Goal: Communication & Community: Answer question/provide support

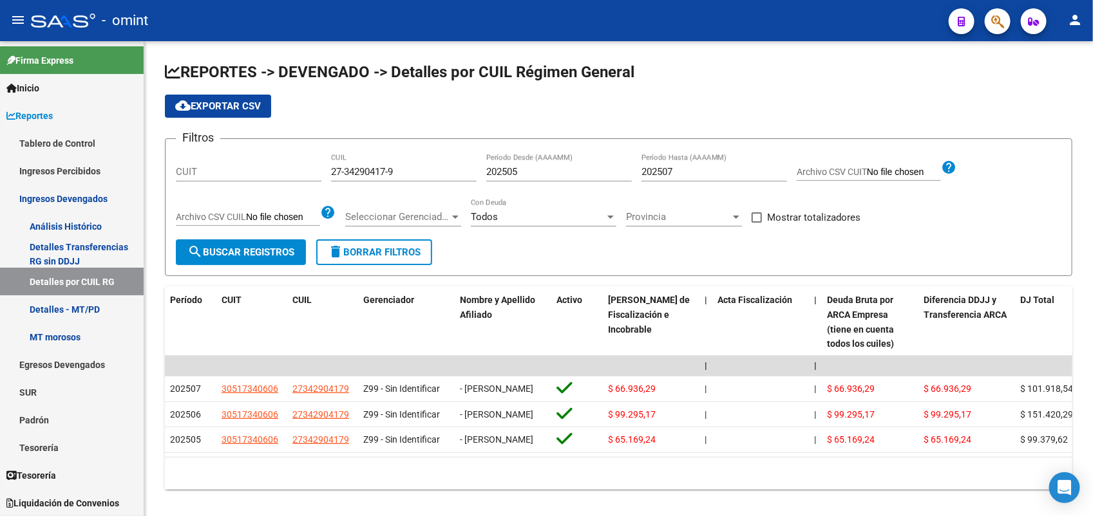
scroll to position [47, 0]
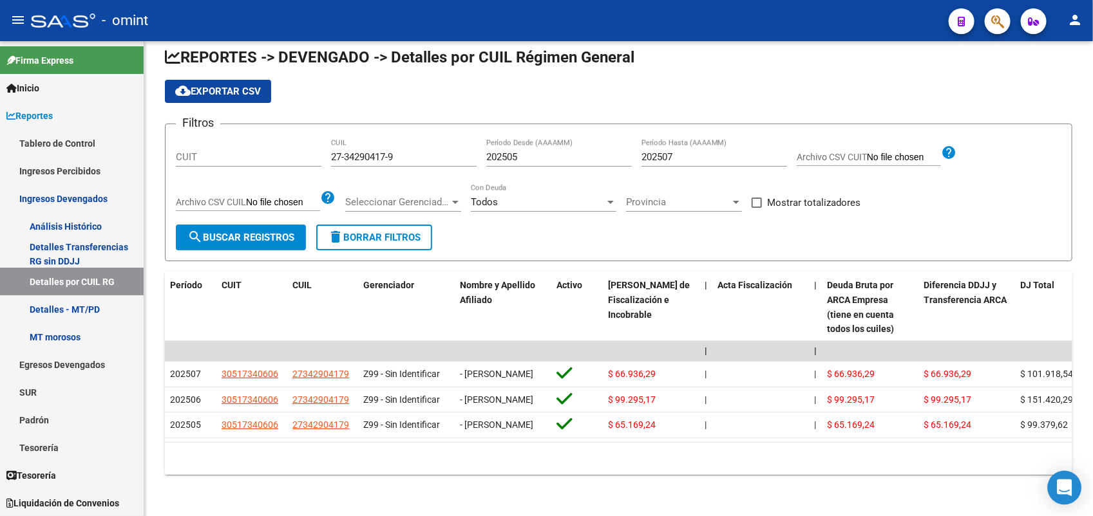
click at [1072, 487] on div "Open Intercom Messenger" at bounding box center [1064, 488] width 34 height 34
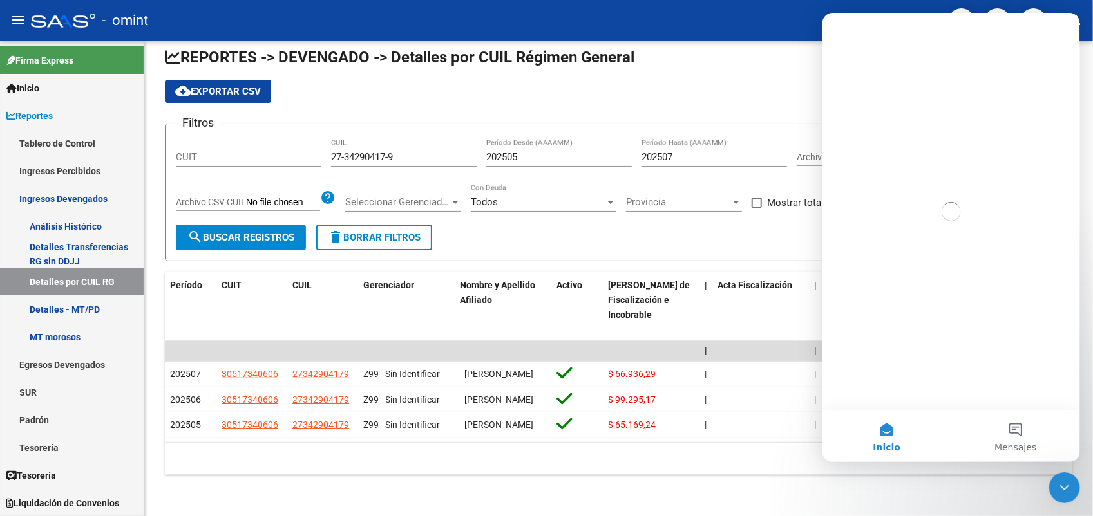
scroll to position [0, 0]
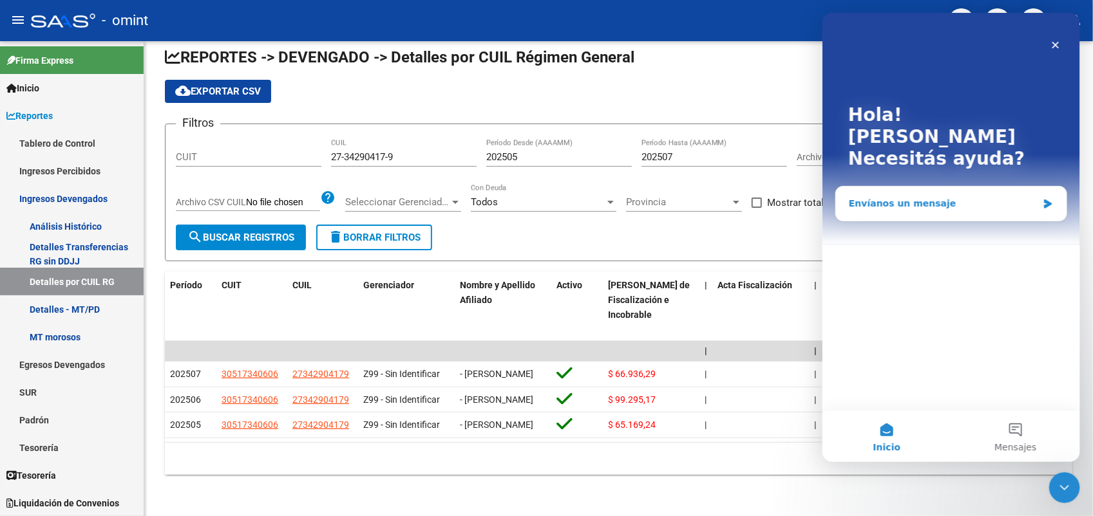
click at [883, 197] on div "Envíanos un mensaje" at bounding box center [942, 204] width 189 height 14
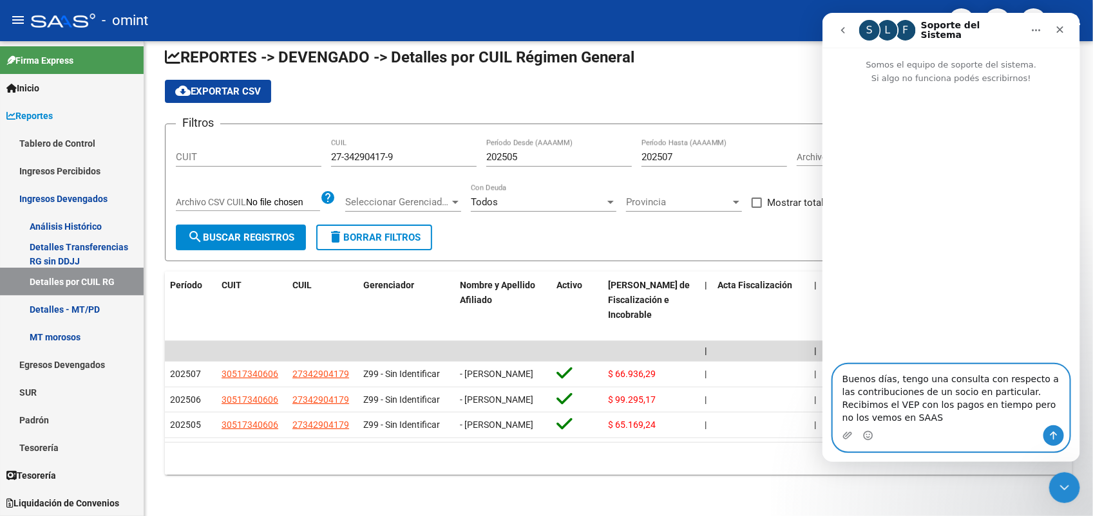
type textarea "Buenos días, tengo una consulta con respecto a las contribuciones de un socio e…"
click at [1049, 436] on icon "Enviar un mensaje…" at bounding box center [1052, 436] width 10 height 10
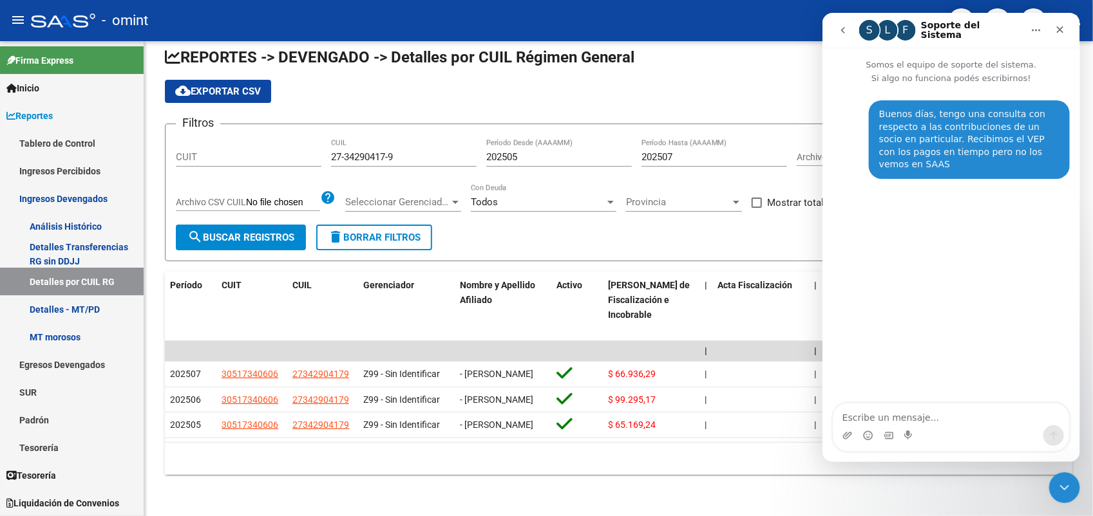
click at [1031, 23] on button "Inicio" at bounding box center [1035, 30] width 24 height 24
click at [839, 28] on icon "go back" at bounding box center [842, 30] width 10 height 10
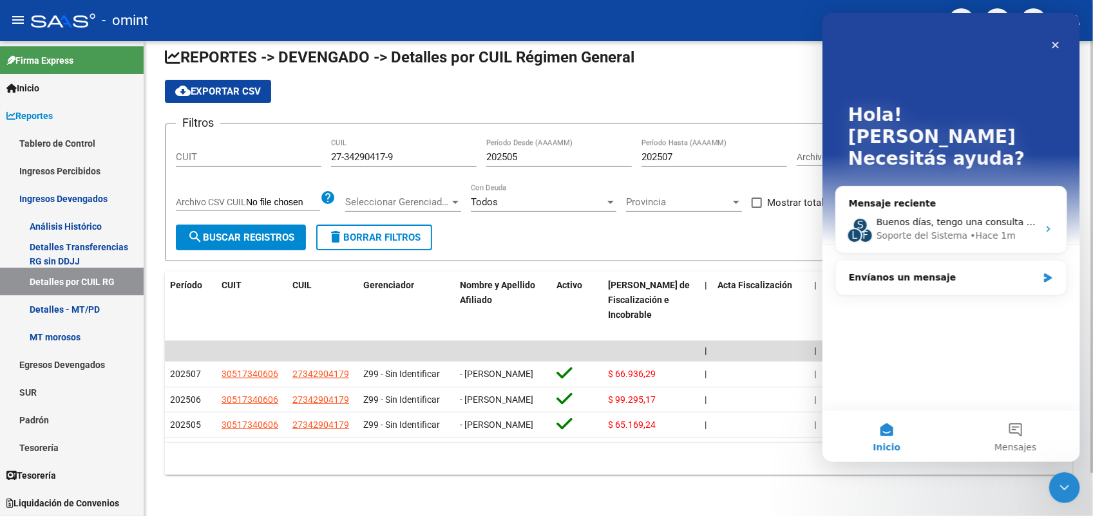
click at [747, 507] on div "REPORTES -> DEVENGADO -> Detalles por CUIL Régimen General cloud_download Expor…" at bounding box center [618, 271] width 948 height 490
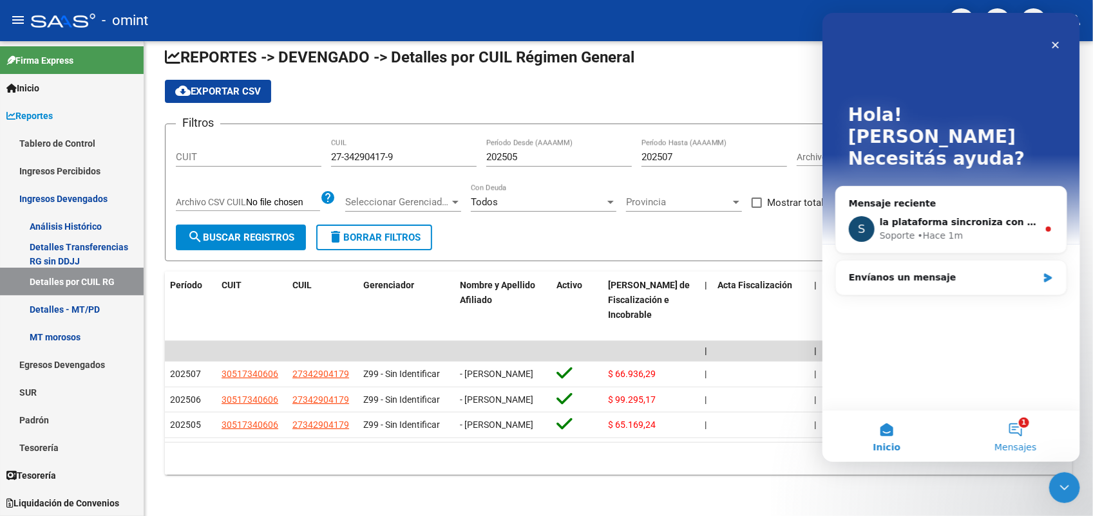
click at [1018, 429] on button "1 Mensajes" at bounding box center [1014, 437] width 129 height 52
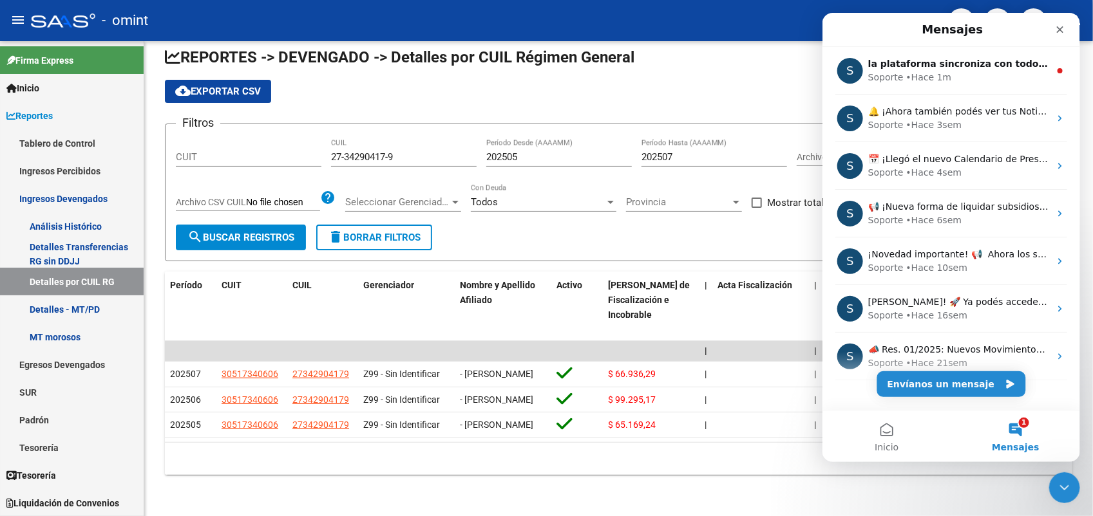
click at [1017, 429] on button "1 Mensajes" at bounding box center [1014, 437] width 129 height 52
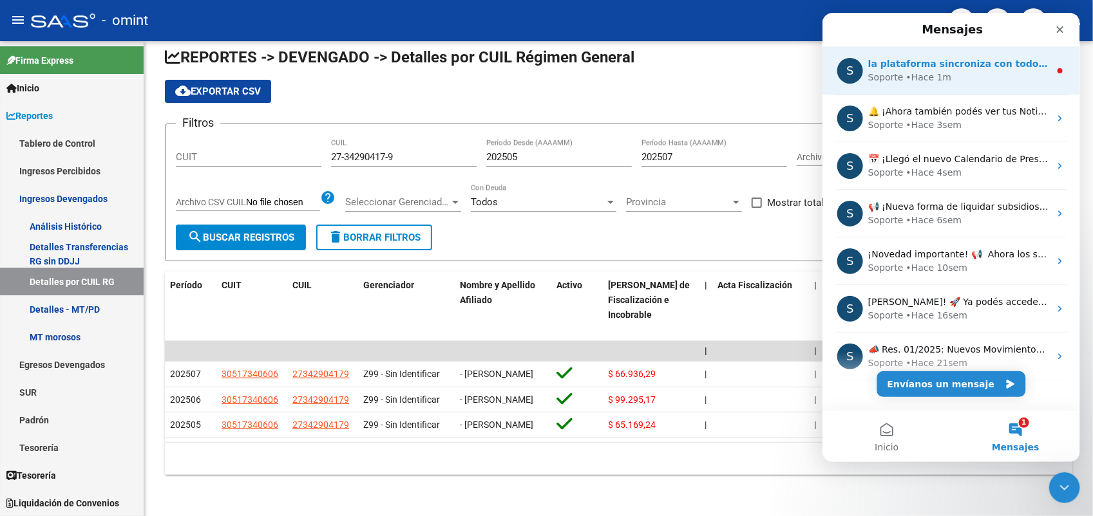
click at [935, 81] on div "• Hace 1m" at bounding box center [928, 78] width 46 height 14
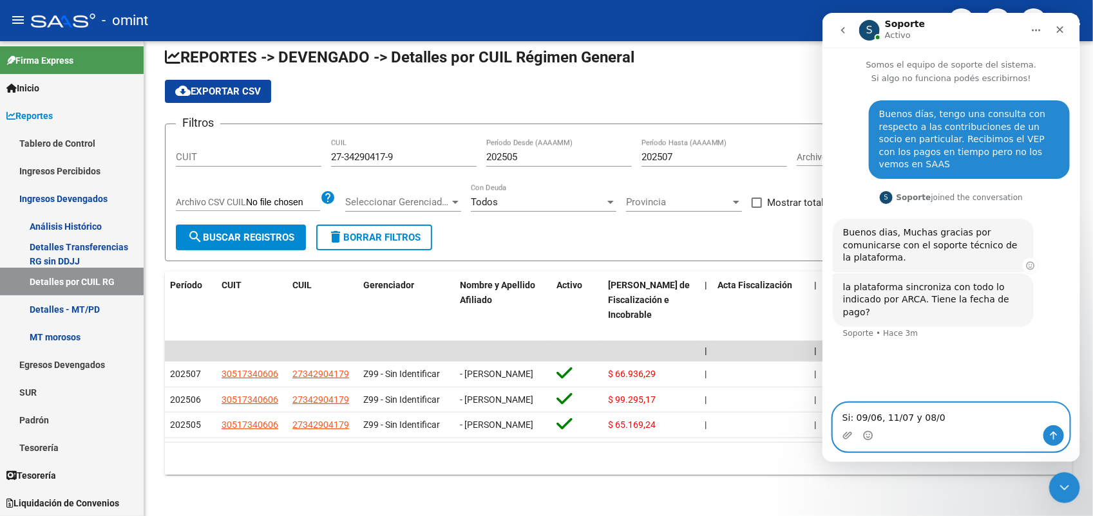
type textarea "Si: 09/06, 11/07 y 08/08"
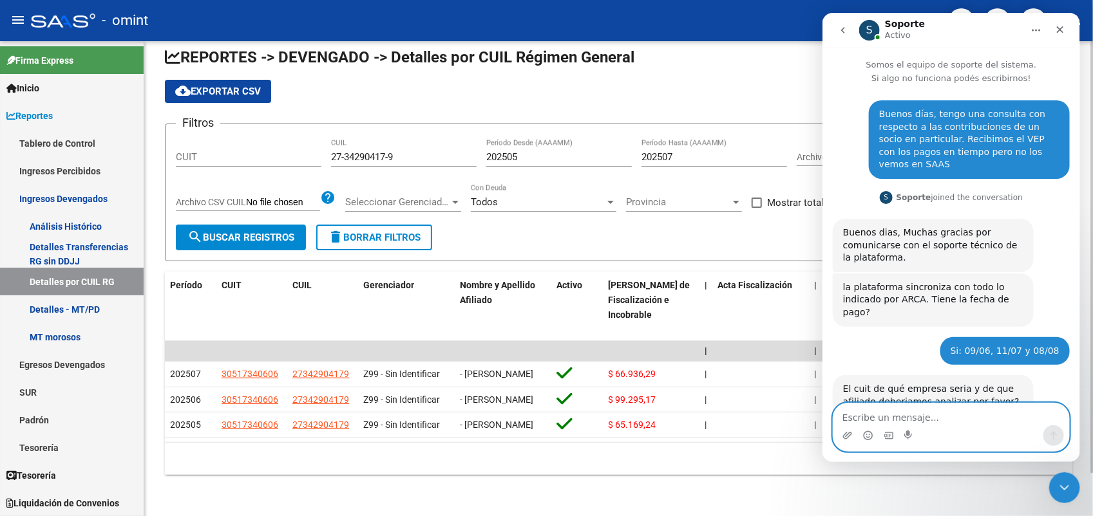
scroll to position [14, 0]
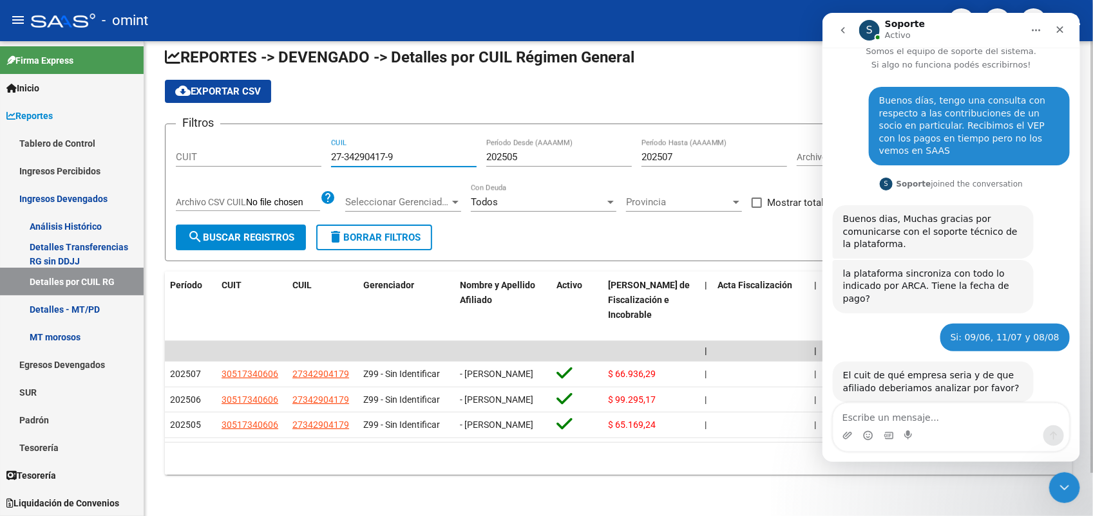
drag, startPoint x: 396, startPoint y: 122, endPoint x: 321, endPoint y: 120, distance: 75.3
click at [321, 135] on div "Filtros CUIT 27-34290417-9 CUIL 202505 Período Desde (AAAAMM) 202507 Período Ha…" at bounding box center [618, 180] width 885 height 90
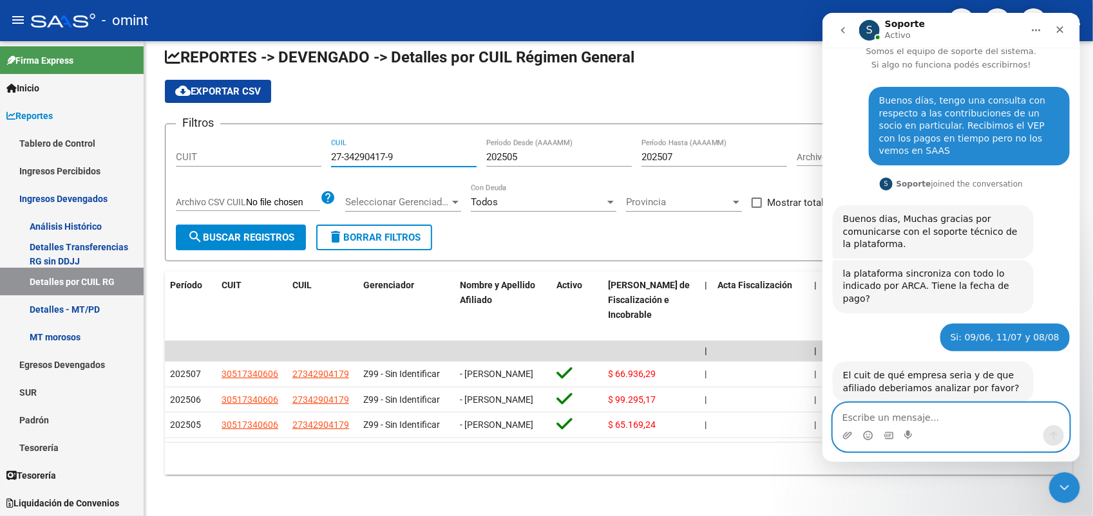
click at [903, 418] on textarea "Escribe un mensaje..." at bounding box center [950, 415] width 236 height 22
click at [841, 420] on textarea "27-34290417-9" at bounding box center [950, 415] width 236 height 22
click at [973, 416] on textarea "el cuil es 27-34290417-9" at bounding box center [950, 415] width 236 height 22
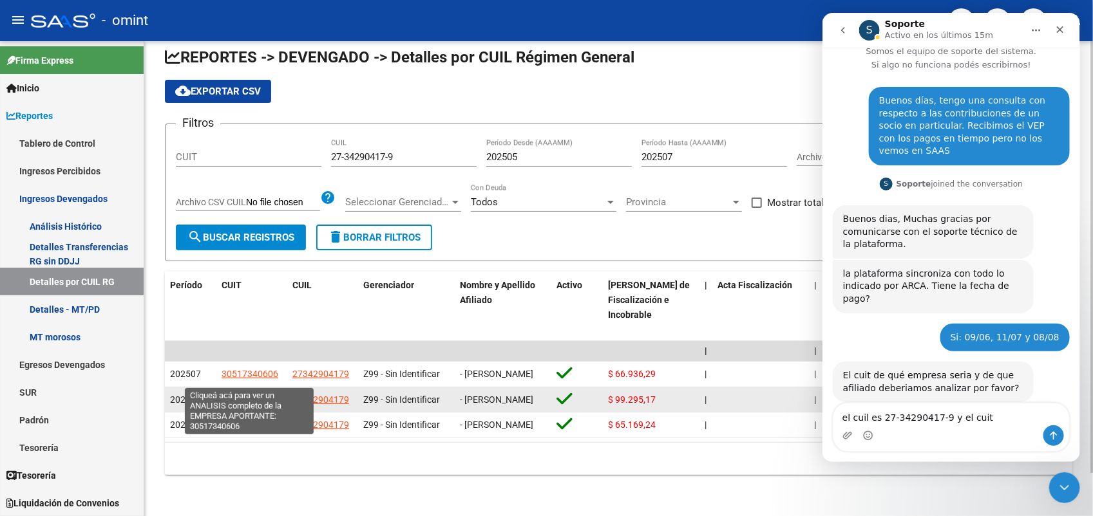
drag, startPoint x: 278, startPoint y: 375, endPoint x: 222, endPoint y: 375, distance: 56.0
click at [222, 393] on div "30517340606" at bounding box center [251, 400] width 61 height 15
copy span "30517340606"
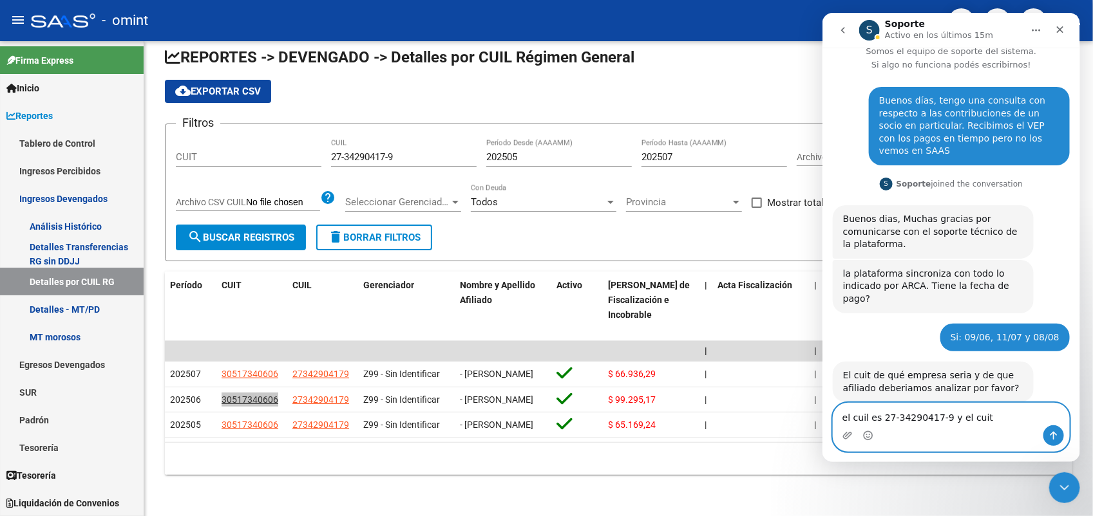
click at [981, 410] on textarea "el cuil es 27-34290417-9 y el cuit" at bounding box center [950, 415] width 236 height 22
type textarea "el cuil es 27-34290417-9 y el cuit 30-51734060-6"
click at [1056, 433] on icon "Enviar un mensaje…" at bounding box center [1052, 436] width 10 height 10
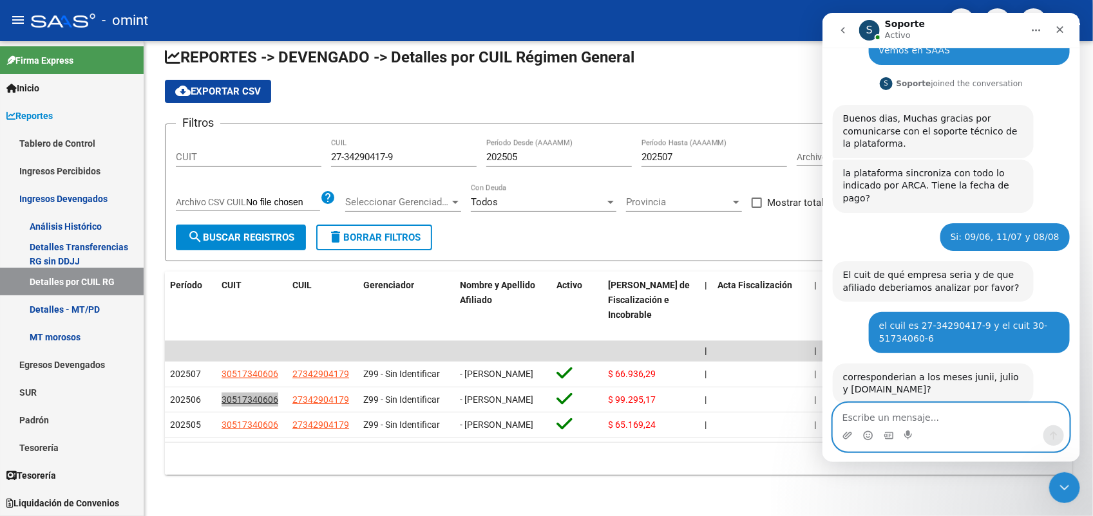
scroll to position [116, 0]
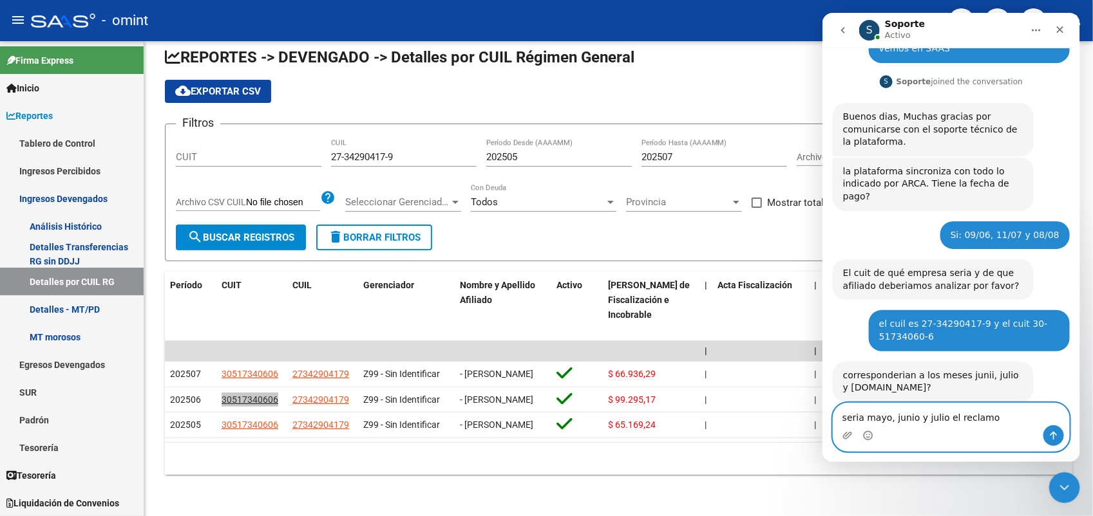
click at [840, 416] on textarea "seria mayo, junio y julio el reclamo" at bounding box center [950, 415] width 236 height 22
click at [1039, 418] on textarea "Son los periodos [PERSON_NAME], junio y julio el reclamo" at bounding box center [950, 408] width 236 height 35
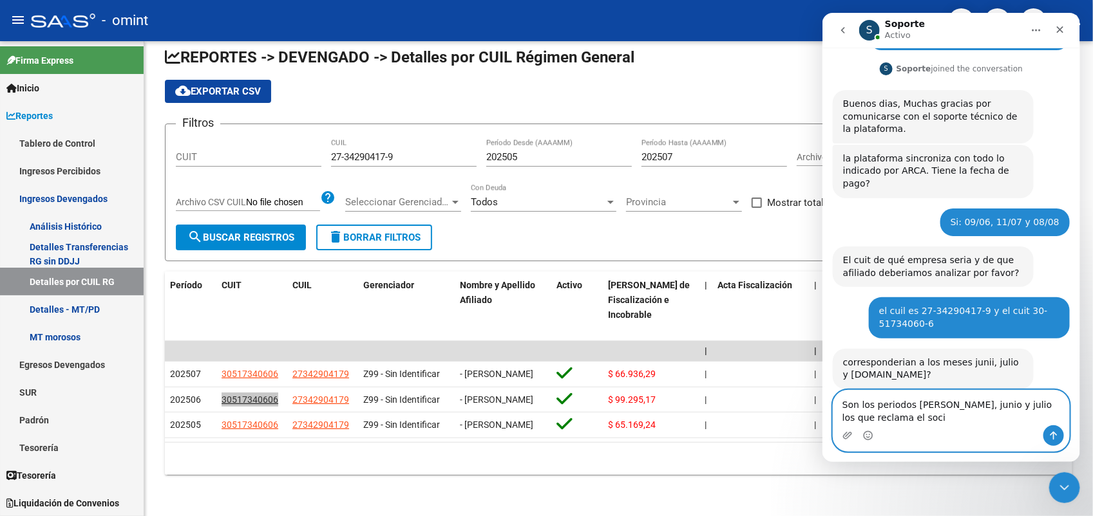
type textarea "Son los periodos [PERSON_NAME], junio y julio los que reclama el socio"
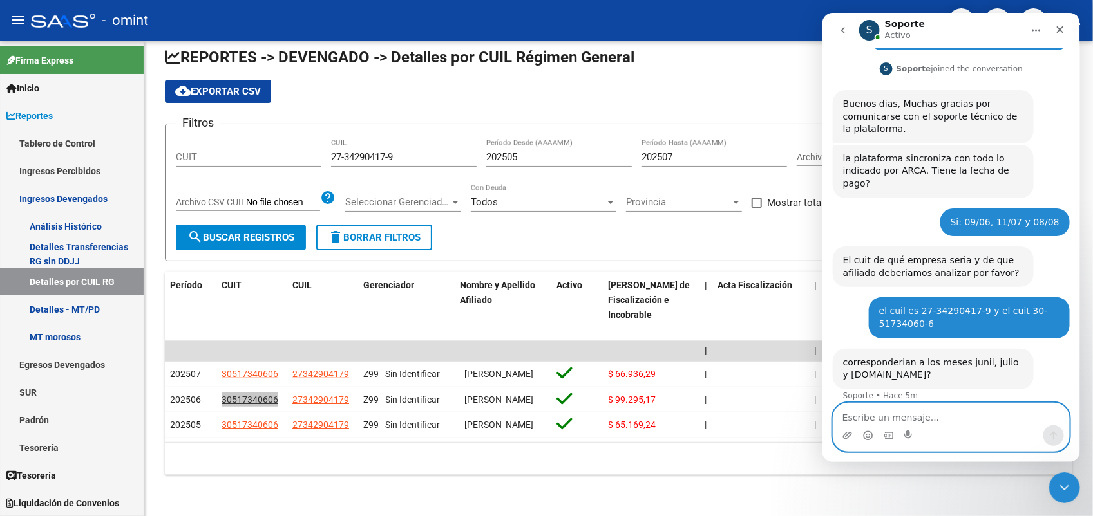
scroll to position [166, 0]
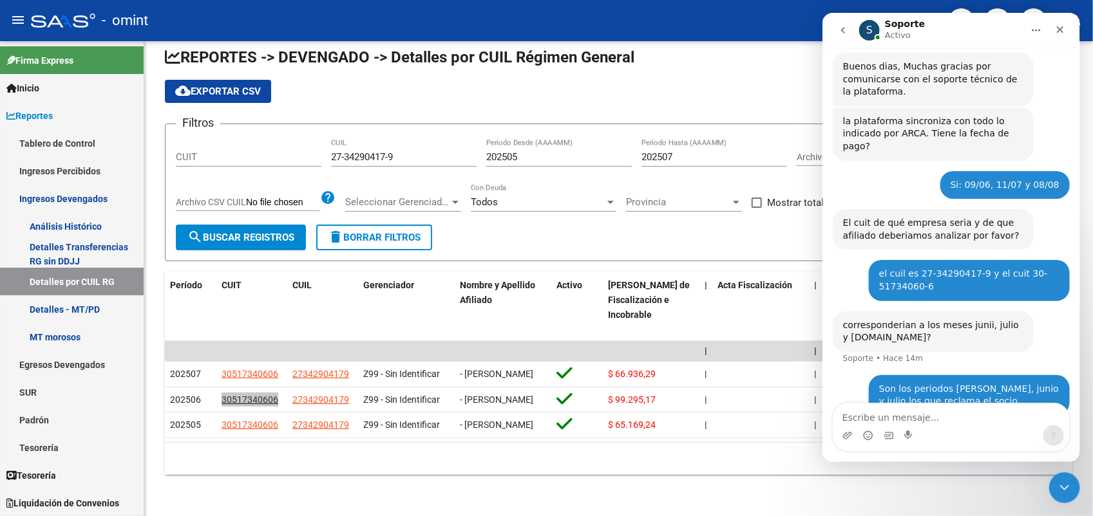
click at [923, 430] on div "Intercom Messenger" at bounding box center [950, 436] width 236 height 21
click at [932, 417] on textarea "Escribe un mensaje..." at bounding box center [950, 415] width 236 height 22
click at [1031, 30] on icon "Inicio" at bounding box center [1035, 31] width 8 height 2
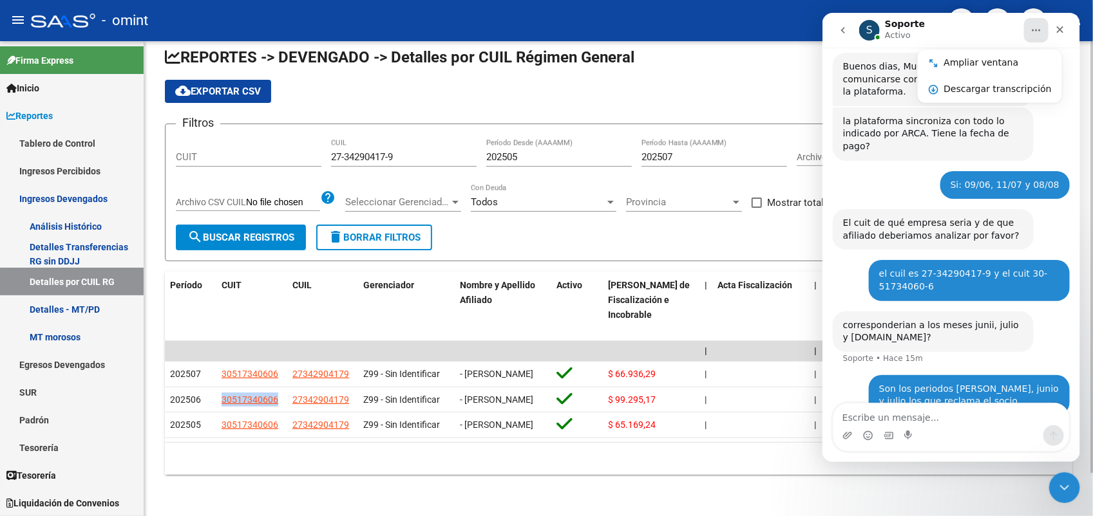
click at [536, 500] on div "REPORTES -> DEVENGADO -> Detalles por CUIL Régimen General cloud_download Expor…" at bounding box center [618, 271] width 948 height 490
click at [364, 151] on input "27-34290417-9" at bounding box center [403, 157] width 145 height 12
paste input "0-43262954-7"
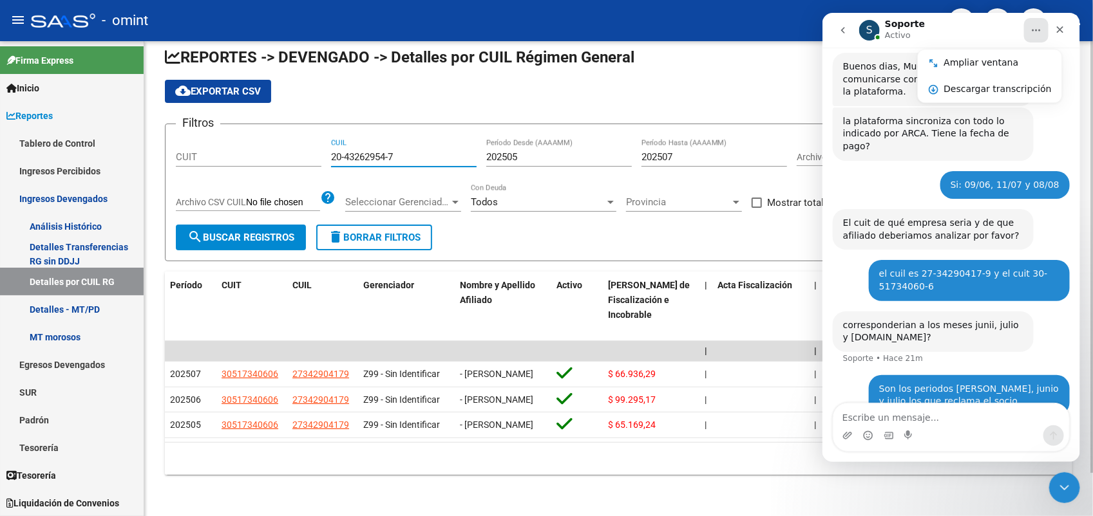
type input "20-43262954-7"
click at [240, 232] on span "search Buscar Registros" at bounding box center [240, 238] width 107 height 12
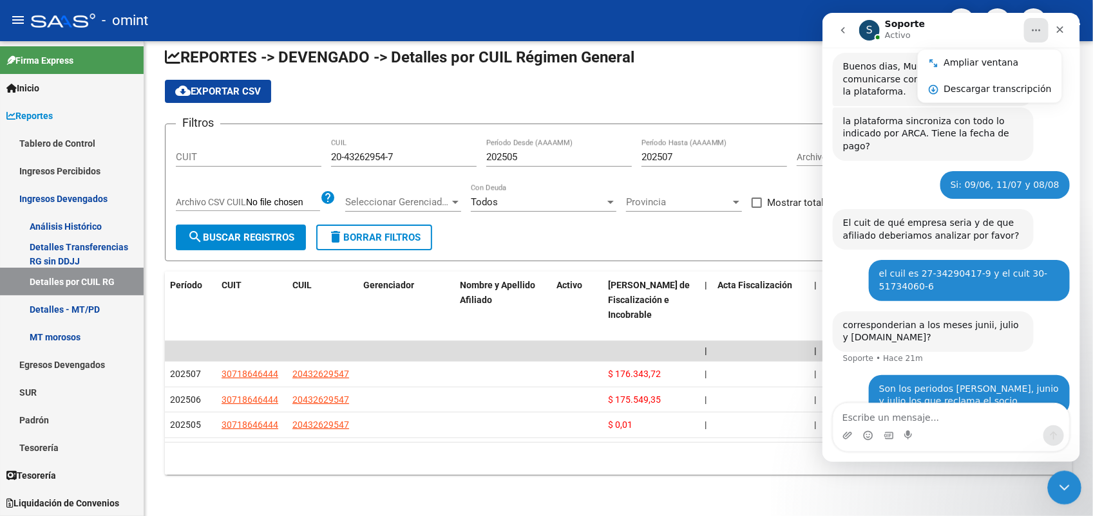
click at [1065, 484] on icon "Cerrar Intercom Messenger" at bounding box center [1062, 485] width 15 height 15
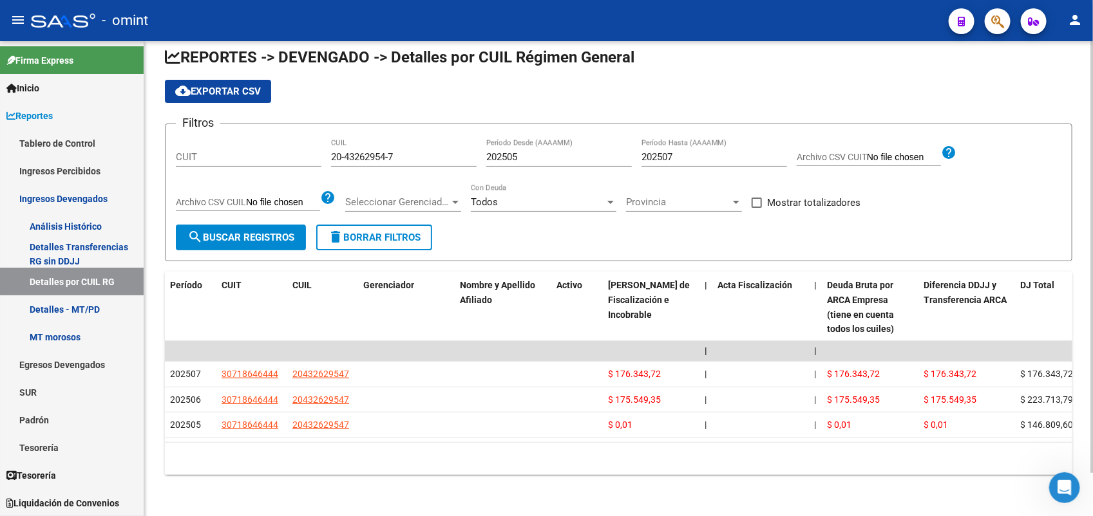
click at [514, 151] on input "202505" at bounding box center [558, 157] width 145 height 12
type input "202507"
click at [281, 225] on button "search Buscar Registros" at bounding box center [241, 238] width 130 height 26
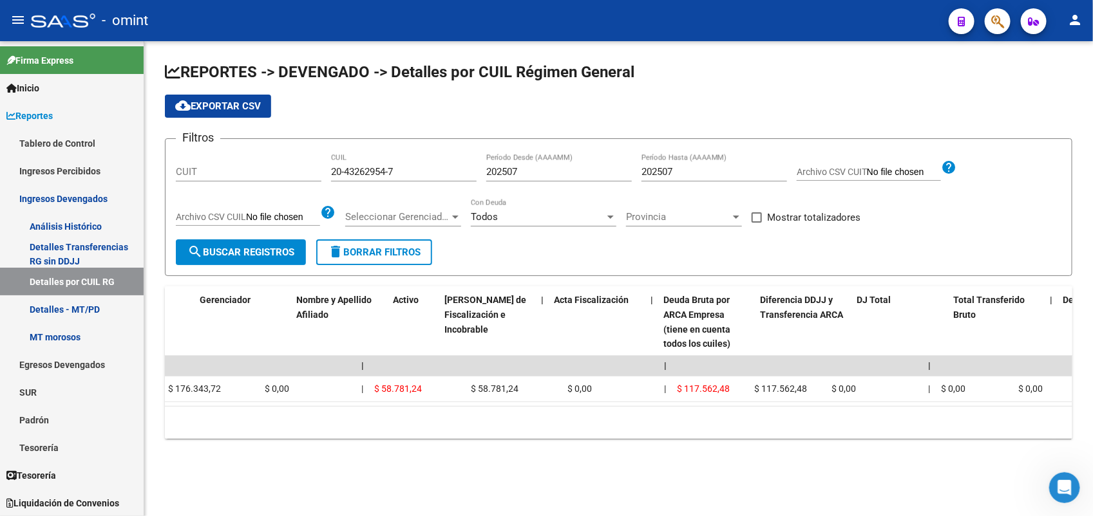
scroll to position [0, 0]
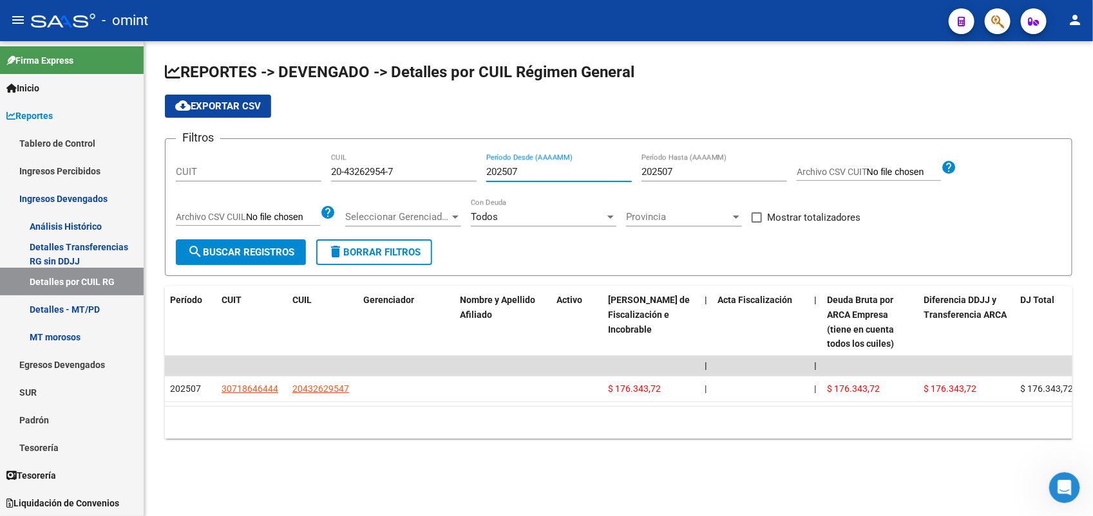
click at [545, 169] on input "202507" at bounding box center [558, 172] width 145 height 12
click at [664, 169] on input "202507" at bounding box center [713, 172] width 145 height 12
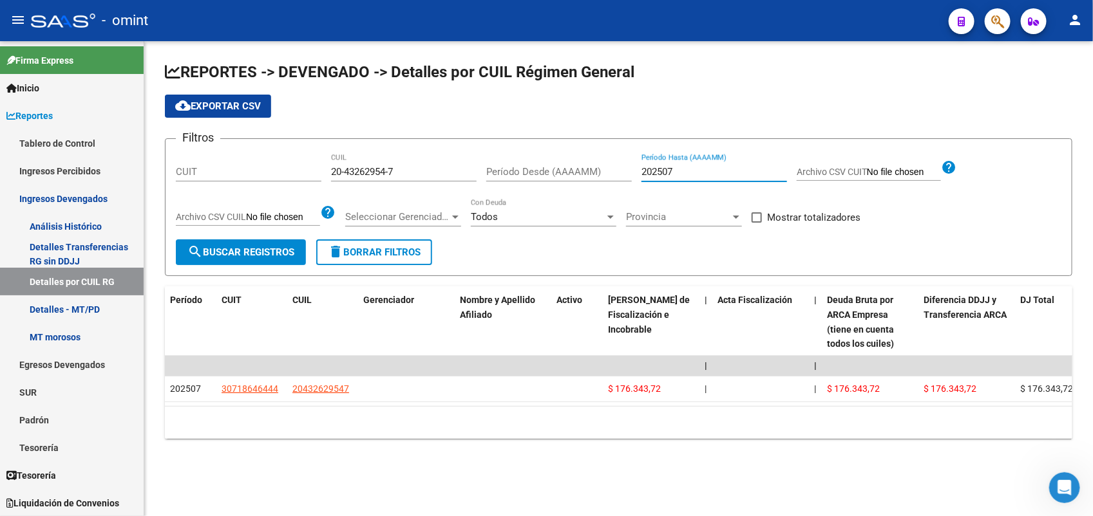
click at [664, 168] on input "202507" at bounding box center [713, 172] width 145 height 12
type input "7"
click at [252, 249] on span "search Buscar Registros" at bounding box center [240, 253] width 107 height 12
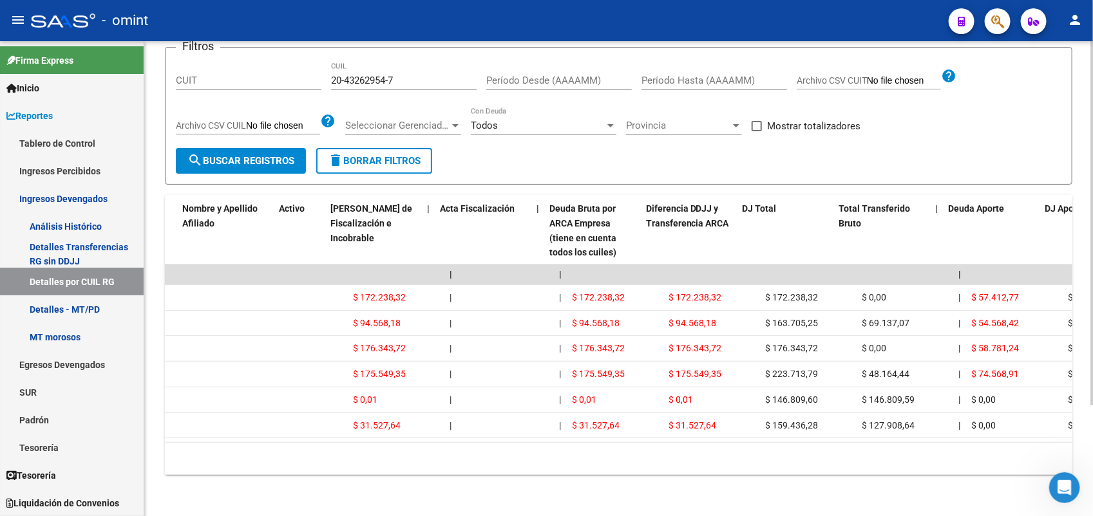
scroll to position [0, 277]
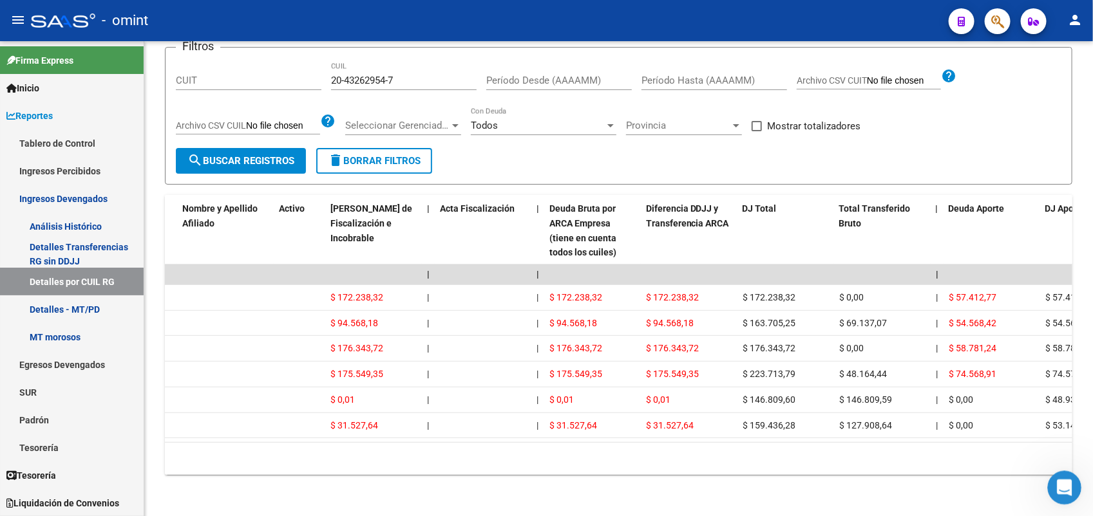
click at [1065, 489] on icon "Abrir Intercom Messenger" at bounding box center [1062, 486] width 21 height 21
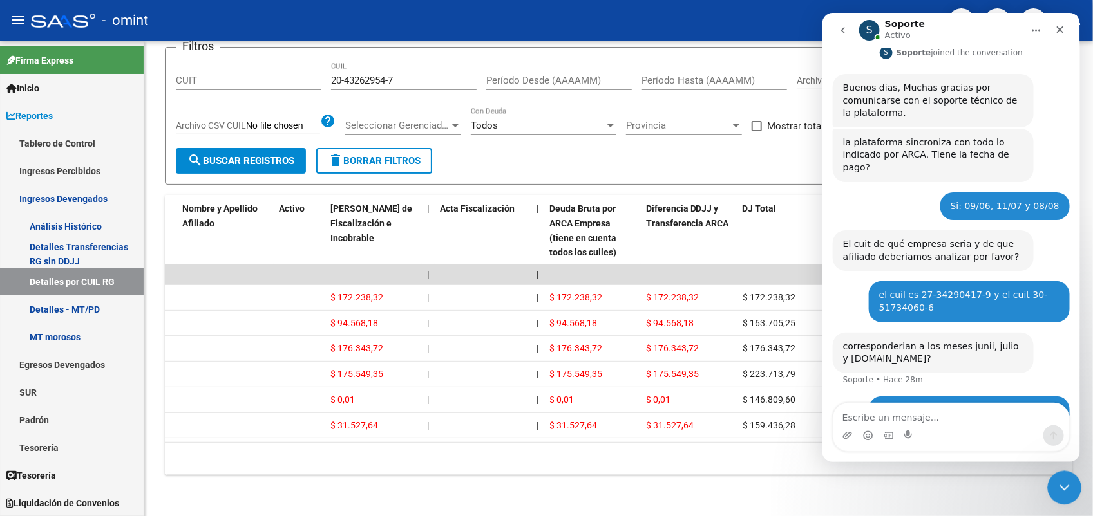
scroll to position [166, 0]
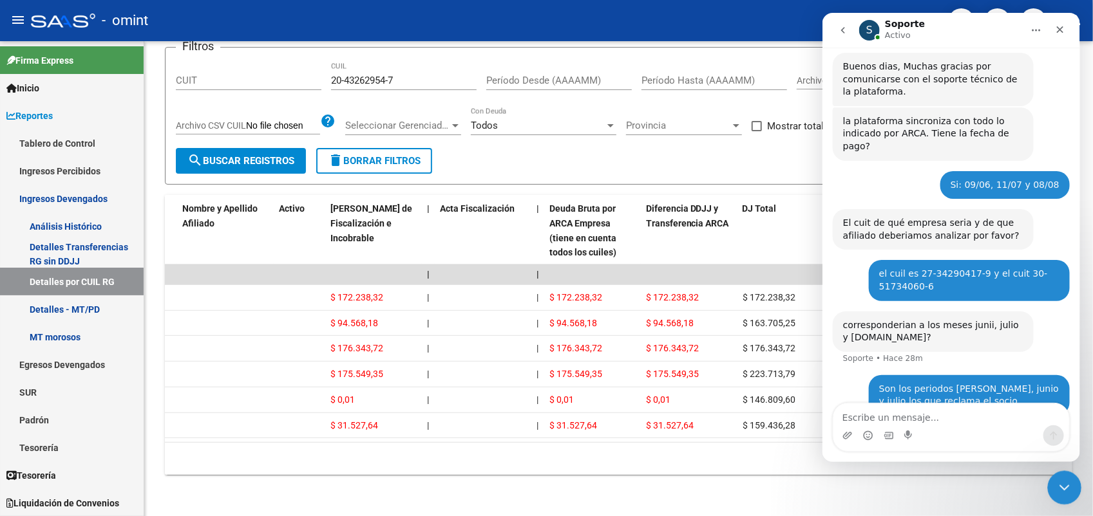
click at [1066, 478] on icon "Cerrar Intercom Messenger" at bounding box center [1062, 485] width 15 height 15
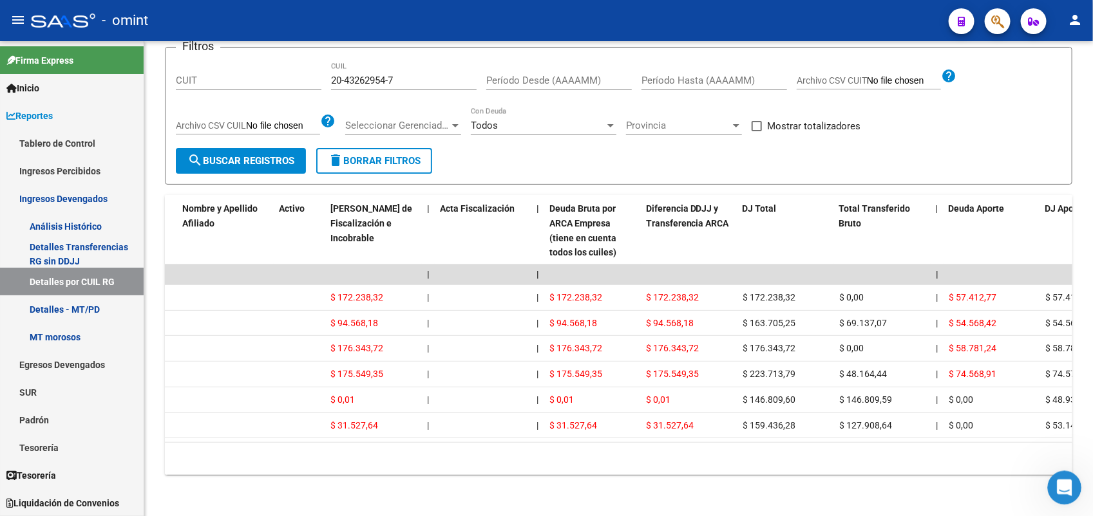
click at [1050, 486] on div "Abrir Intercom Messenger" at bounding box center [1062, 486] width 42 height 42
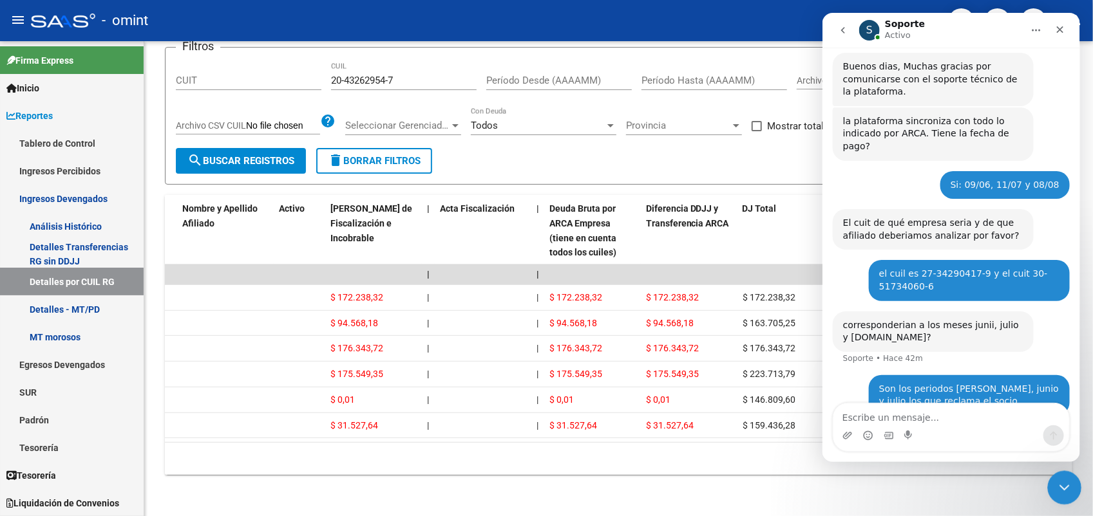
click at [1047, 486] on div "Cerrar Intercom Messenger" at bounding box center [1062, 486] width 31 height 31
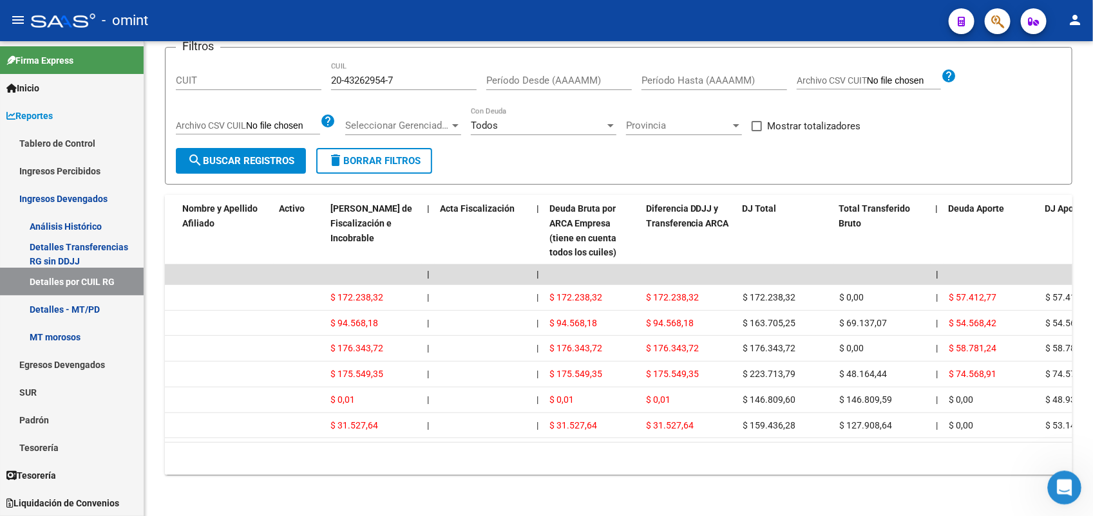
click at [1059, 489] on icon "Abrir Intercom Messenger" at bounding box center [1062, 486] width 21 height 21
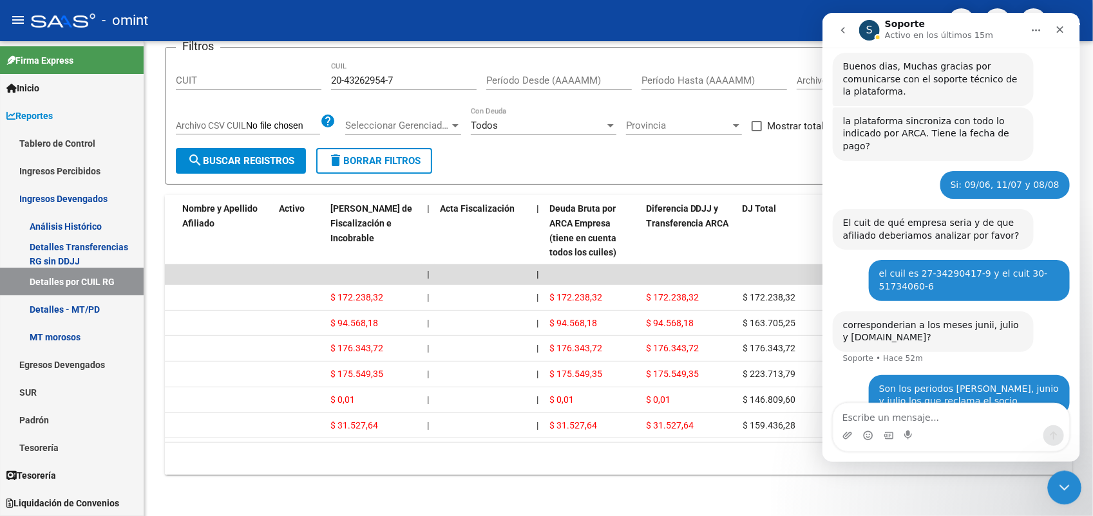
click at [1068, 489] on icon "Cerrar Intercom Messenger" at bounding box center [1062, 485] width 15 height 15
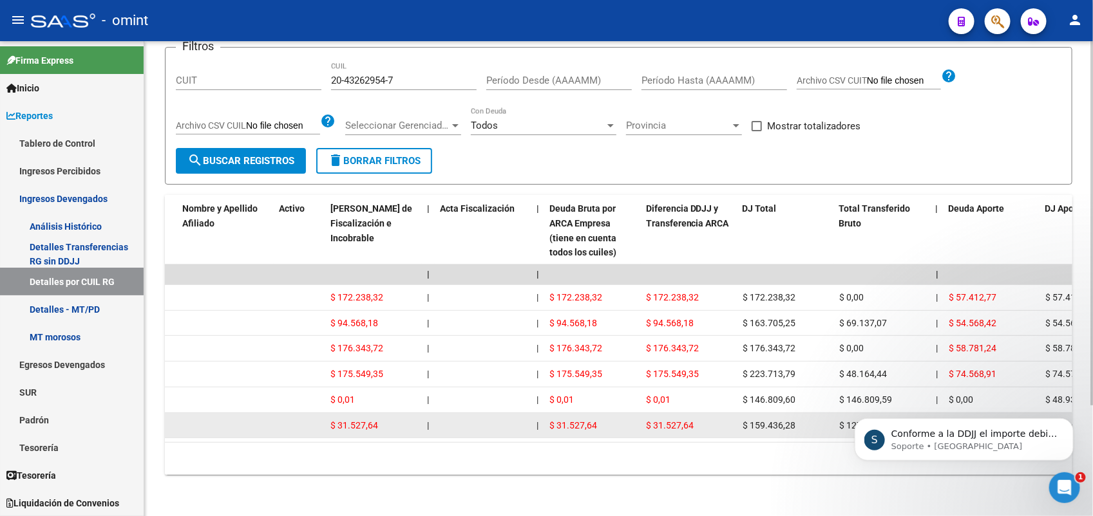
scroll to position [353, 0]
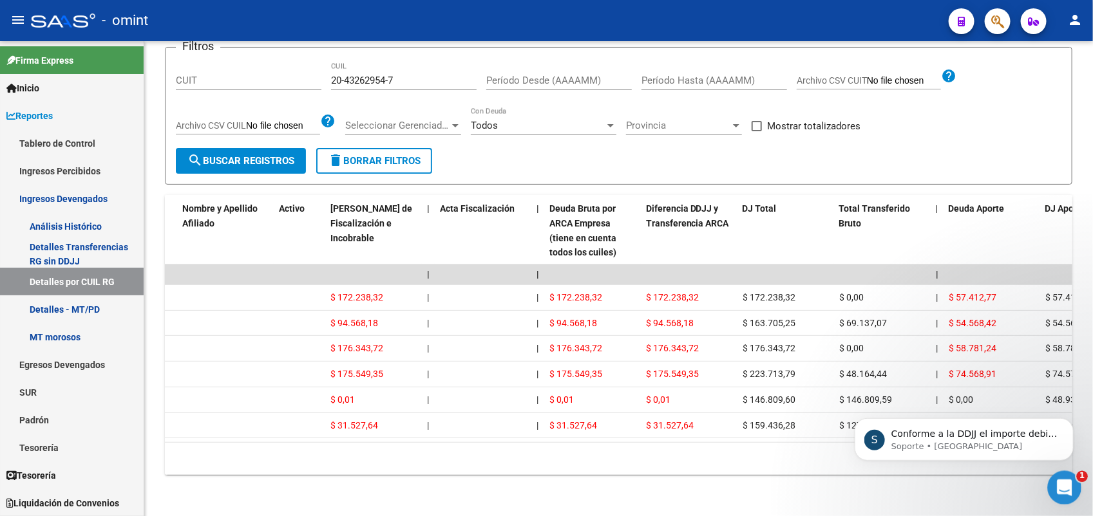
click at [1063, 481] on icon "Abrir Intercom Messenger" at bounding box center [1062, 486] width 21 height 21
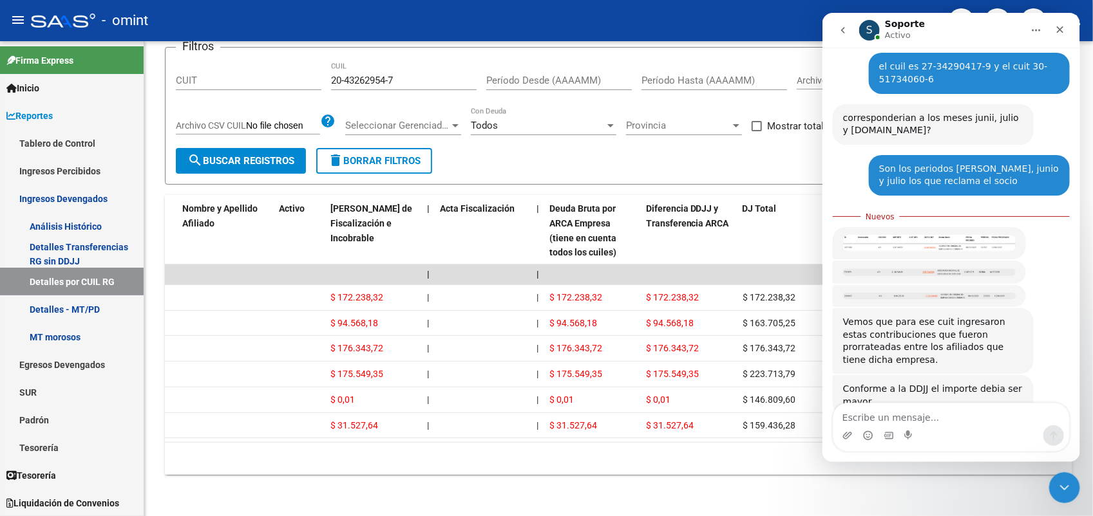
scroll to position [374, 0]
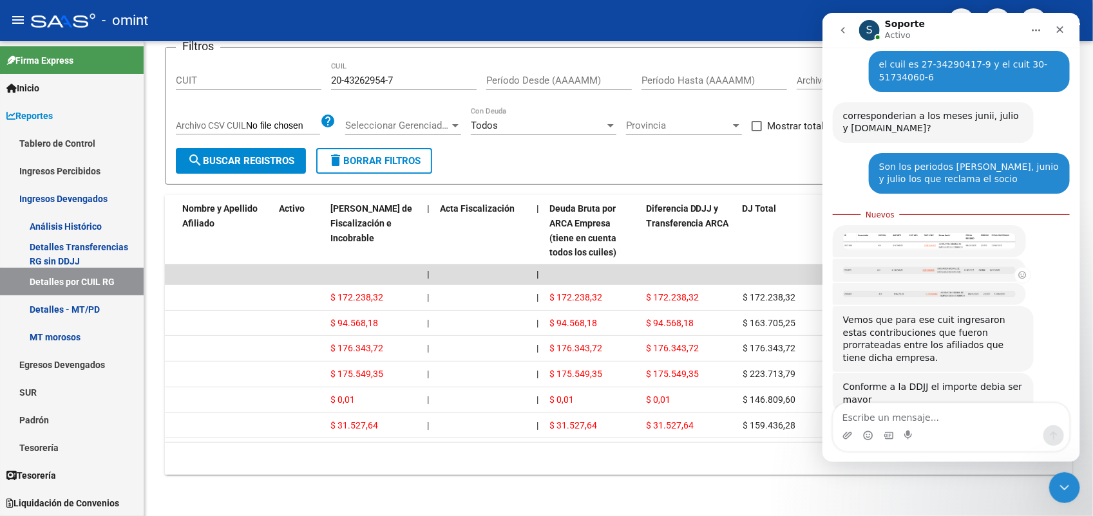
click at [926, 267] on img "Soporte dice…" at bounding box center [928, 270] width 173 height 7
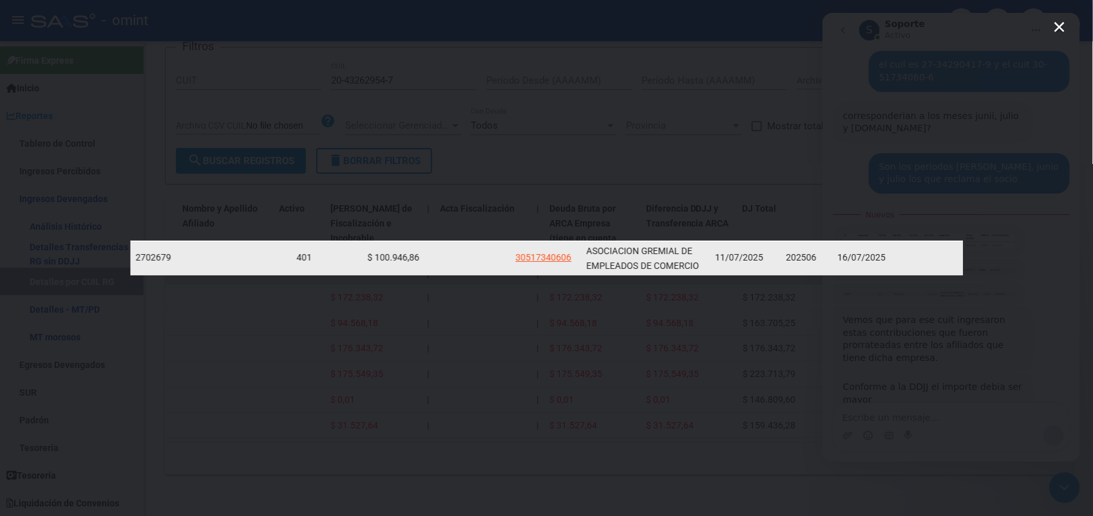
click at [1062, 28] on icon "Cerrar" at bounding box center [1058, 26] width 15 height 15
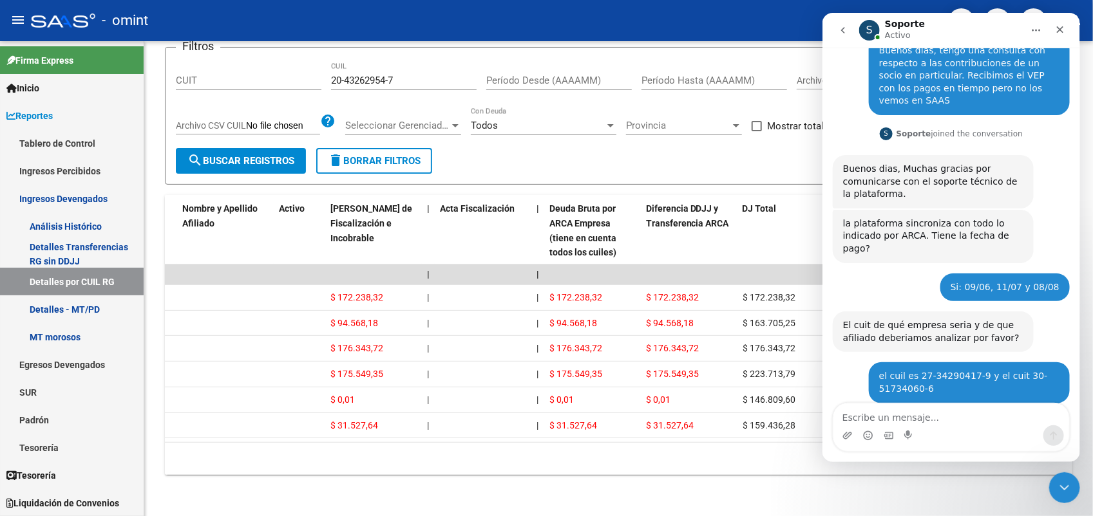
scroll to position [52, 0]
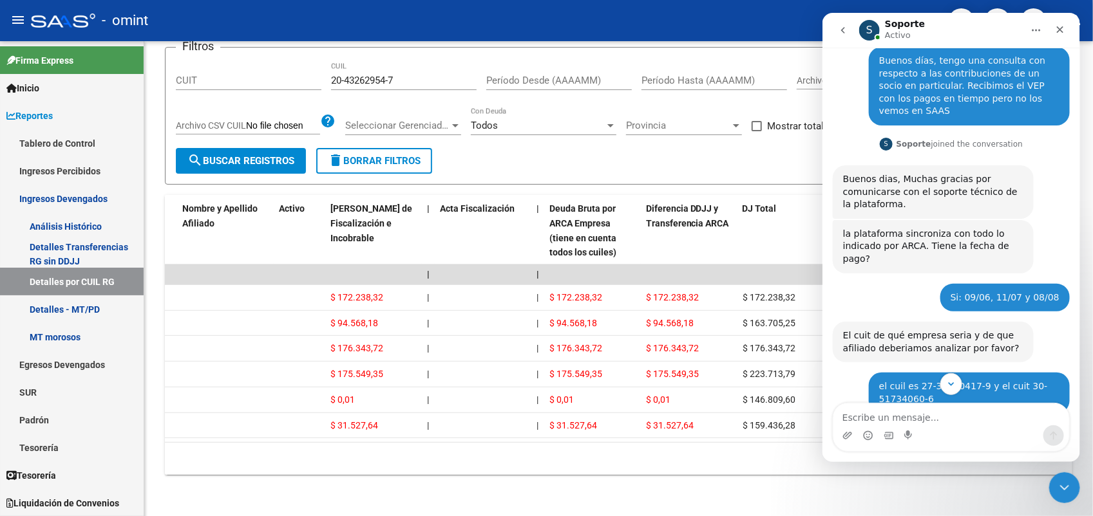
click at [945, 380] on div "el cuil es 27-34290417-9 y el cuit 30-51734060-6" at bounding box center [968, 392] width 180 height 25
drag, startPoint x: 945, startPoint y: 363, endPoint x: 957, endPoint y: 360, distance: 12.0
click at [957, 380] on div "el cuil es 27-34290417-9 y el cuit 30-51734060-6" at bounding box center [968, 392] width 180 height 25
drag, startPoint x: 967, startPoint y: 362, endPoint x: 906, endPoint y: 361, distance: 61.2
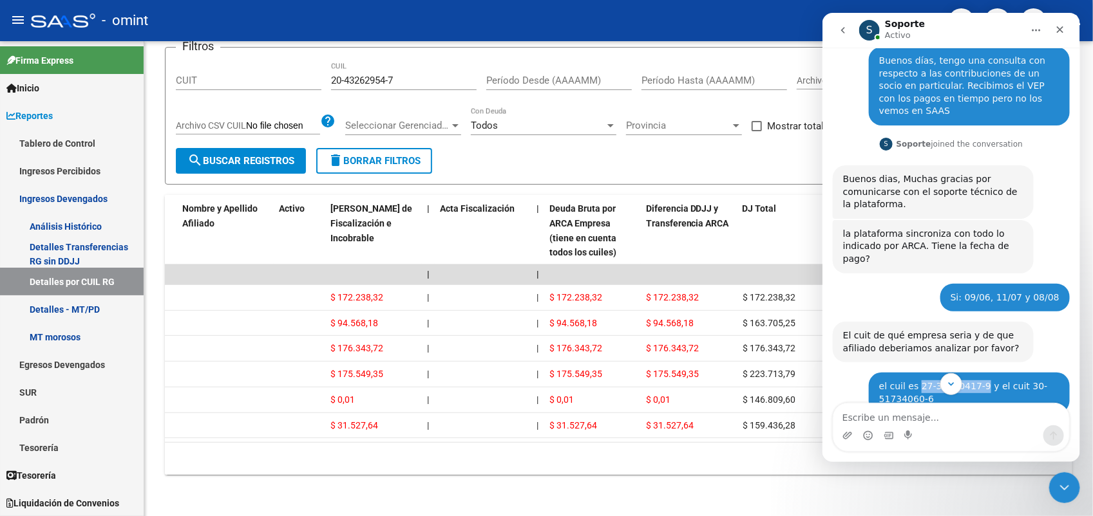
click at [906, 380] on div "el cuil es 27-34290417-9 y el cuit 30-51734060-6" at bounding box center [968, 392] width 180 height 25
copy div "27-34290417-9"
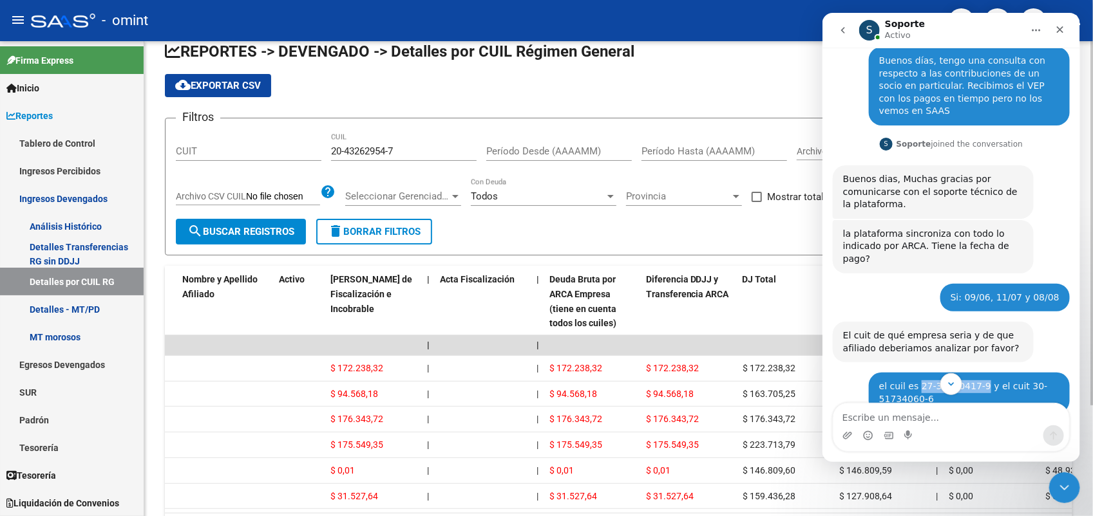
scroll to position [0, 0]
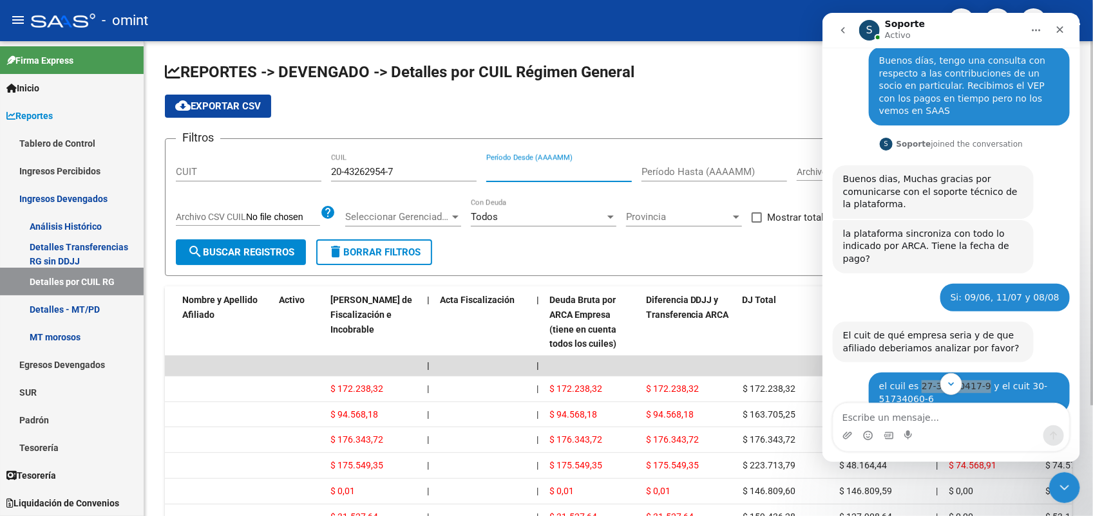
click at [522, 168] on input "Período Desde (AAAAMM)" at bounding box center [558, 172] width 145 height 12
click at [398, 158] on div "20-43262954-7 CUIL" at bounding box center [403, 168] width 145 height 28
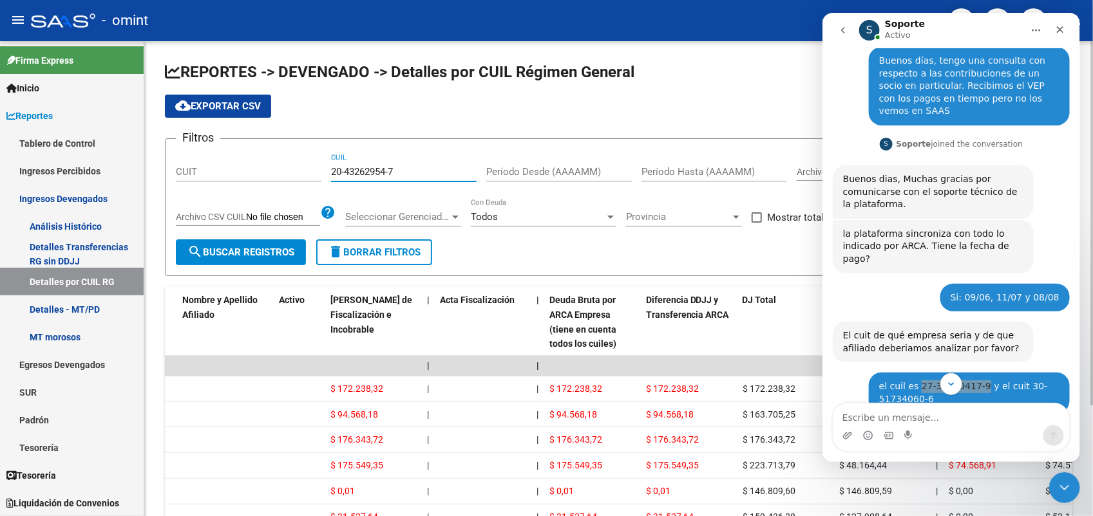
click at [382, 171] on input "20-43262954-7" at bounding box center [403, 172] width 145 height 12
paste input "7-34290417-9"
type input "27-34290417-9"
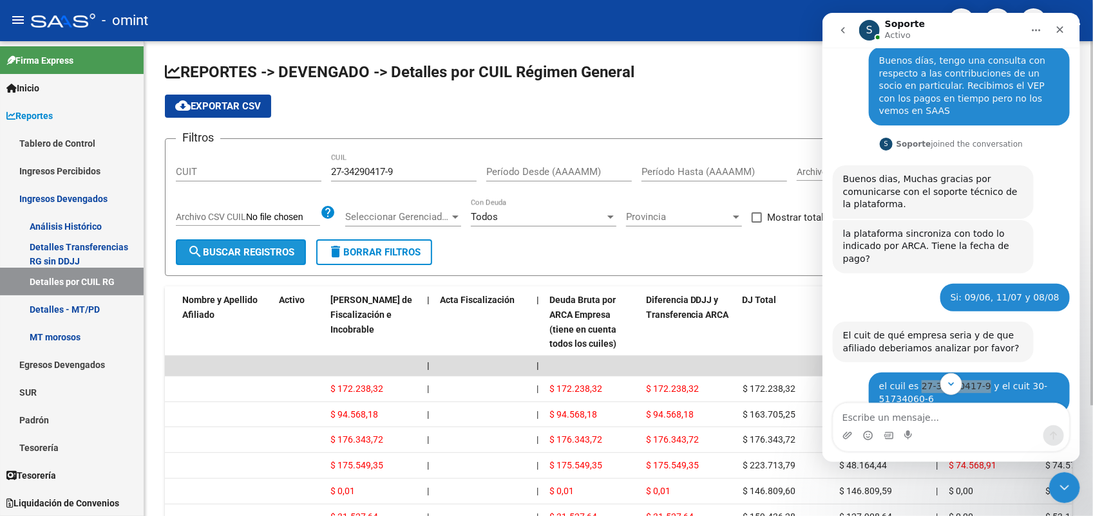
click at [268, 259] on button "search Buscar Registros" at bounding box center [241, 252] width 130 height 26
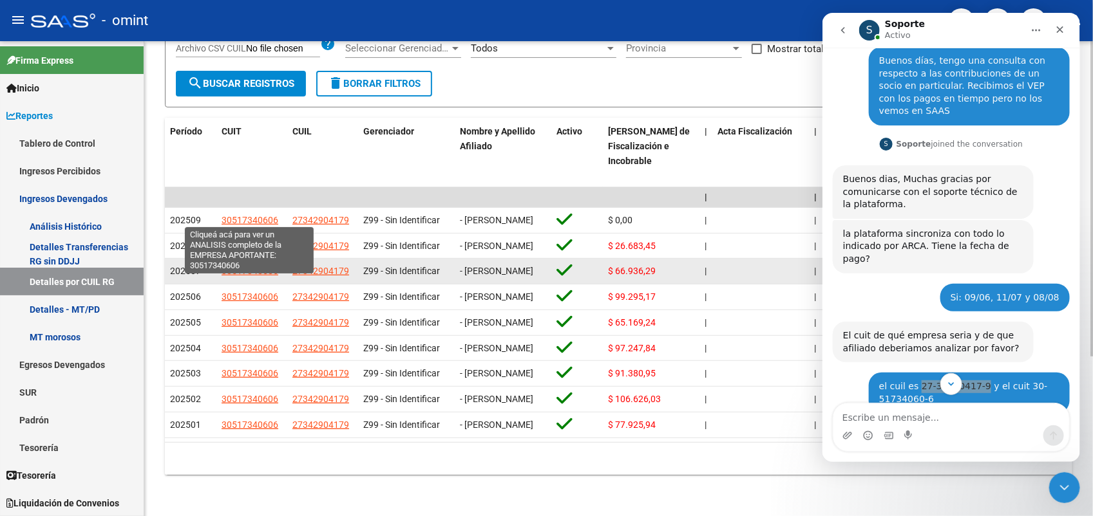
click at [252, 266] on span "30517340606" at bounding box center [249, 271] width 57 height 10
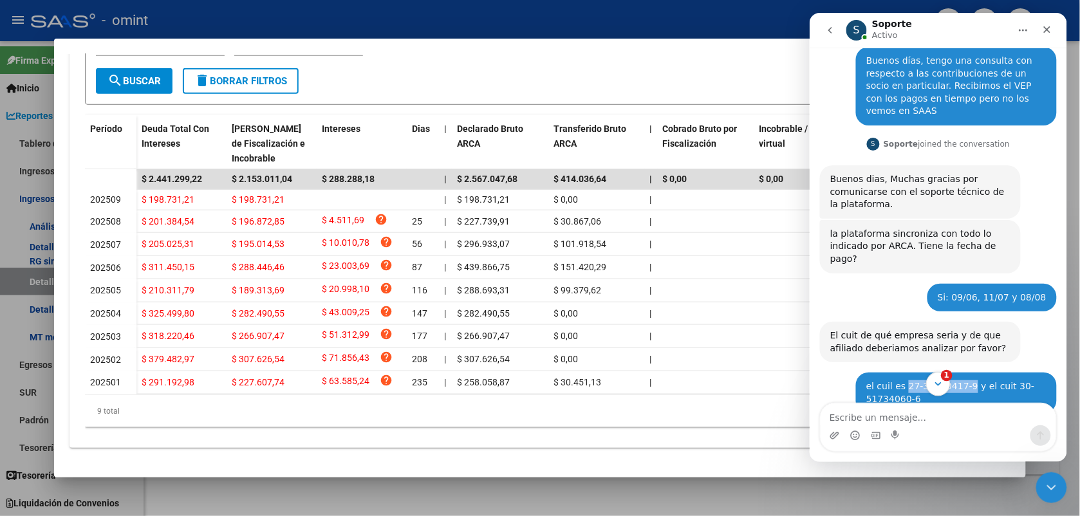
click at [942, 384] on icon "Scroll to bottom" at bounding box center [938, 384] width 12 height 12
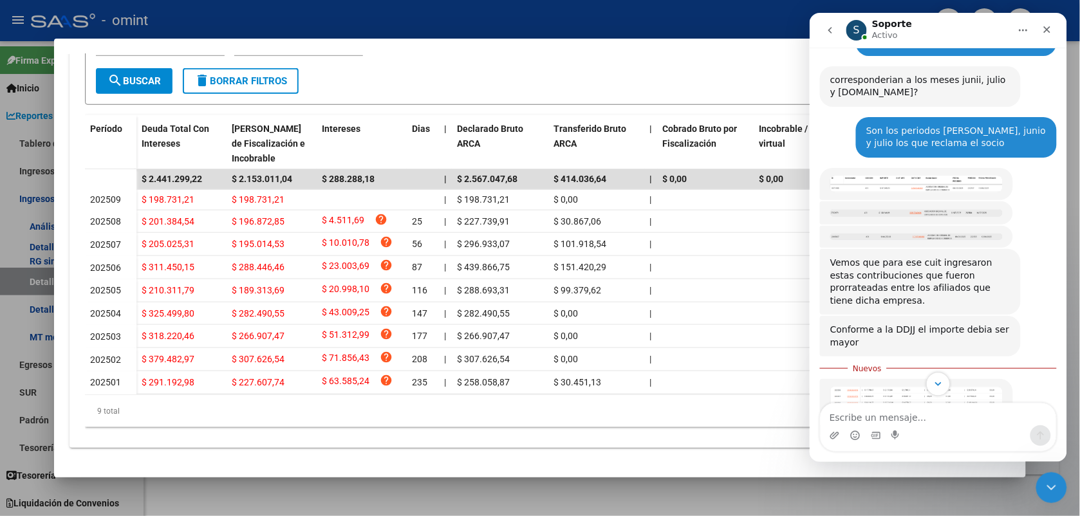
scroll to position [418, 0]
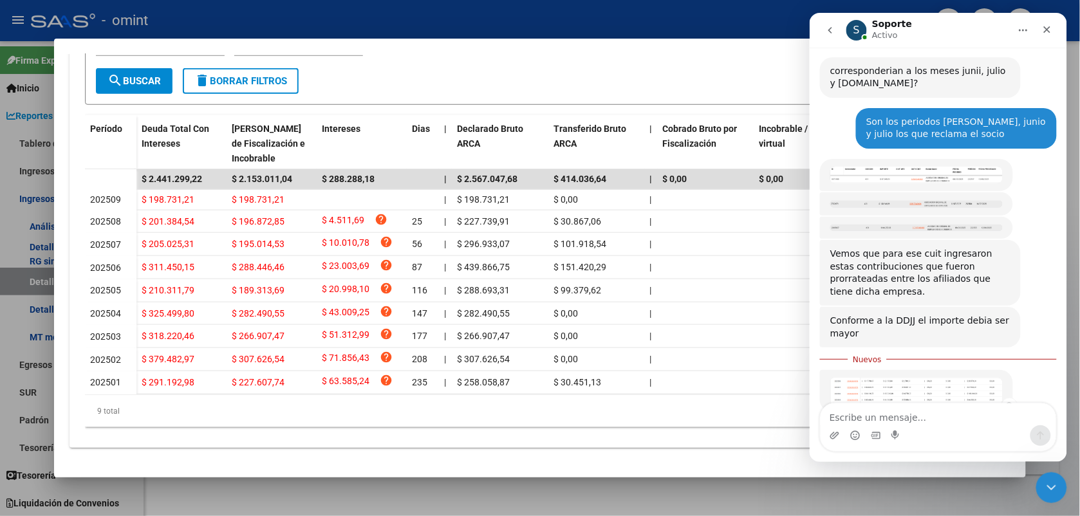
click at [919, 377] on img "Soporte dice…" at bounding box center [916, 390] width 173 height 27
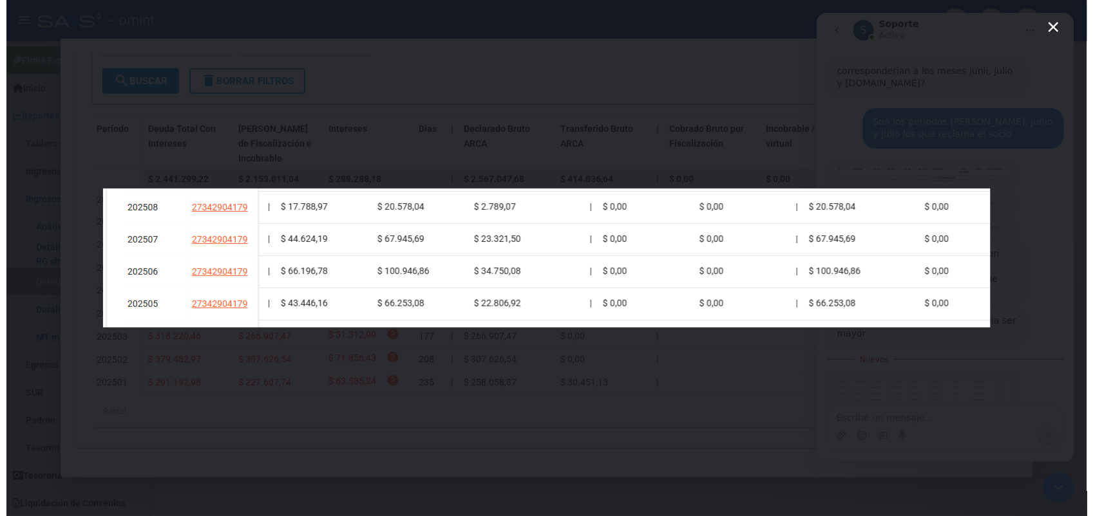
scroll to position [0, 0]
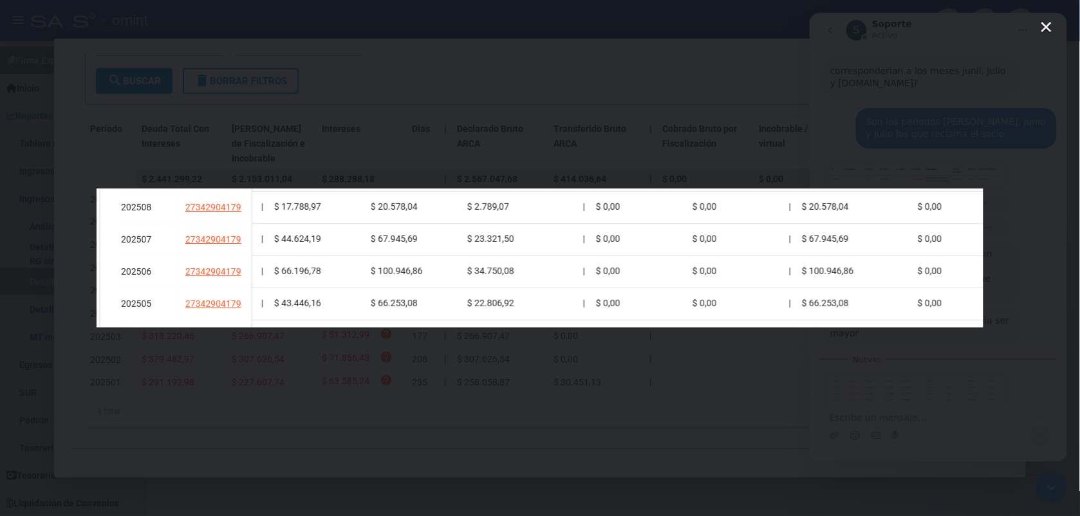
click at [1046, 26] on icon "Cerrar" at bounding box center [1047, 27] width 10 height 10
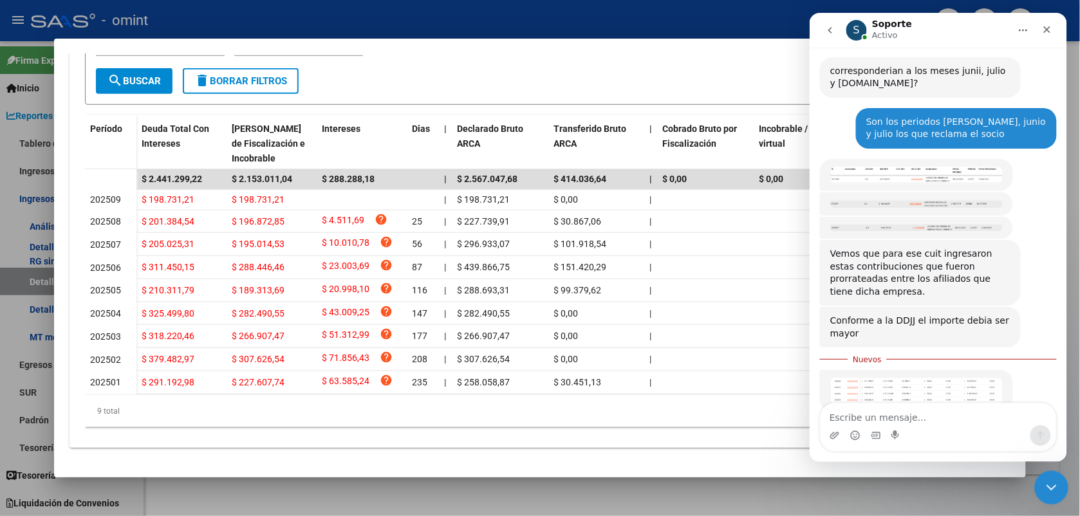
click at [1050, 487] on icon "Cerrar Intercom Messenger" at bounding box center [1049, 485] width 9 height 5
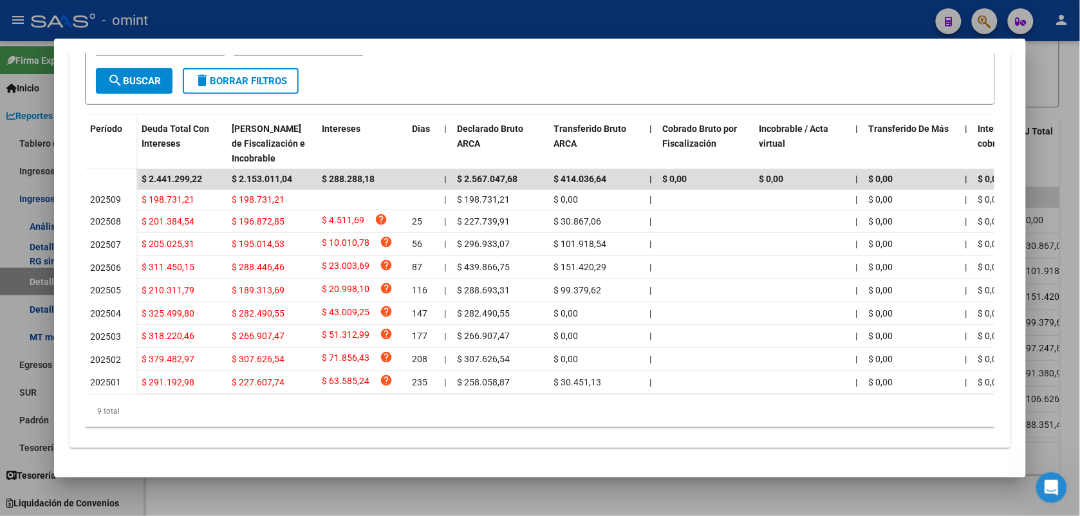
click at [511, 18] on div at bounding box center [540, 258] width 1080 height 516
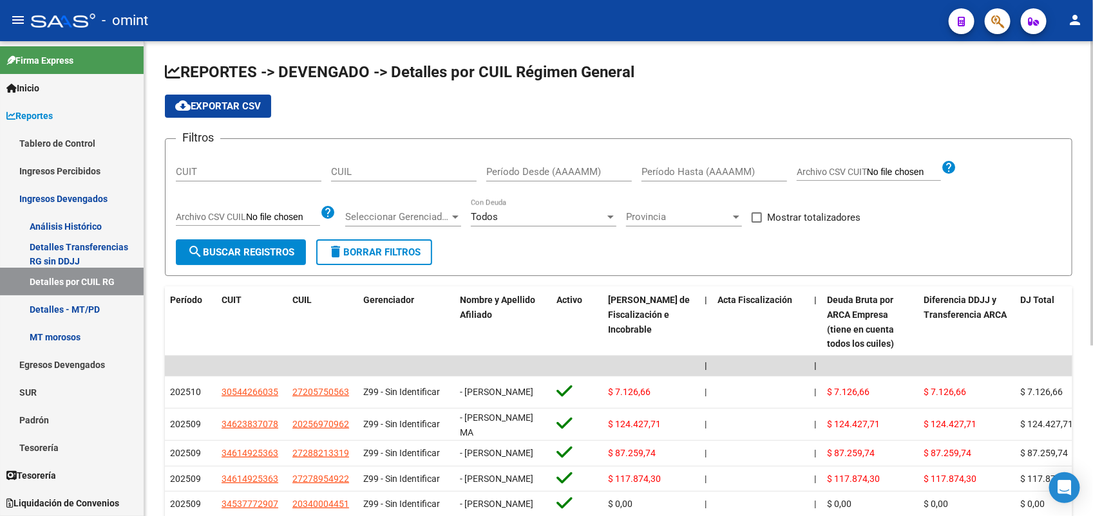
click at [384, 174] on input "CUIL" at bounding box center [403, 172] width 145 height 12
paste input "30-51734060-6"
click at [256, 253] on span "search Buscar Registros" at bounding box center [240, 253] width 107 height 12
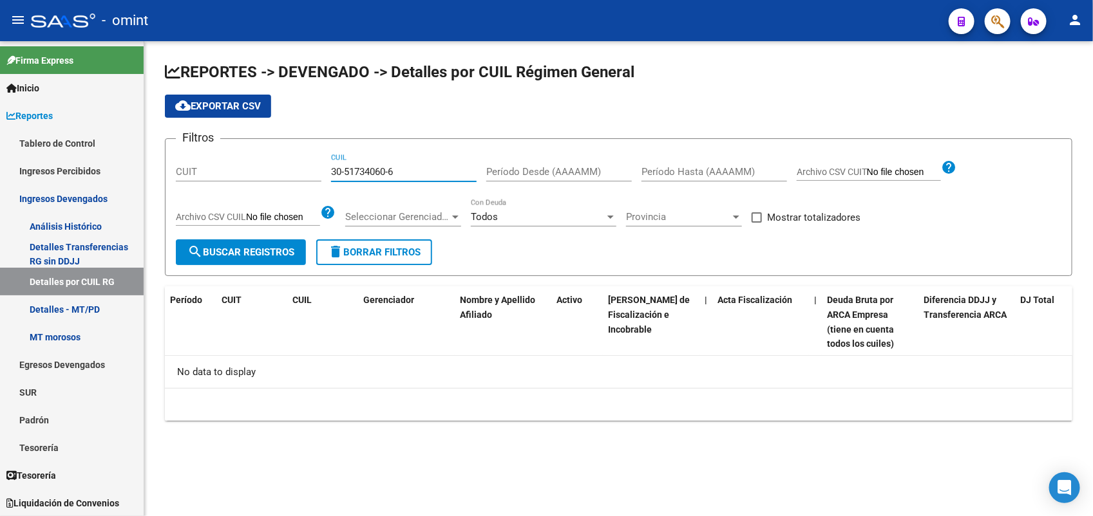
click at [388, 171] on input "30-51734060-6" at bounding box center [403, 172] width 145 height 12
click at [1075, 485] on div "Open Intercom Messenger" at bounding box center [1064, 488] width 34 height 34
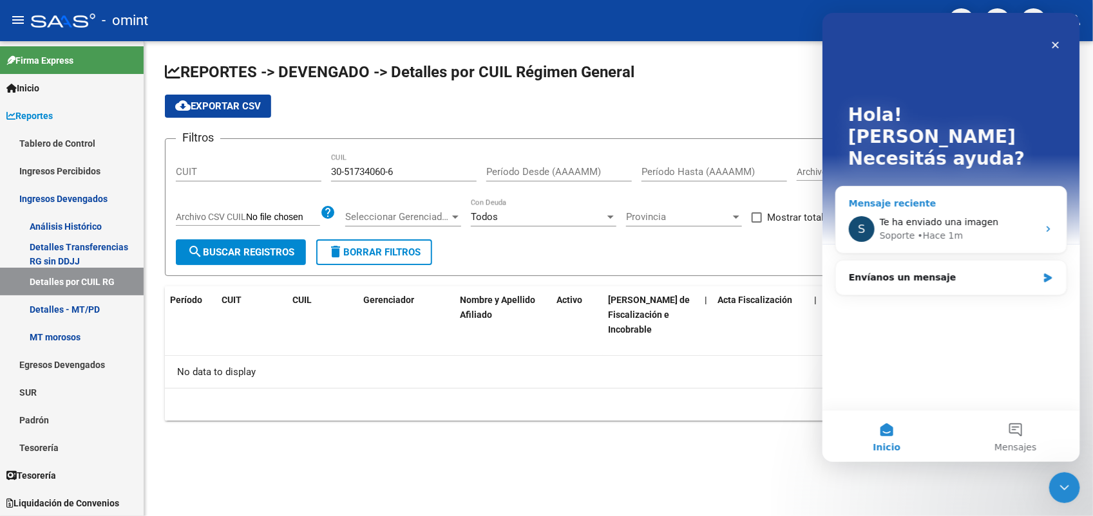
click at [949, 217] on span "Te ha enviado una imagen" at bounding box center [938, 222] width 119 height 10
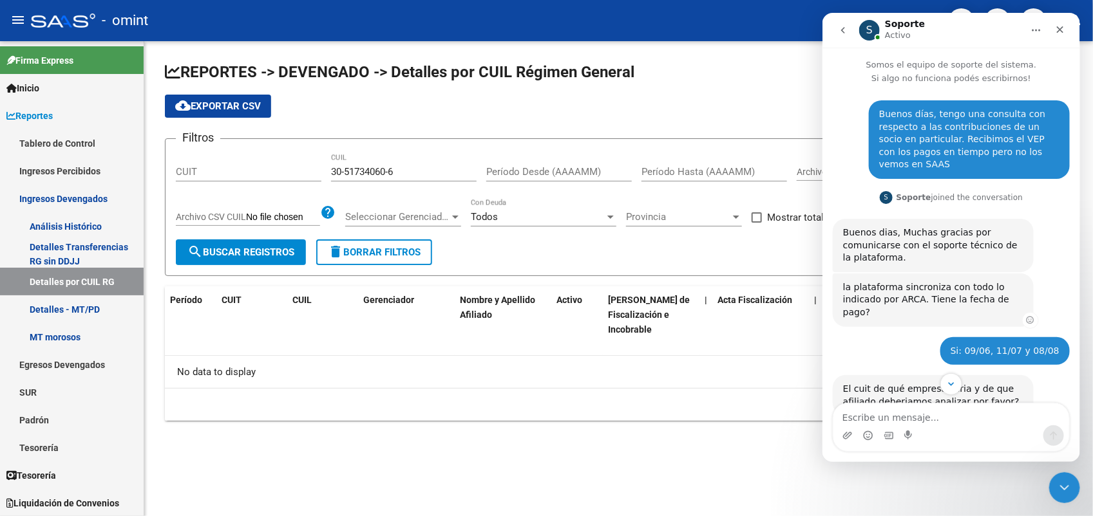
scroll to position [80, 0]
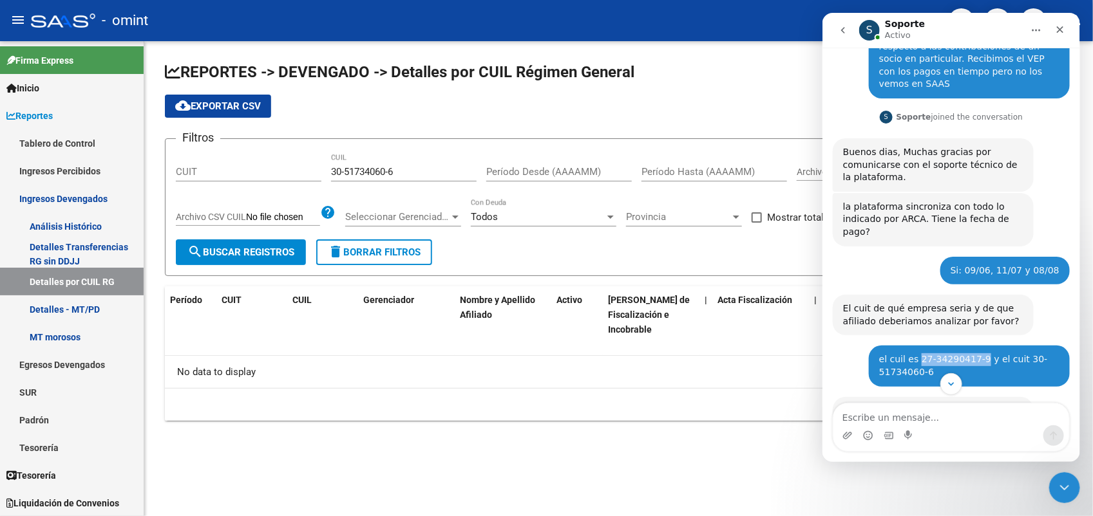
drag, startPoint x: 965, startPoint y: 334, endPoint x: 906, endPoint y: 337, distance: 58.7
click at [906, 353] on div "el cuil es 27-34290417-9 y el cuit 30-51734060-6" at bounding box center [968, 365] width 180 height 25
copy div "27-34290417-9"
click at [384, 175] on input "30-51734060-6" at bounding box center [403, 172] width 145 height 12
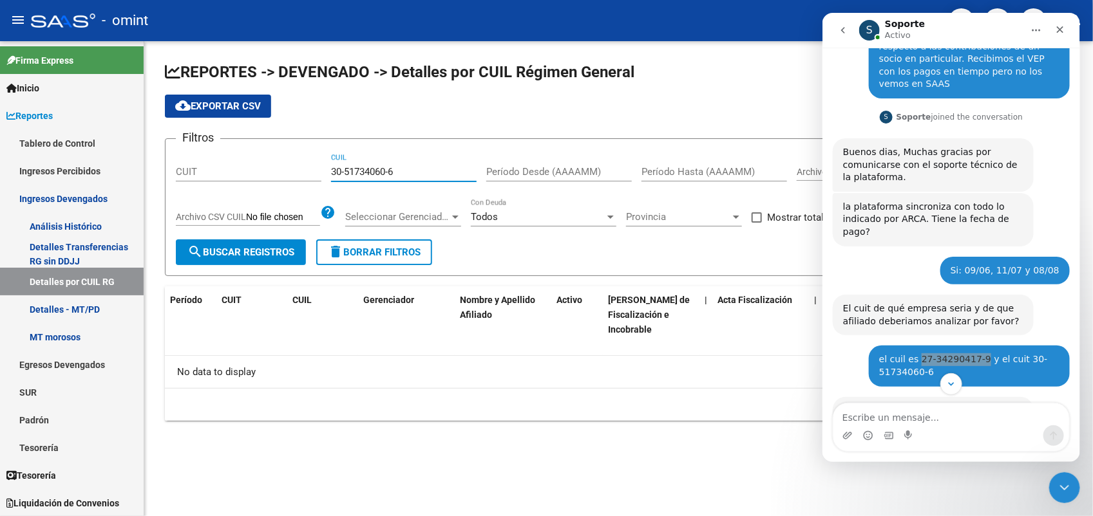
click at [384, 175] on input "30-51734060-6" at bounding box center [403, 172] width 145 height 12
type input "27-34290417-9"
click at [239, 252] on span "search Buscar Registros" at bounding box center [240, 253] width 107 height 12
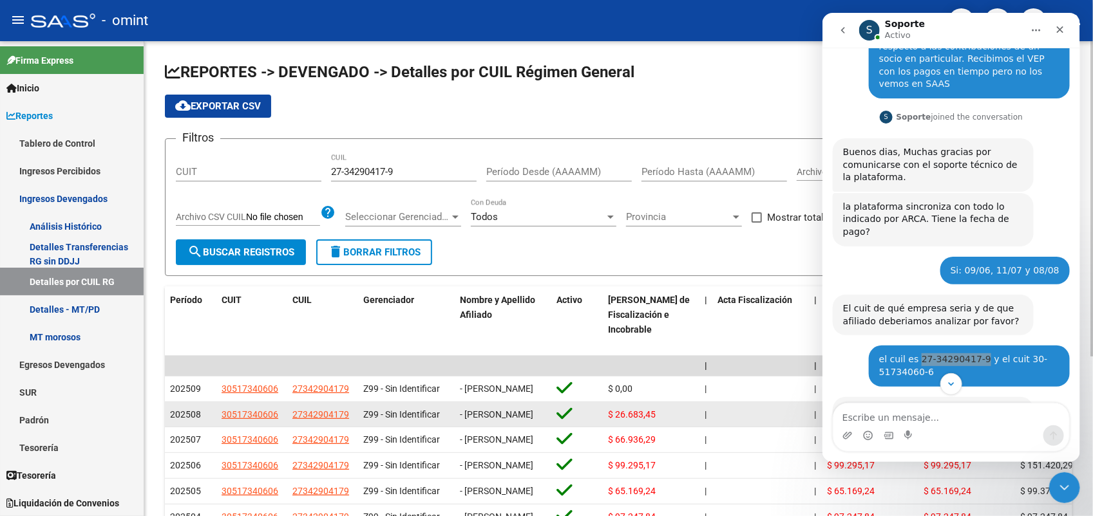
scroll to position [1, 0]
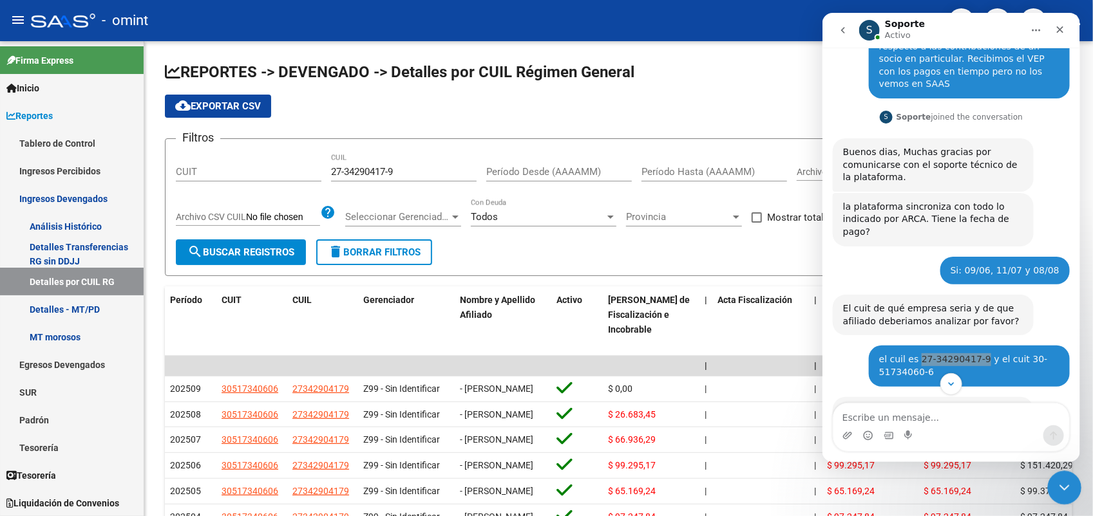
click at [1055, 485] on icon "Cerrar Intercom Messenger" at bounding box center [1062, 485] width 15 height 15
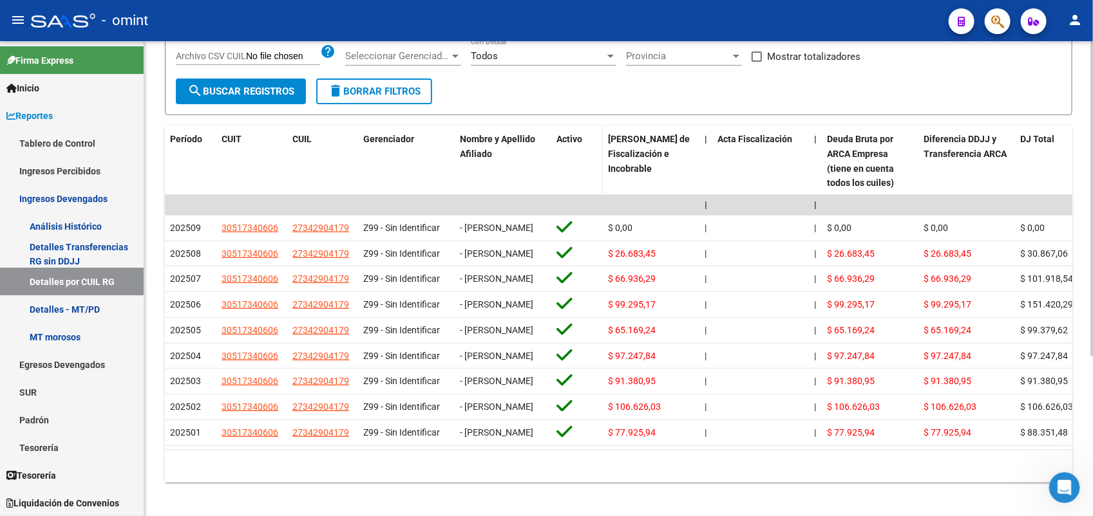
scroll to position [80, 0]
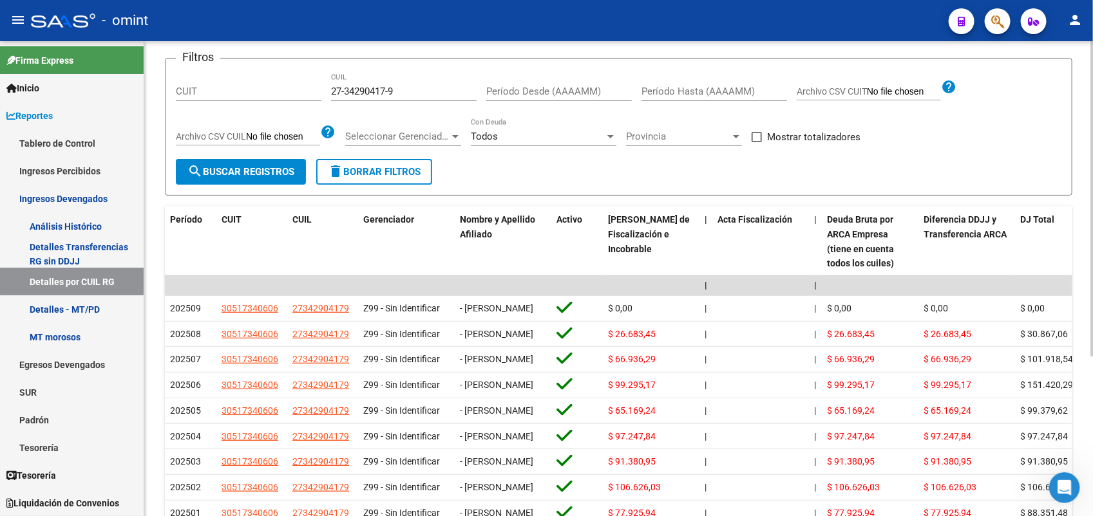
click at [516, 91] on input "Período Desde (AAAAMM)" at bounding box center [558, 92] width 145 height 12
type input "202505"
click at [668, 97] on input "Período Hasta (AAAAMM)" at bounding box center [713, 92] width 145 height 12
type input "202507"
click at [219, 178] on button "search Buscar Registros" at bounding box center [241, 172] width 130 height 26
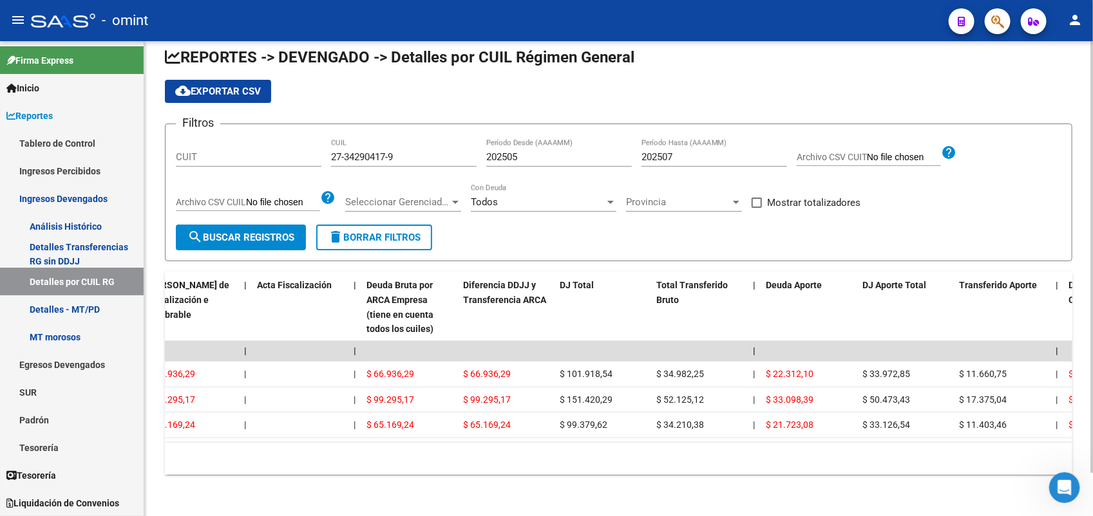
scroll to position [0, 464]
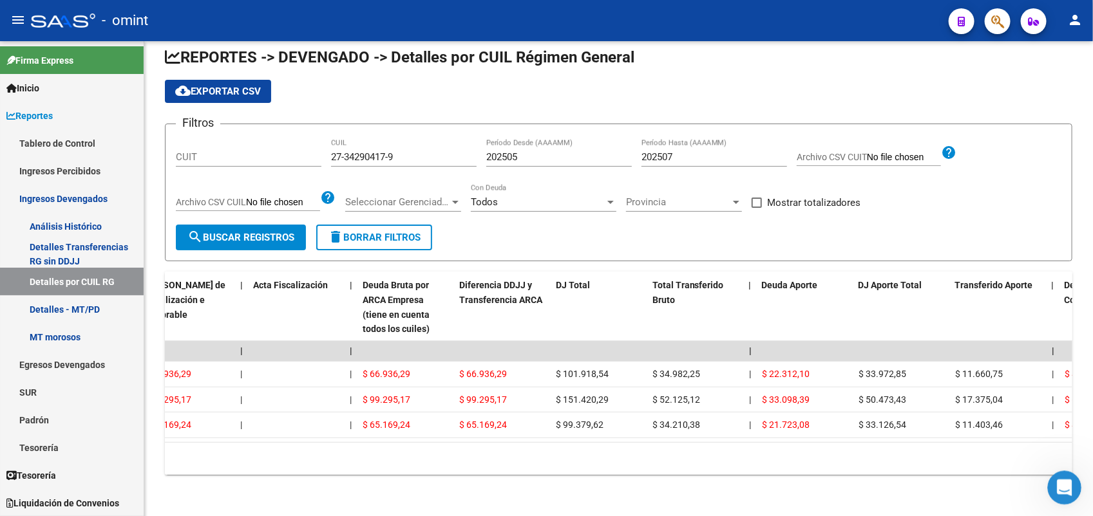
click at [1055, 482] on icon "Abrir Intercom Messenger" at bounding box center [1062, 486] width 21 height 21
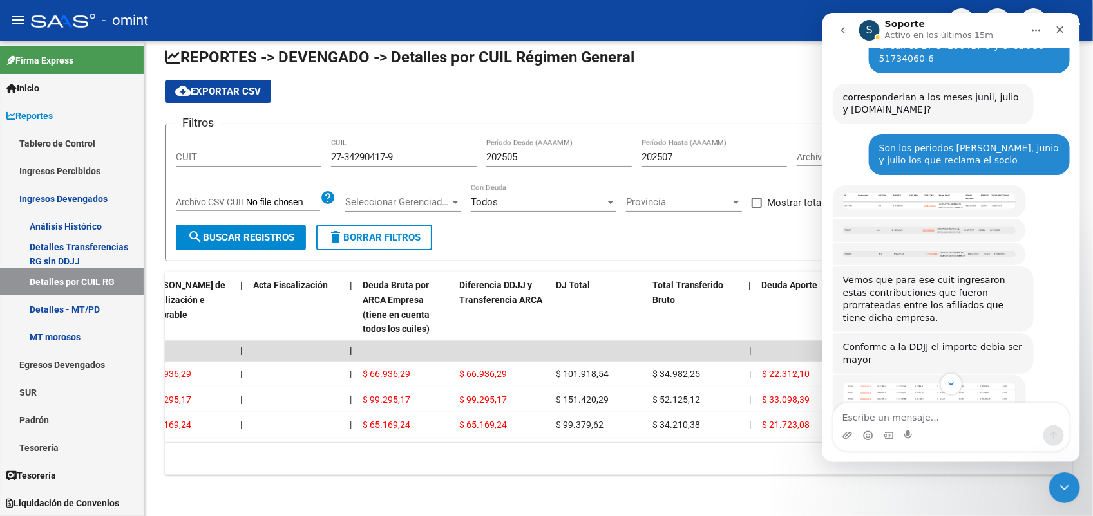
scroll to position [397, 0]
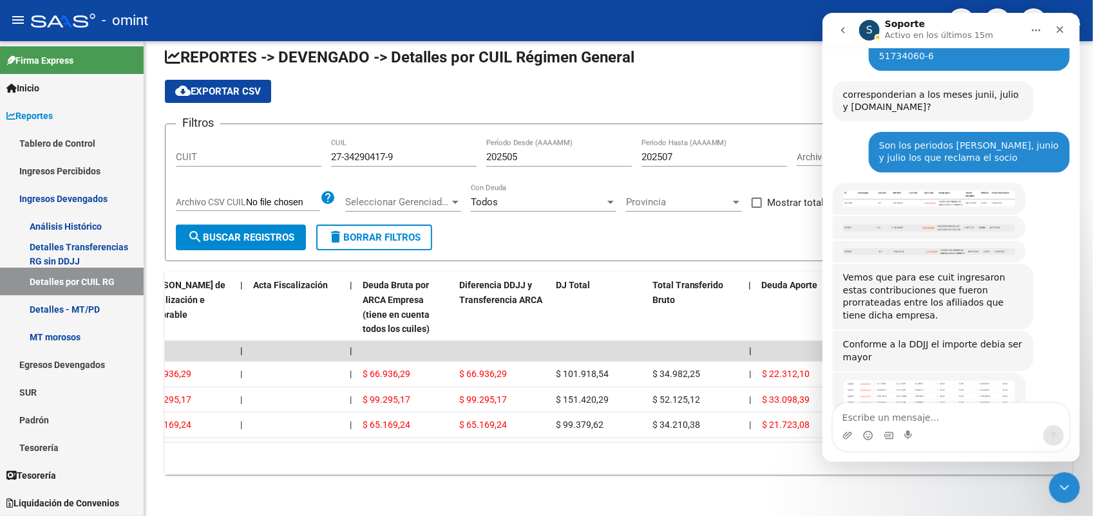
click at [944, 380] on img "Soporte dice…" at bounding box center [928, 393] width 173 height 27
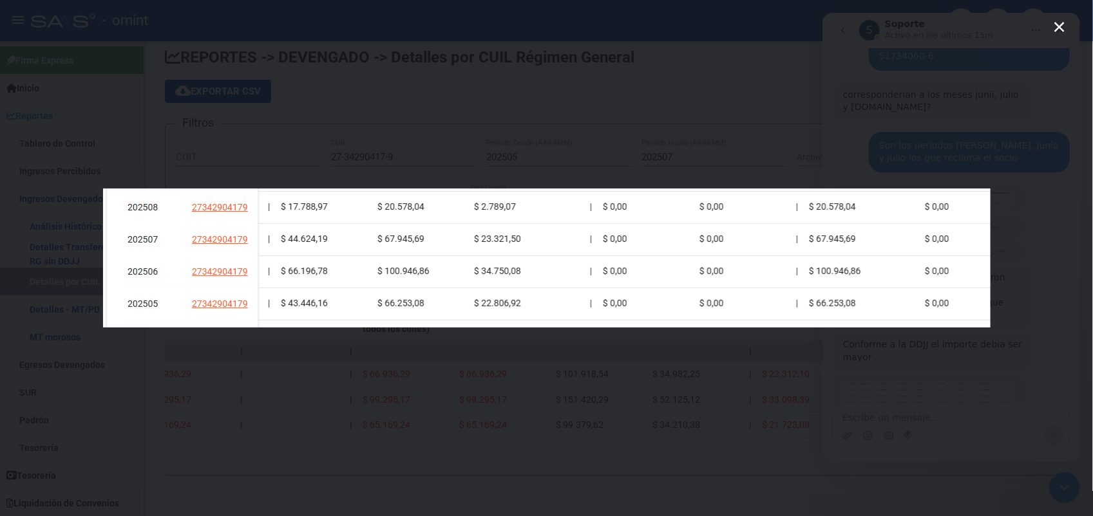
click at [1060, 20] on icon "Cerrar" at bounding box center [1058, 26] width 15 height 15
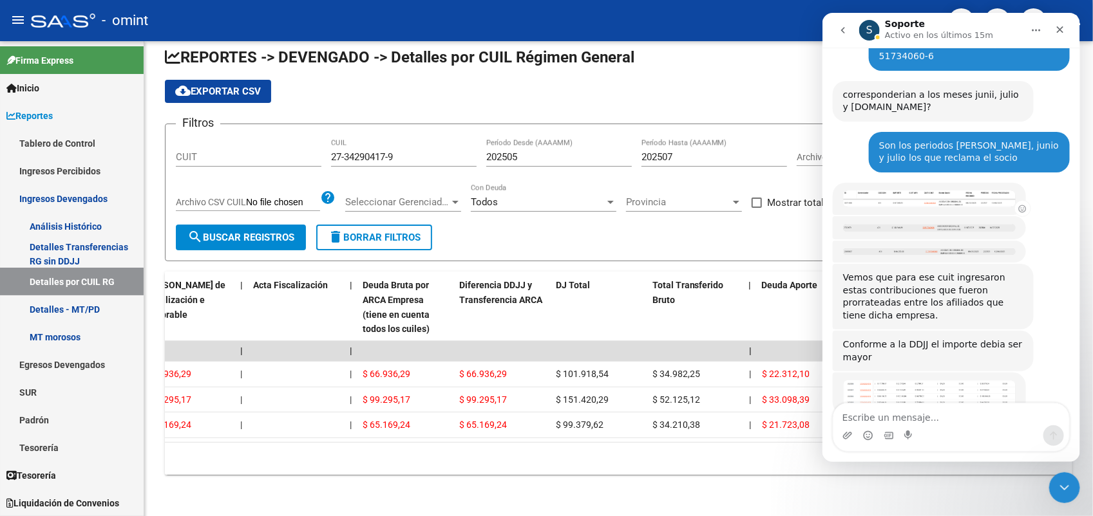
click at [962, 191] on img "Soporte dice…" at bounding box center [928, 199] width 173 height 17
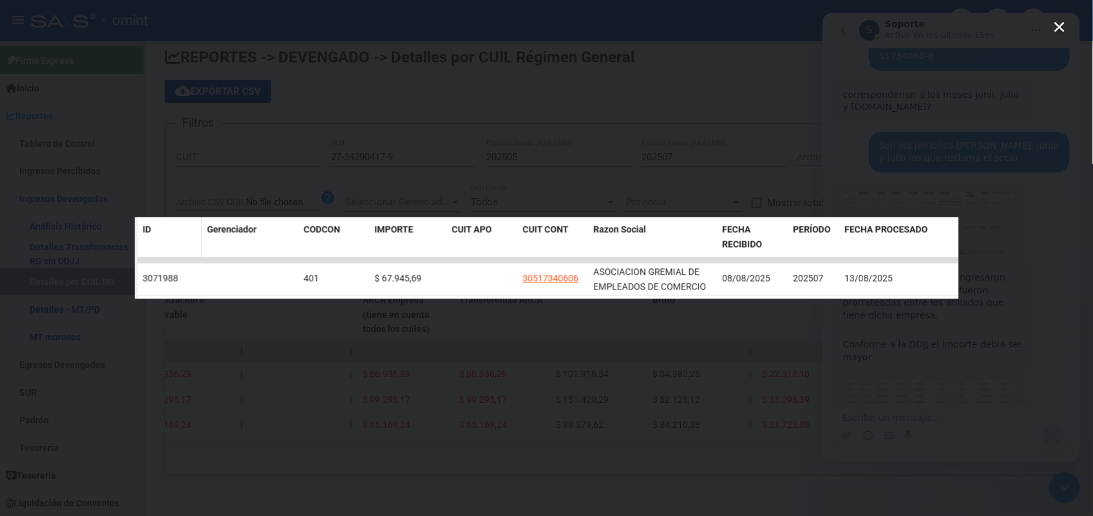
click at [1059, 26] on icon "Cerrar" at bounding box center [1059, 27] width 10 height 10
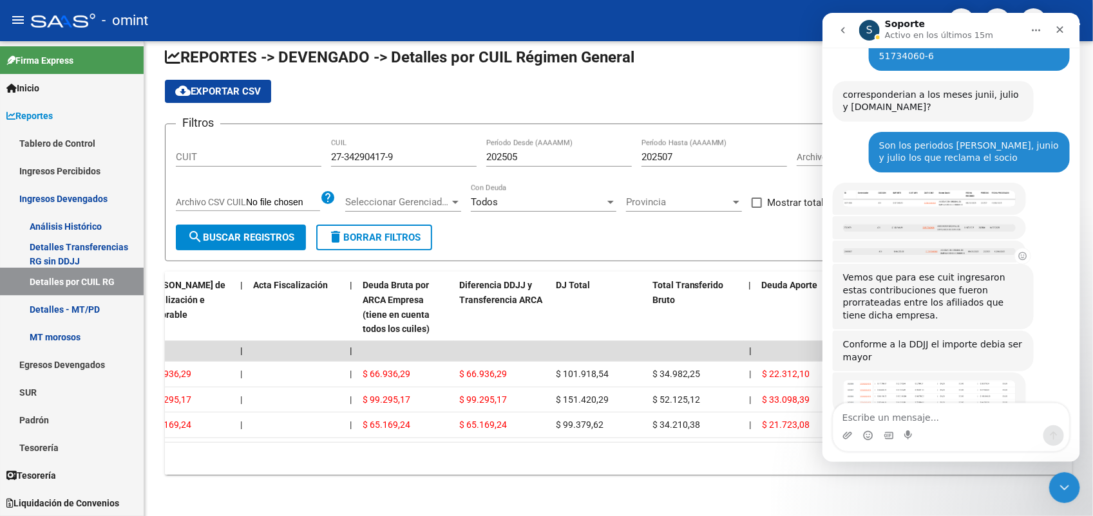
click at [955, 241] on div "Soporte • Hace 9m" at bounding box center [928, 252] width 193 height 22
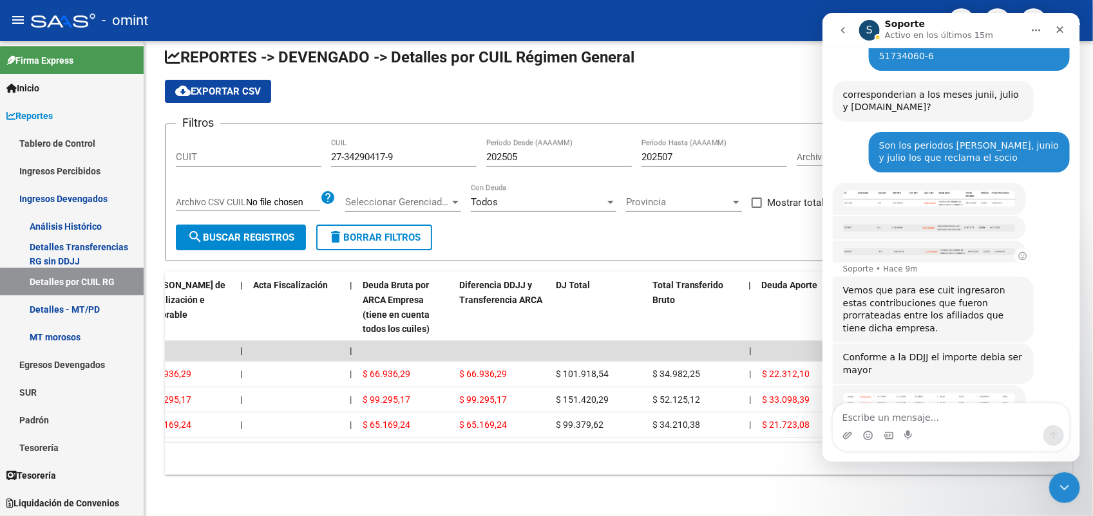
scroll to position [409, 0]
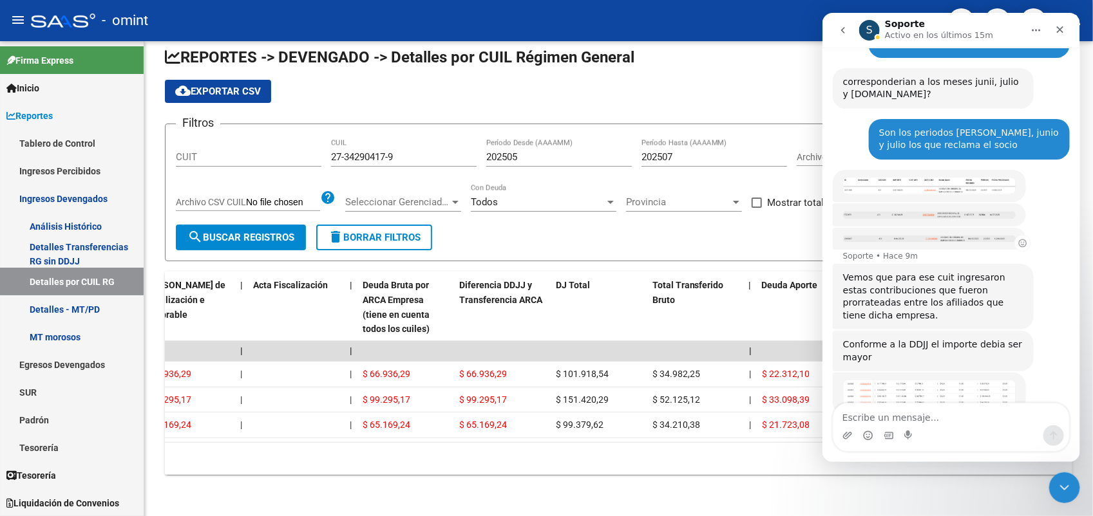
click at [971, 236] on img "Soporte dice…" at bounding box center [928, 239] width 173 height 6
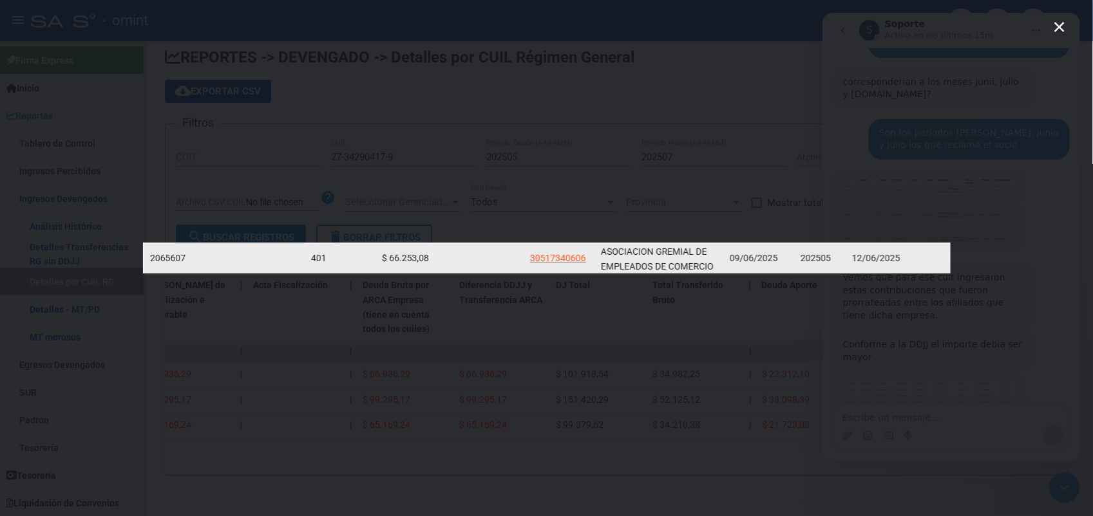
click at [1064, 23] on icon "Cerrar" at bounding box center [1058, 26] width 15 height 15
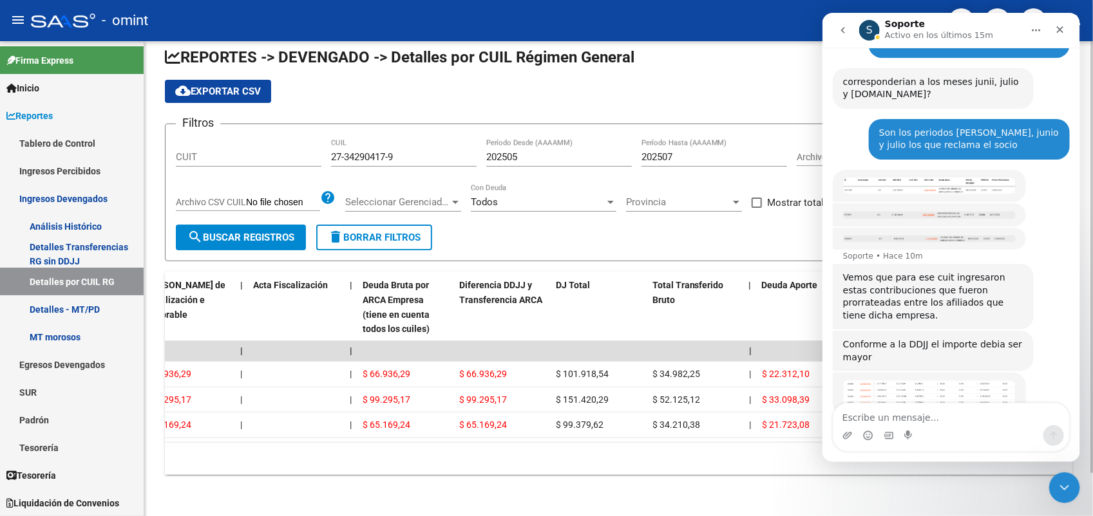
click at [793, 285] on datatable-header-cell "Deuda Aporte" at bounding box center [804, 307] width 97 height 71
click at [1063, 26] on icon "Cerrar" at bounding box center [1059, 29] width 10 height 10
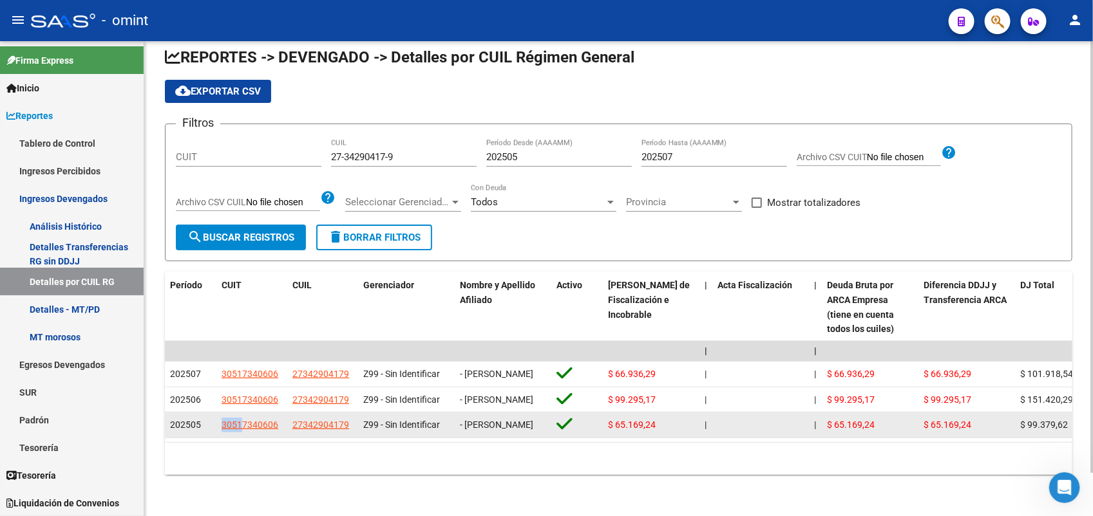
click at [241, 413] on datatable-body-cell "30517340606" at bounding box center [251, 425] width 71 height 25
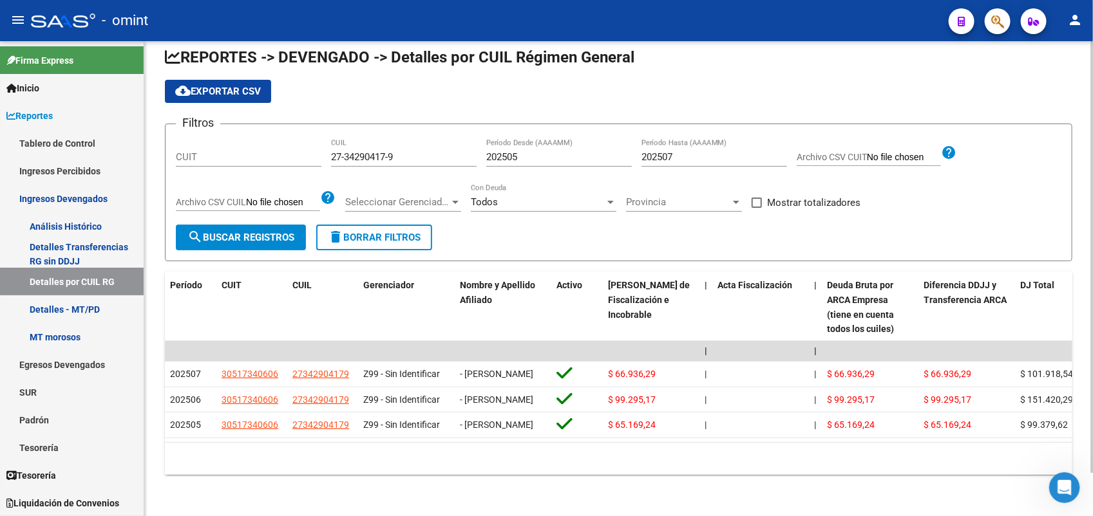
drag, startPoint x: 241, startPoint y: 399, endPoint x: 256, endPoint y: 457, distance: 59.8
click at [256, 457] on div "10 total 1" at bounding box center [618, 459] width 907 height 32
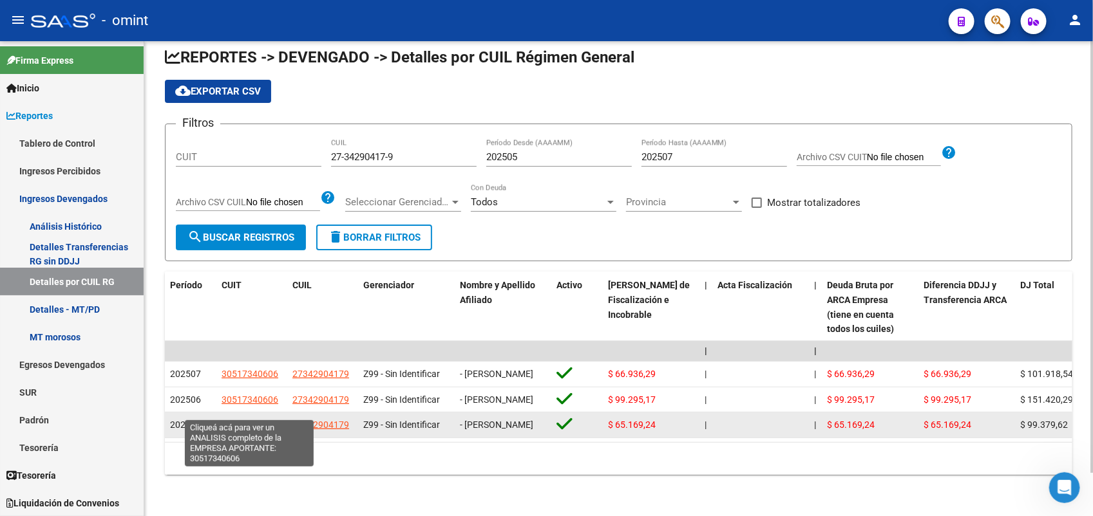
click at [258, 420] on span "30517340606" at bounding box center [249, 425] width 57 height 10
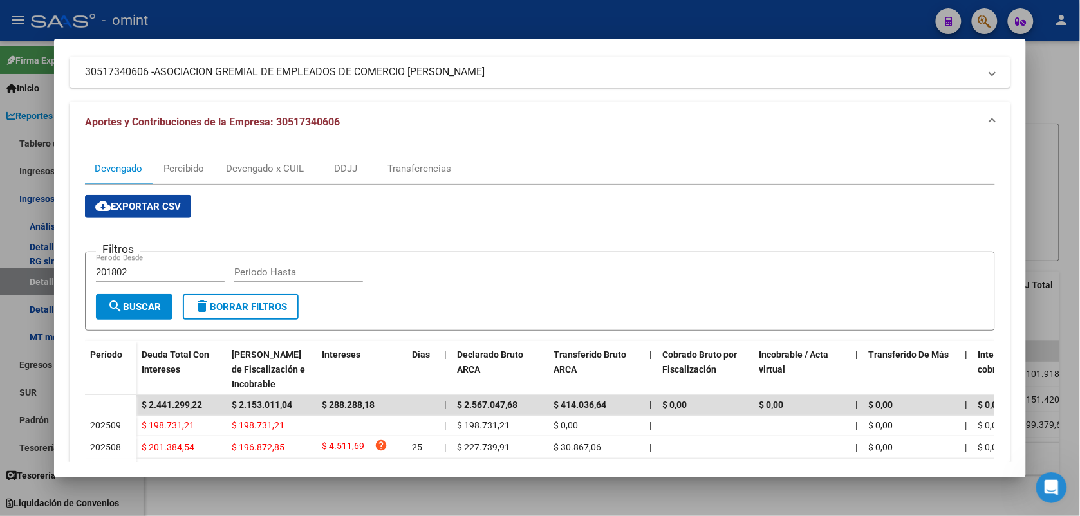
scroll to position [80, 0]
click at [411, 165] on div "Transferencias" at bounding box center [420, 170] width 64 height 14
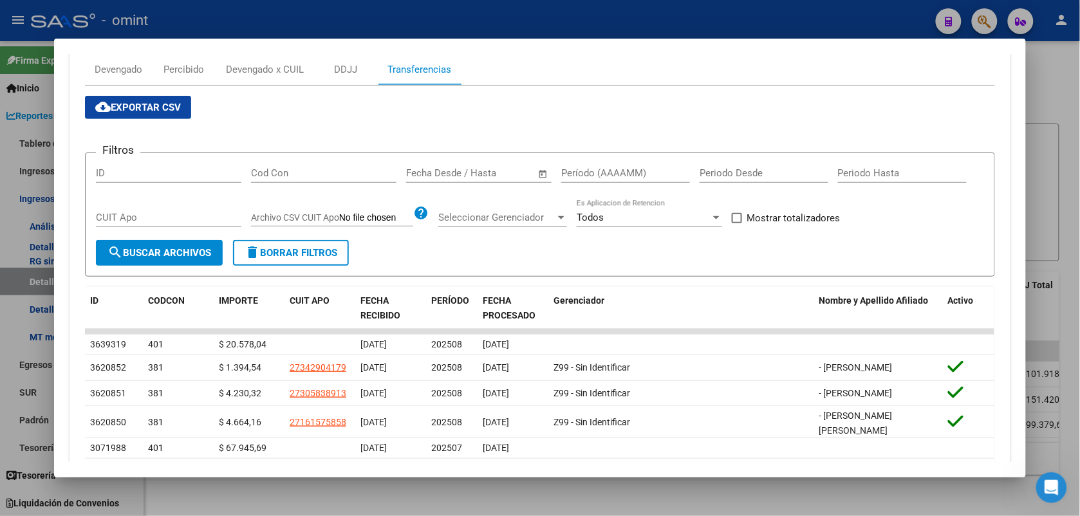
scroll to position [241, 0]
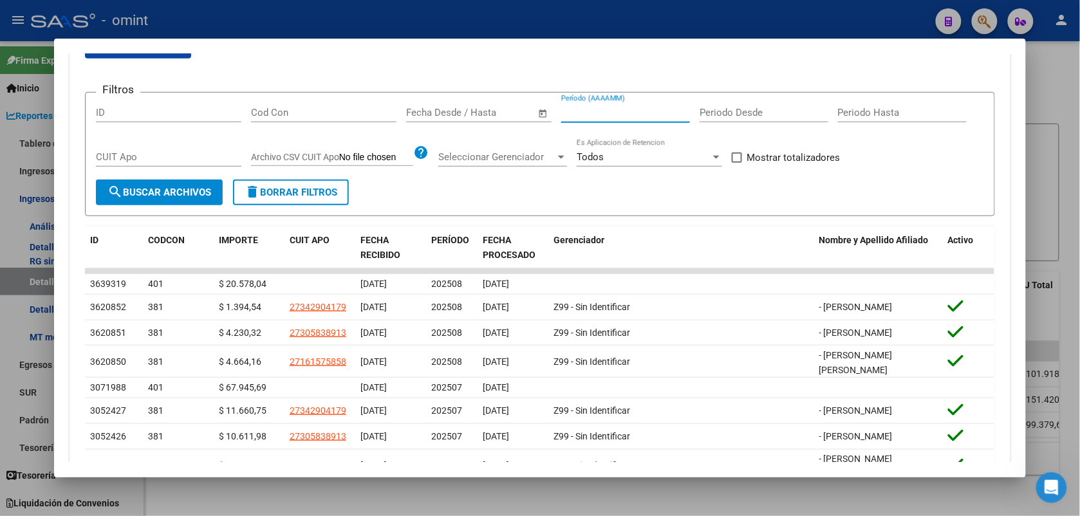
click at [586, 108] on input "Período (AAAAMM)" at bounding box center [625, 113] width 129 height 12
type input "202505"
click at [733, 159] on span at bounding box center [737, 158] width 10 height 10
click at [736, 163] on input "Mostrar totalizadores" at bounding box center [736, 163] width 1 height 1
checkbox input "true"
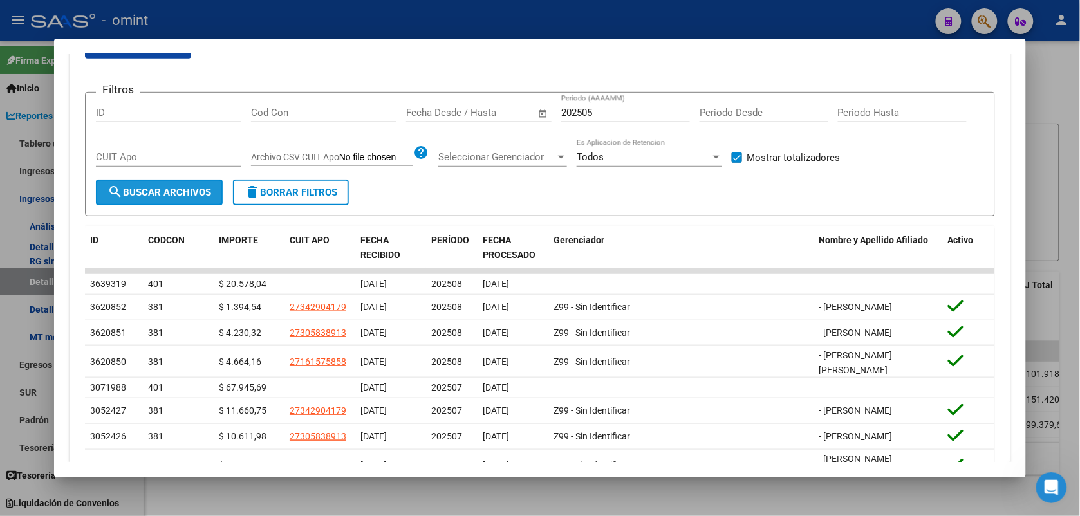
click at [175, 190] on span "search Buscar Archivos" at bounding box center [160, 193] width 104 height 12
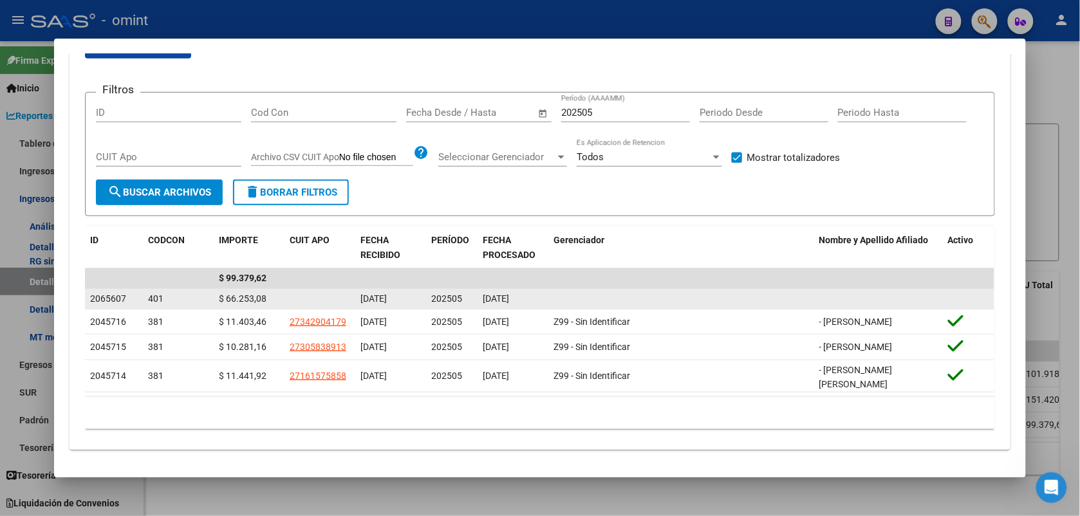
drag, startPoint x: 212, startPoint y: 297, endPoint x: 277, endPoint y: 297, distance: 65.0
click at [277, 297] on datatable-body-cell "$ 66.253,08" at bounding box center [249, 299] width 71 height 20
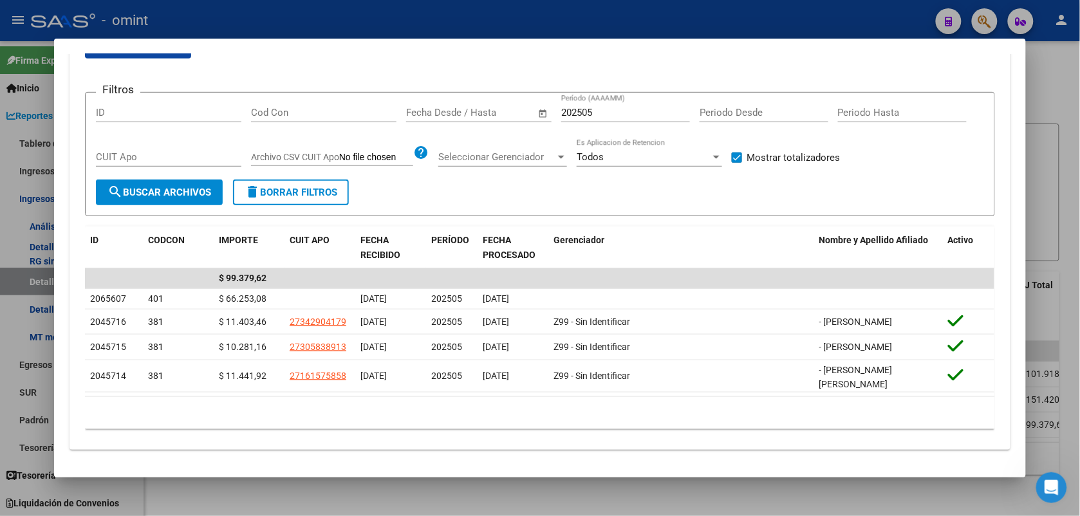
drag, startPoint x: 277, startPoint y: 297, endPoint x: 608, endPoint y: 190, distance: 347.7
click at [608, 190] on form "Filtros ID Cod Con Fecha inicio – Fecha fin Fecha Desde / Hasta 202505 Período …" at bounding box center [540, 154] width 910 height 124
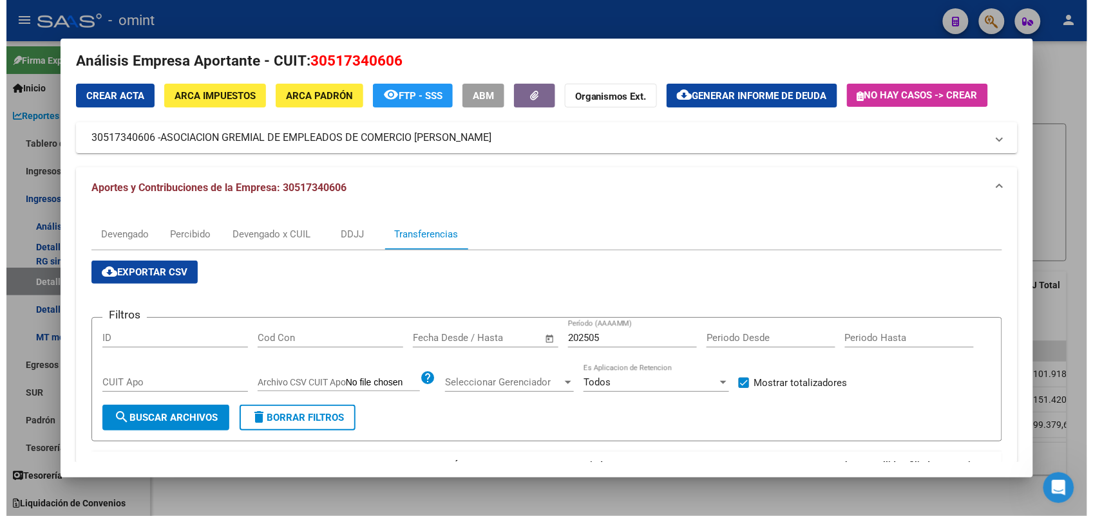
scroll to position [0, 0]
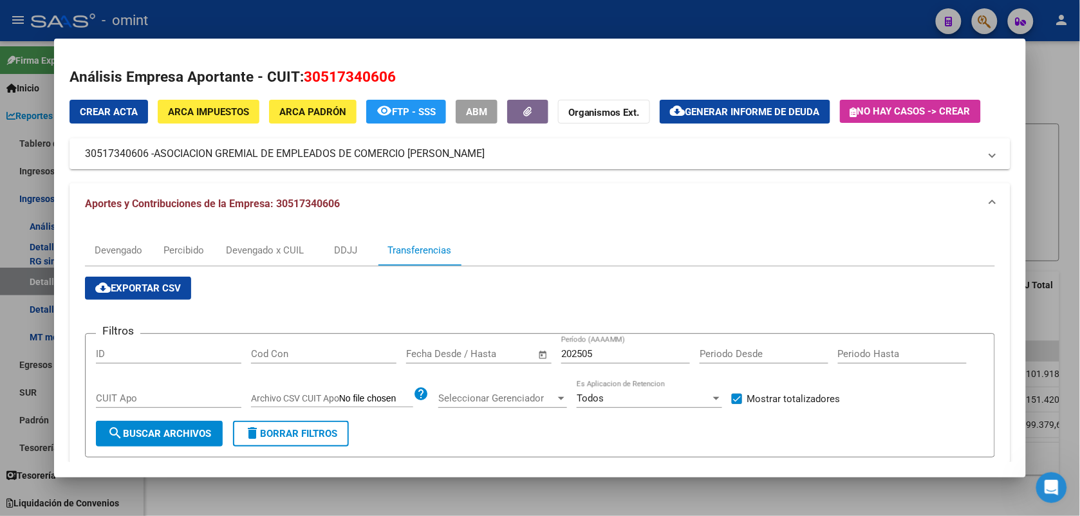
click at [1046, 64] on div at bounding box center [540, 258] width 1080 height 516
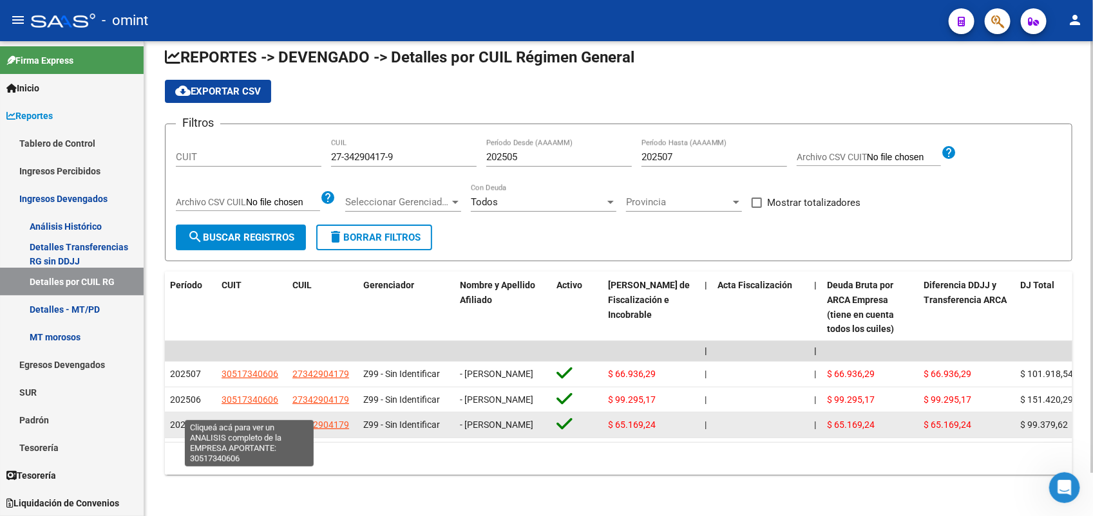
click at [248, 420] on span "30517340606" at bounding box center [249, 425] width 57 height 10
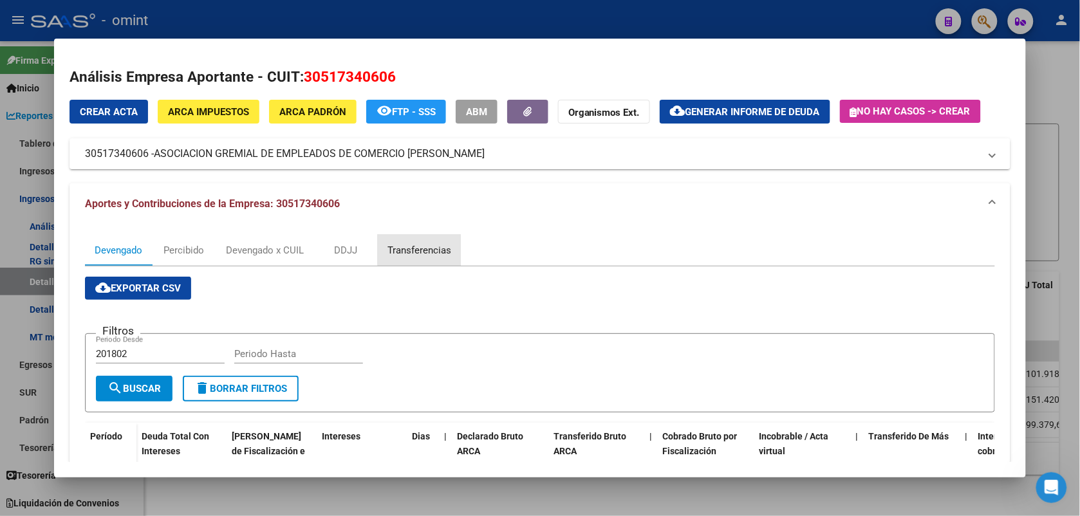
click at [417, 243] on div "Transferencias" at bounding box center [420, 250] width 64 height 14
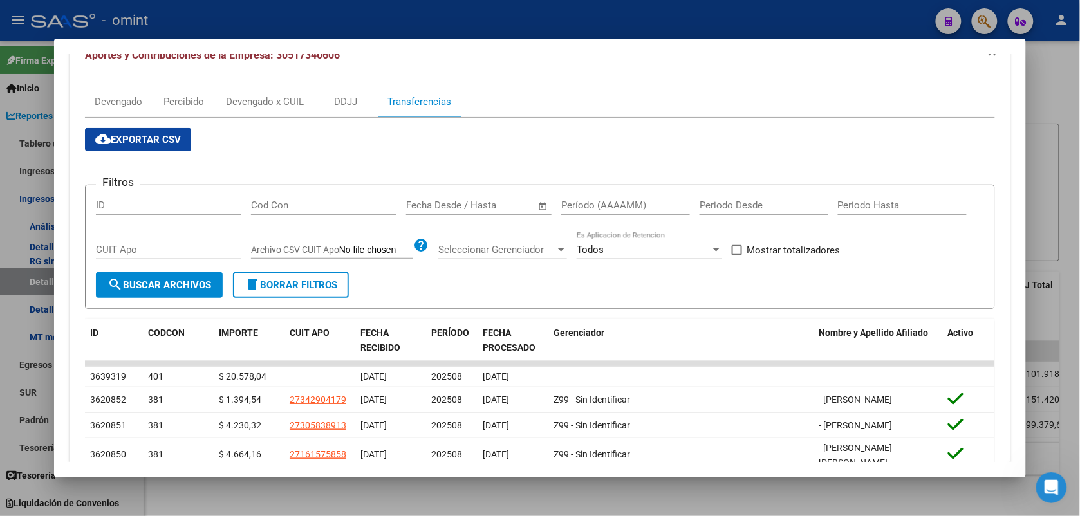
scroll to position [161, 0]
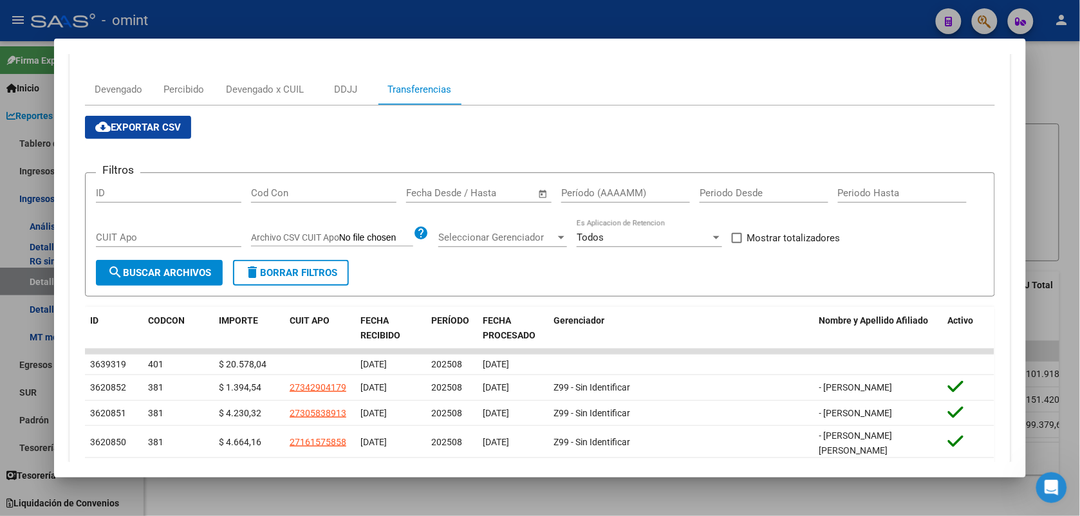
click at [594, 190] on input "Período (AAAAMM)" at bounding box center [625, 193] width 129 height 12
type input "202505"
drag, startPoint x: 734, startPoint y: 240, endPoint x: 719, endPoint y: 249, distance: 17.3
click at [734, 242] on span at bounding box center [737, 238] width 10 height 10
click at [736, 243] on input "Mostrar totalizadores" at bounding box center [736, 243] width 1 height 1
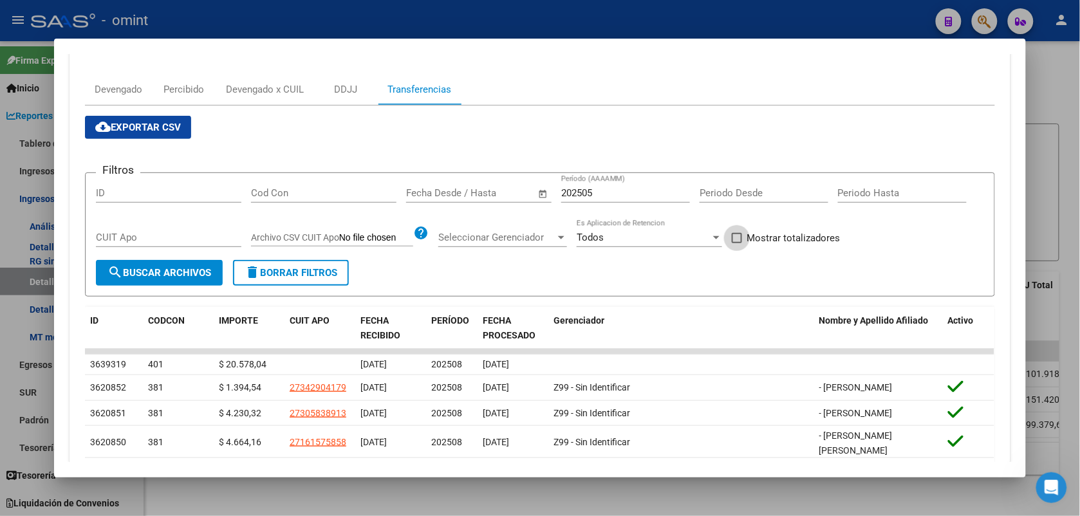
checkbox input "true"
click at [135, 264] on button "search Buscar Archivos" at bounding box center [159, 273] width 127 height 26
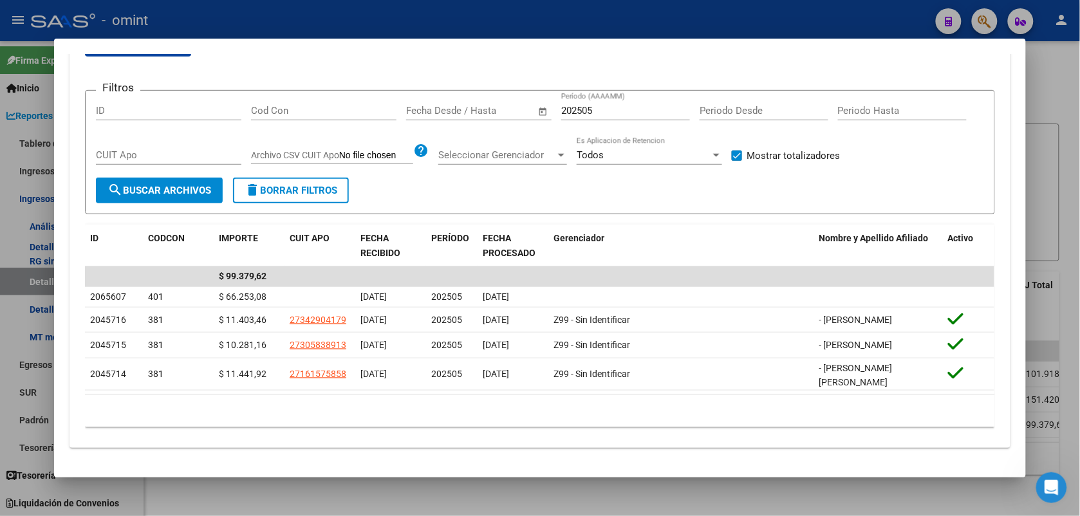
scroll to position [206, 0]
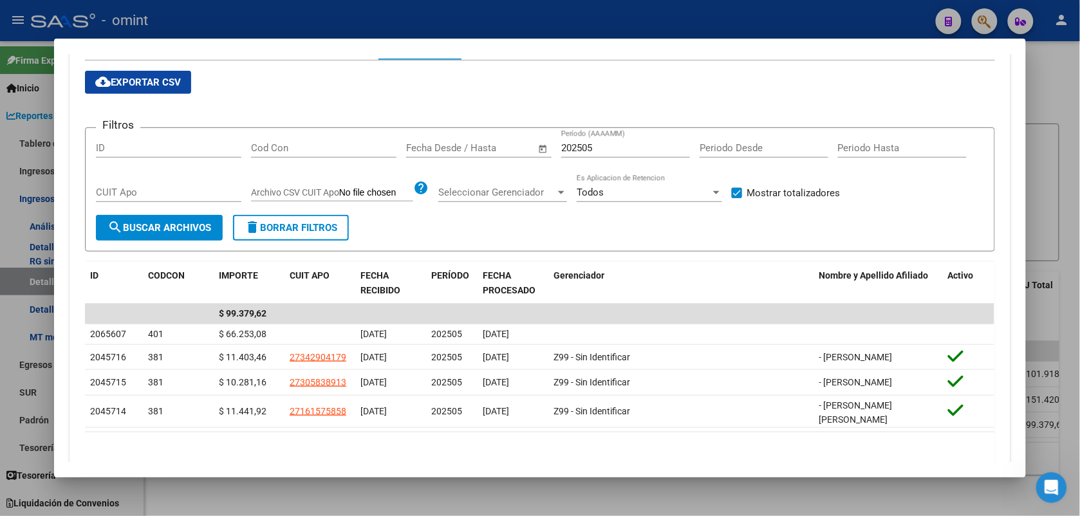
drag, startPoint x: 322, startPoint y: 59, endPoint x: 615, endPoint y: 91, distance: 294.7
click at [608, 90] on div "cloud_download Exportar CSV Filtros ID Cod Con Fecha inicio – Fecha fin Fecha D…" at bounding box center [540, 268] width 910 height 394
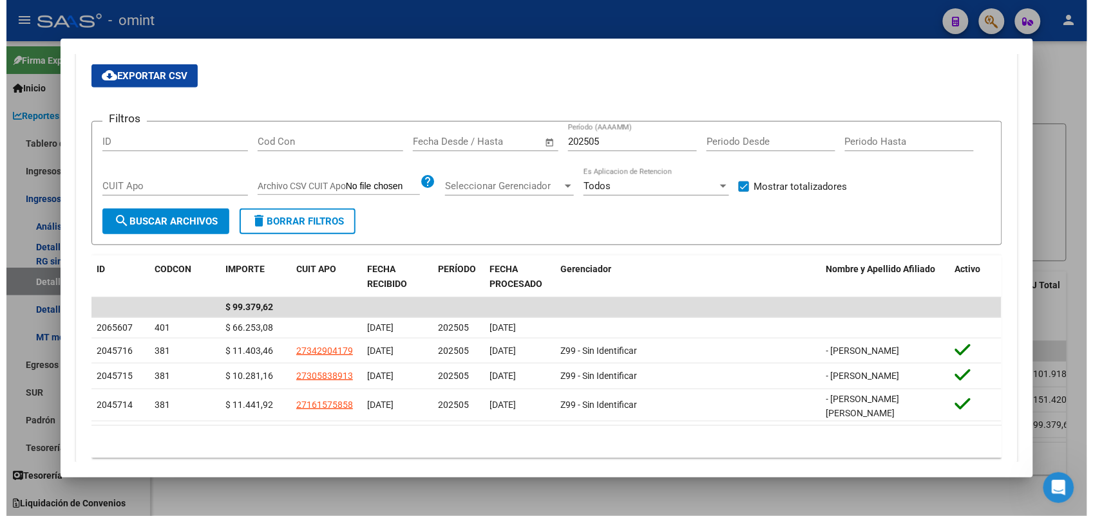
scroll to position [243, 0]
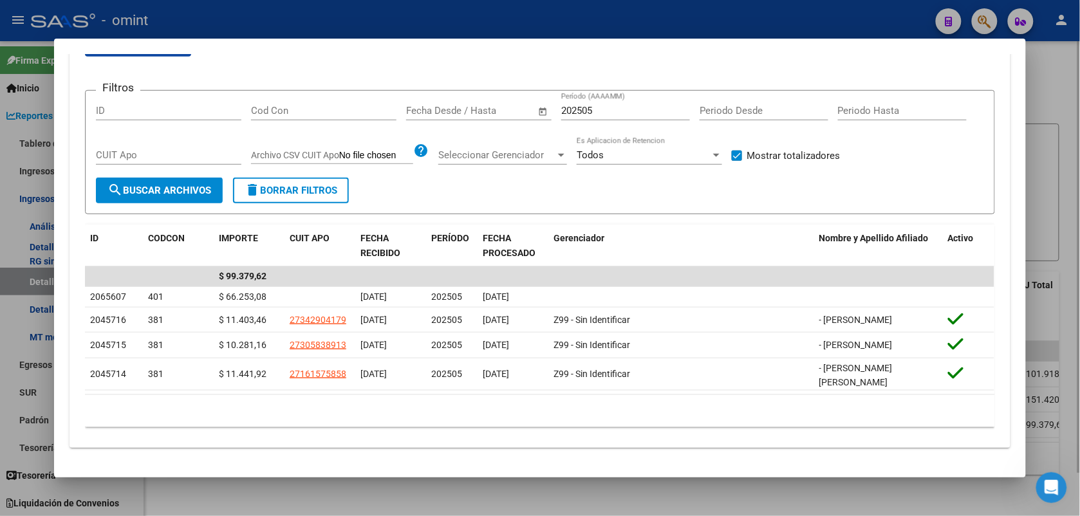
click at [1053, 76] on div at bounding box center [540, 258] width 1080 height 516
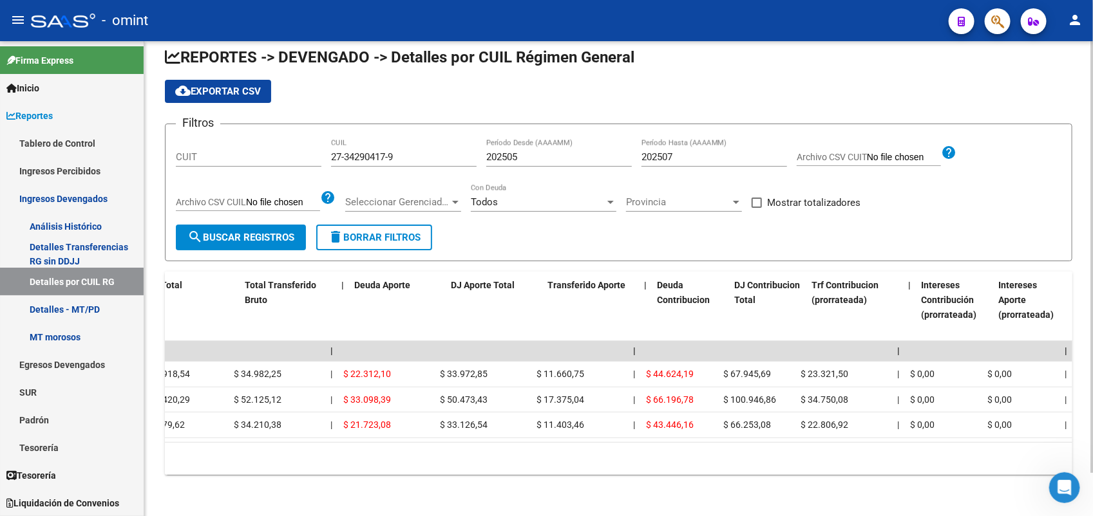
scroll to position [0, 867]
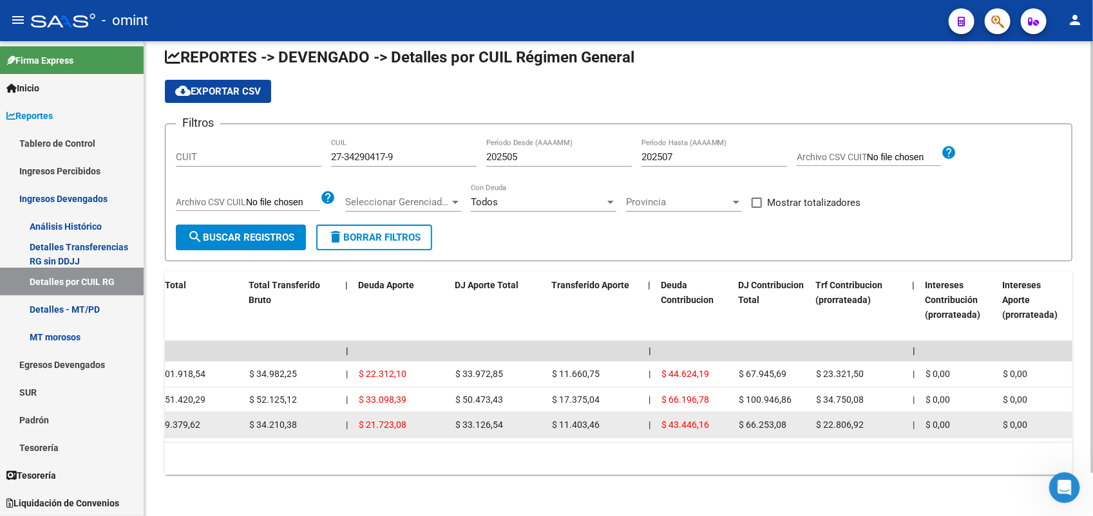
drag, startPoint x: 599, startPoint y: 409, endPoint x: 552, endPoint y: 413, distance: 47.1
click at [552, 418] on div "$ 11.403,46" at bounding box center [595, 425] width 86 height 15
drag, startPoint x: 404, startPoint y: 409, endPoint x: 362, endPoint y: 407, distance: 42.6
click at [362, 420] on span "$ 21.723,08" at bounding box center [383, 425] width 48 height 10
drag, startPoint x: 860, startPoint y: 413, endPoint x: 816, endPoint y: 409, distance: 44.0
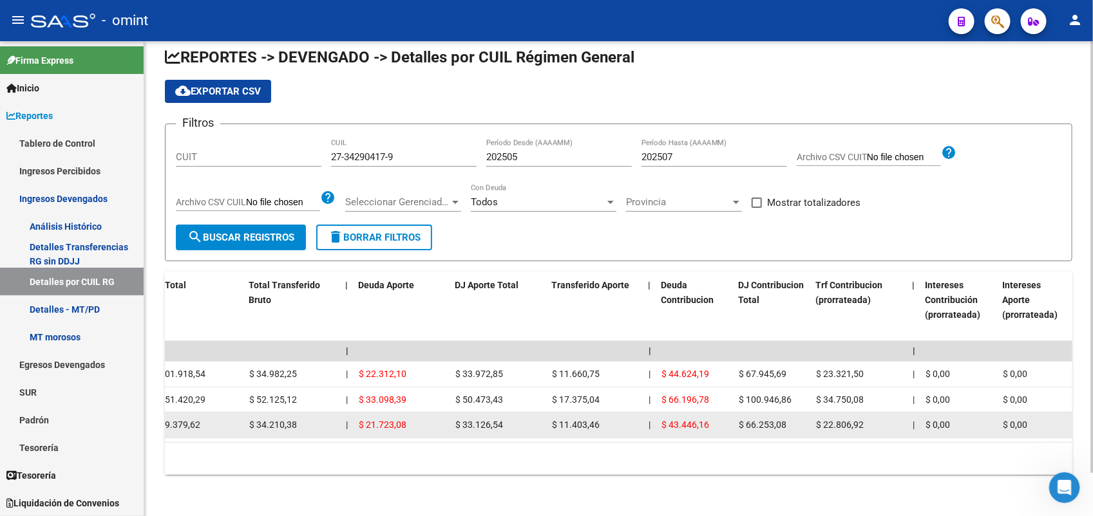
click at [816, 420] on span "$ 22.806,92" at bounding box center [840, 425] width 48 height 10
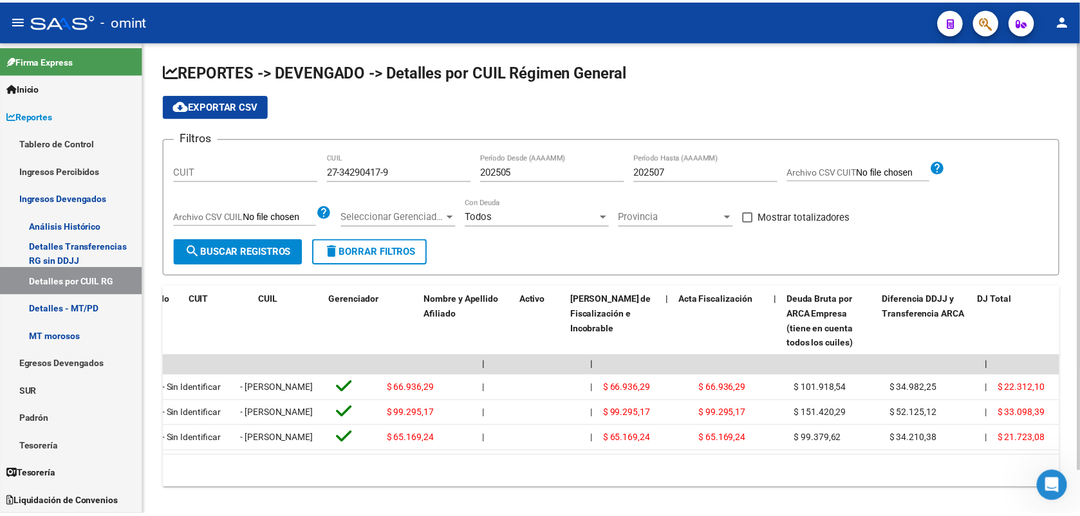
scroll to position [0, 0]
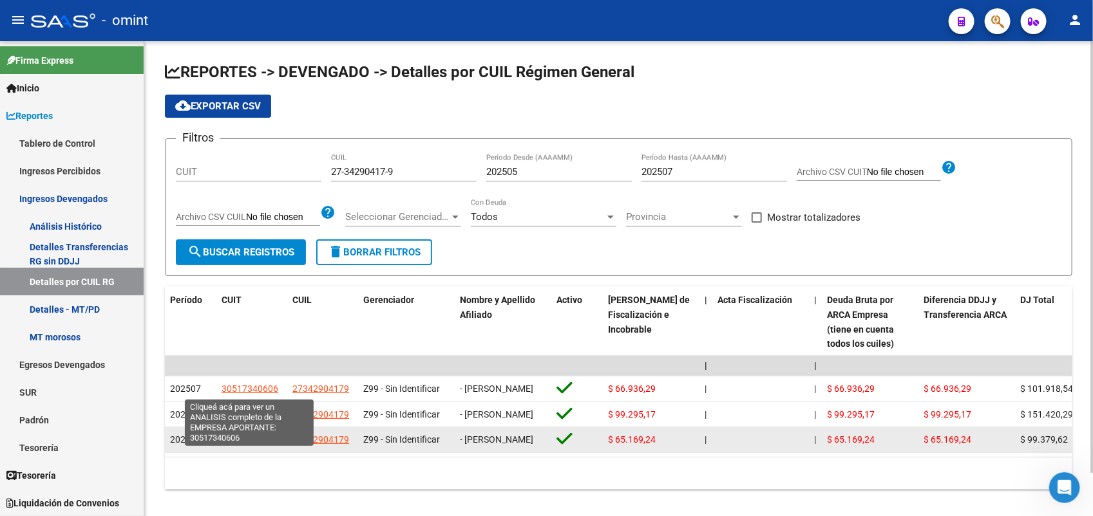
click at [234, 445] on span "30517340606" at bounding box center [249, 440] width 57 height 10
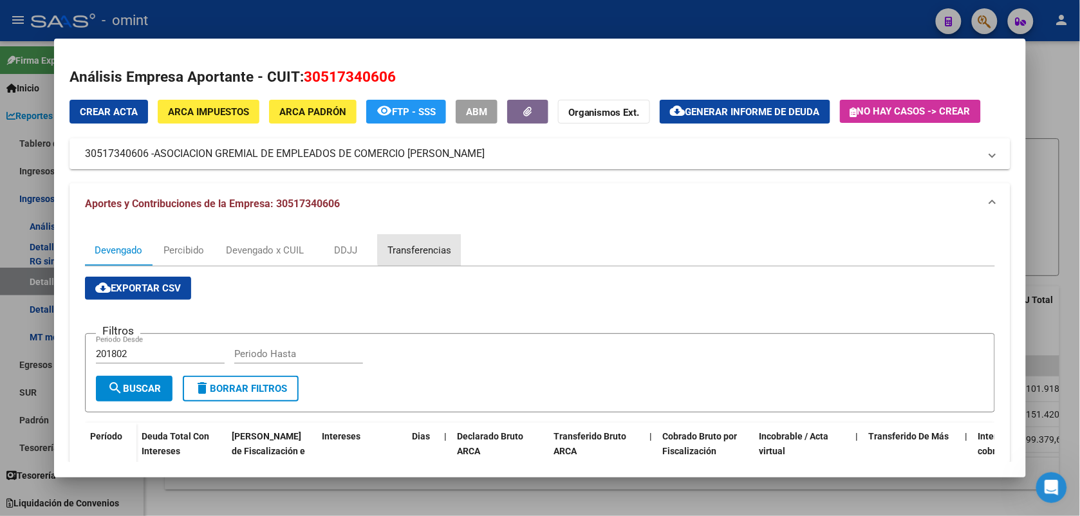
click at [415, 245] on div "Transferencias" at bounding box center [420, 250] width 64 height 14
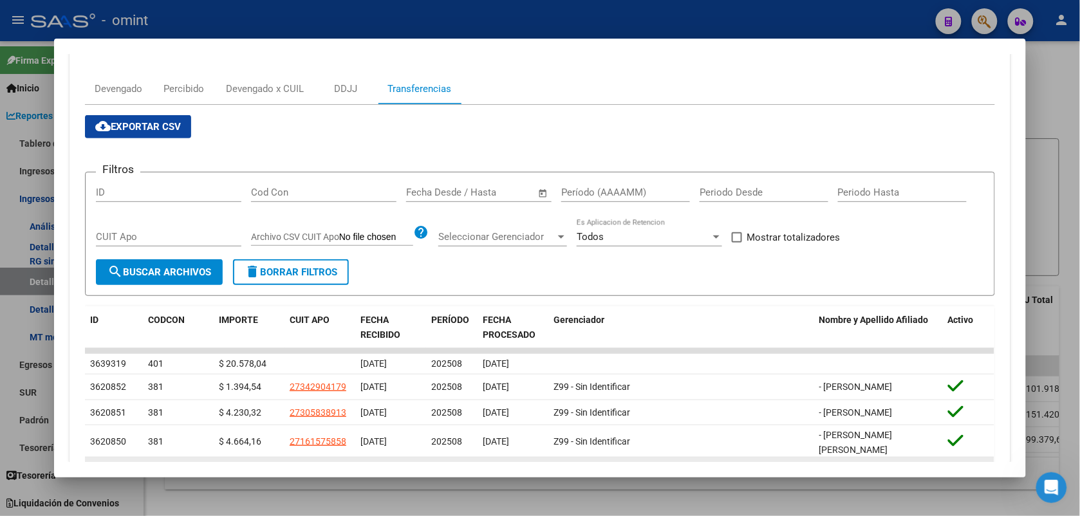
scroll to position [161, 0]
click at [337, 80] on div "DDJJ" at bounding box center [346, 89] width 64 height 31
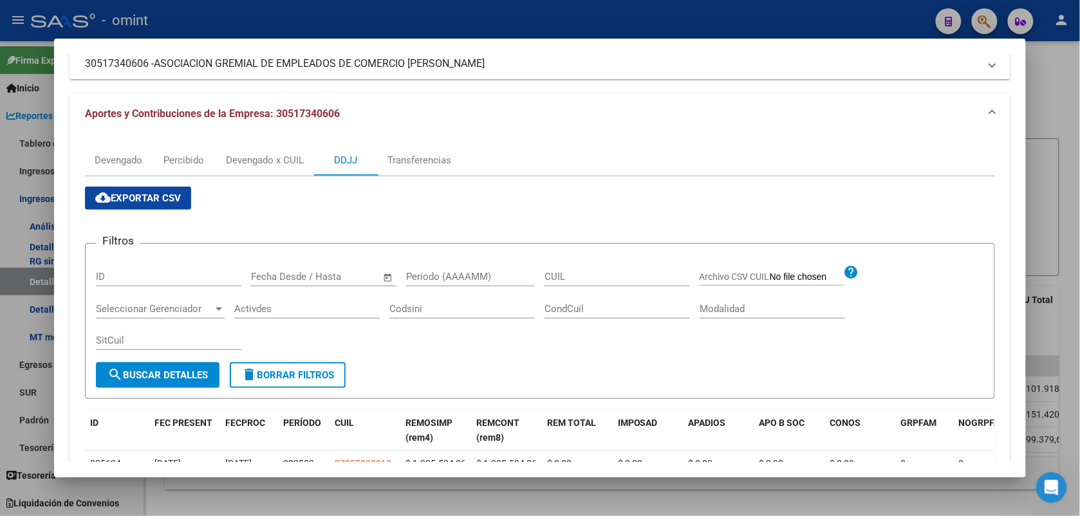
scroll to position [80, 0]
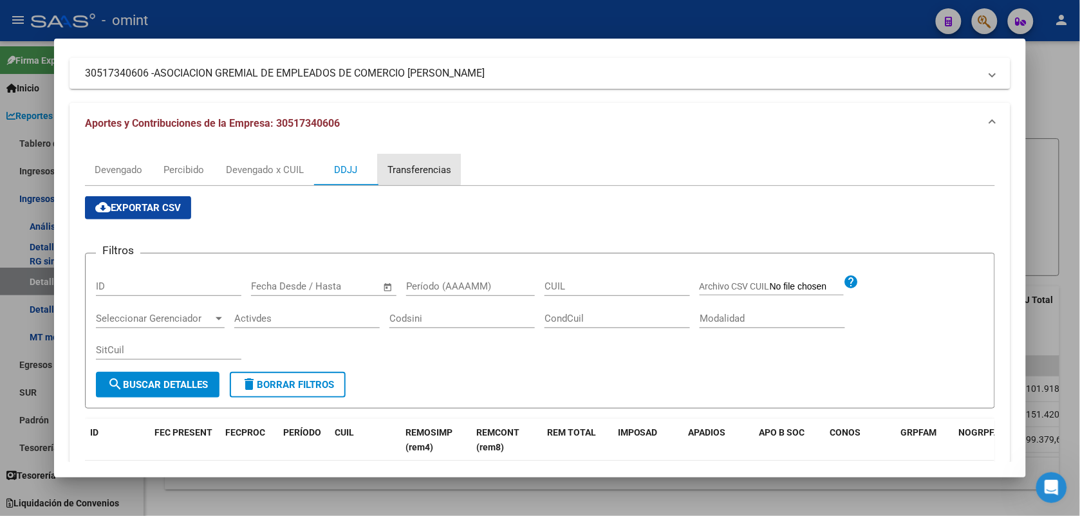
click at [402, 165] on div "Transferencias" at bounding box center [420, 170] width 64 height 14
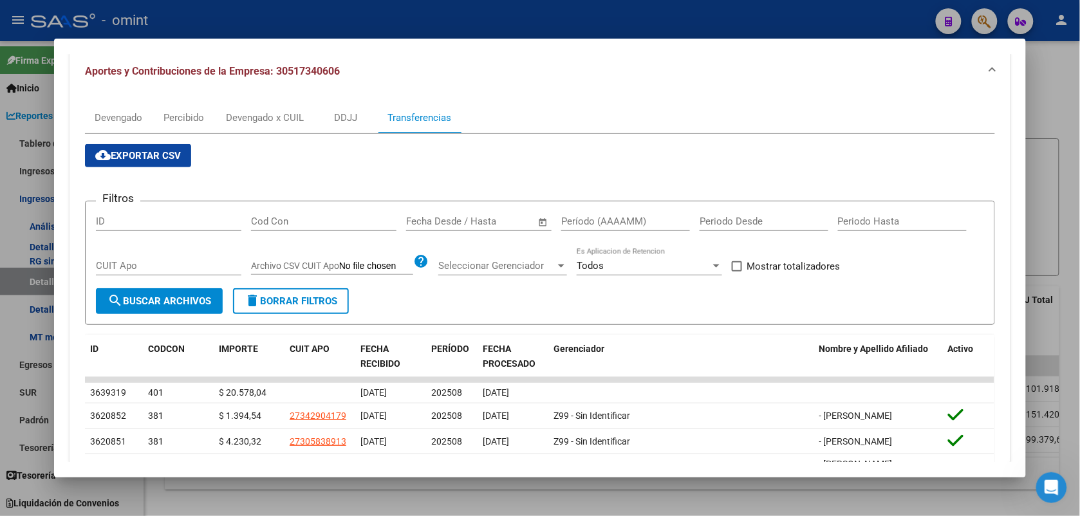
scroll to position [161, 0]
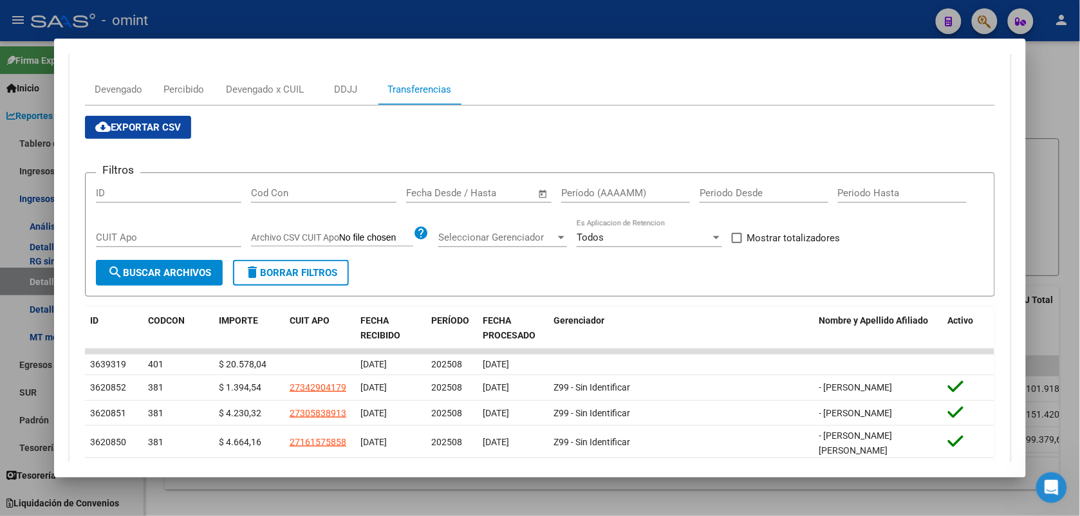
click at [574, 191] on input "Período (AAAAMM)" at bounding box center [625, 193] width 129 height 12
drag, startPoint x: 594, startPoint y: 193, endPoint x: 559, endPoint y: 193, distance: 34.8
click at [554, 193] on div "Filtros ID Cod Con Fecha inicio – Fecha fin Fecha Desde / Hasta 202505 Período …" at bounding box center [540, 221] width 888 height 77
type input "202505"
click at [653, 118] on div "cloud_download Exportar CSV Filtros ID Cod Con Fecha inicio – Fecha fin Fecha D…" at bounding box center [540, 380] width 910 height 529
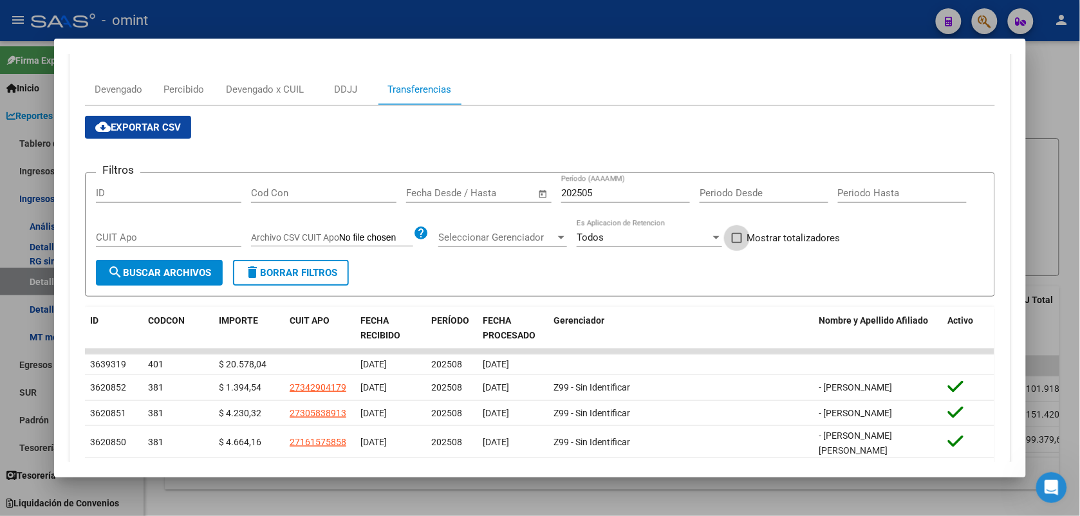
click at [736, 241] on span at bounding box center [737, 238] width 10 height 10
click at [736, 243] on input "Mostrar totalizadores" at bounding box center [736, 243] width 1 height 1
checkbox input "true"
click at [179, 279] on button "search Buscar Archivos" at bounding box center [159, 273] width 127 height 26
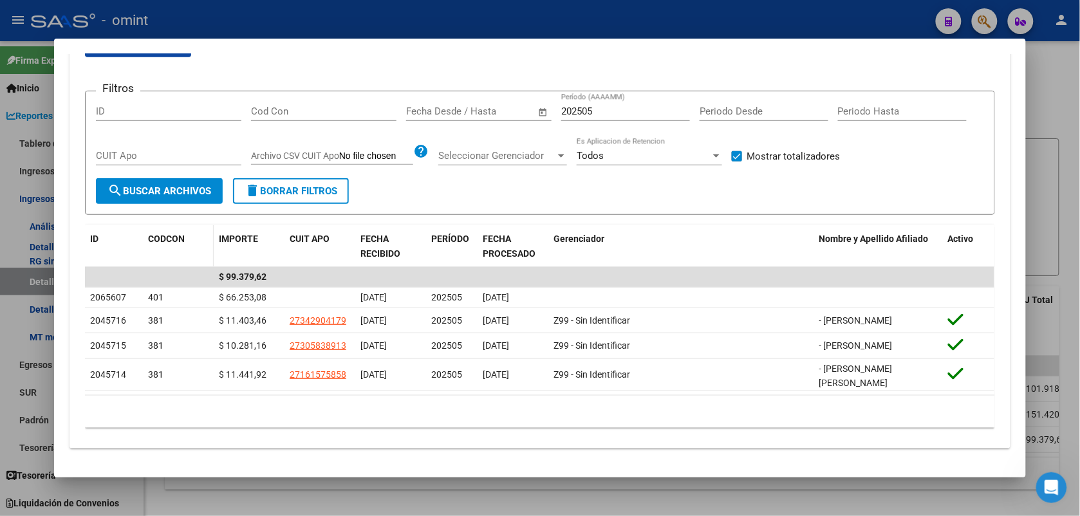
scroll to position [243, 0]
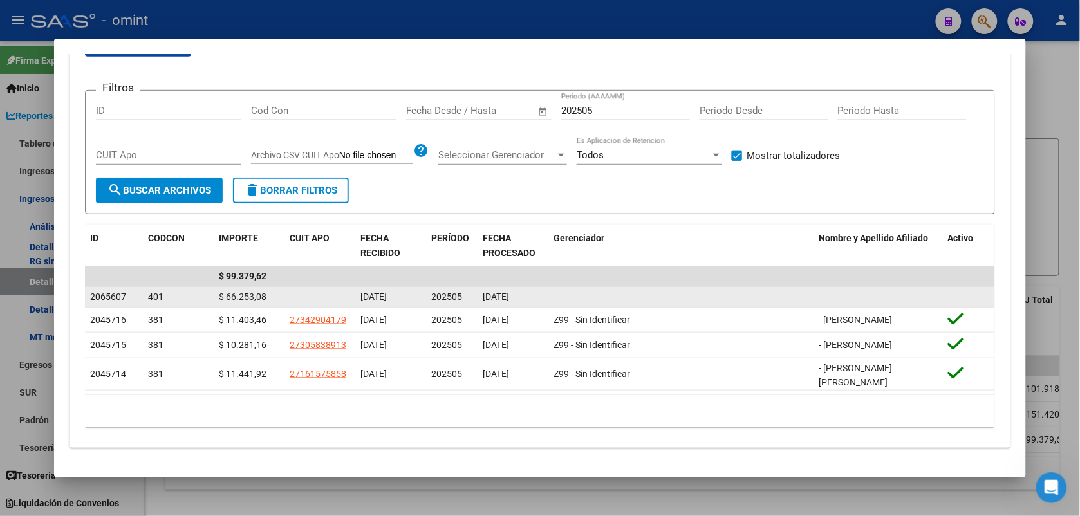
drag, startPoint x: 254, startPoint y: 299, endPoint x: 216, endPoint y: 305, distance: 38.3
click at [216, 305] on datatable-body-cell "$ 66.253,08" at bounding box center [249, 297] width 71 height 20
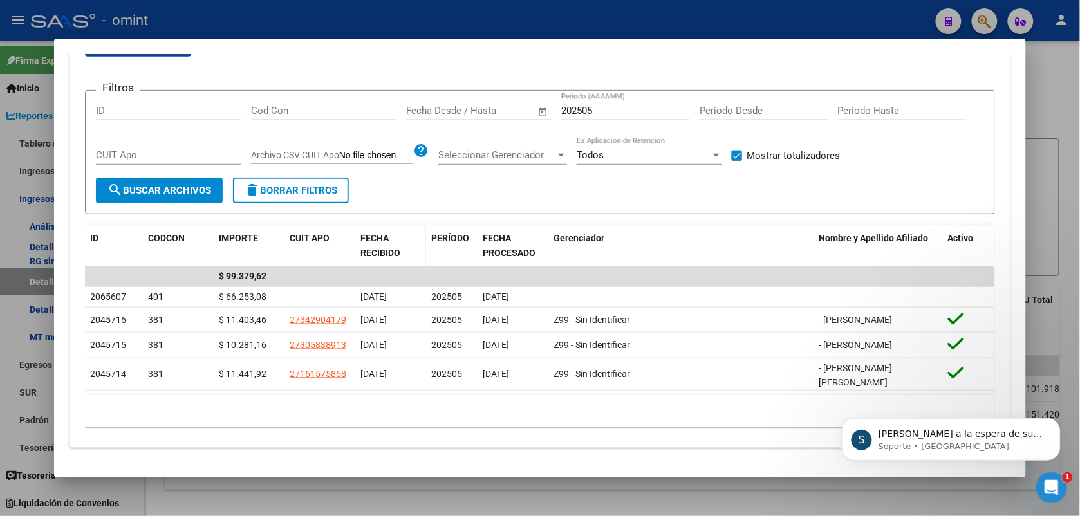
scroll to position [488, 0]
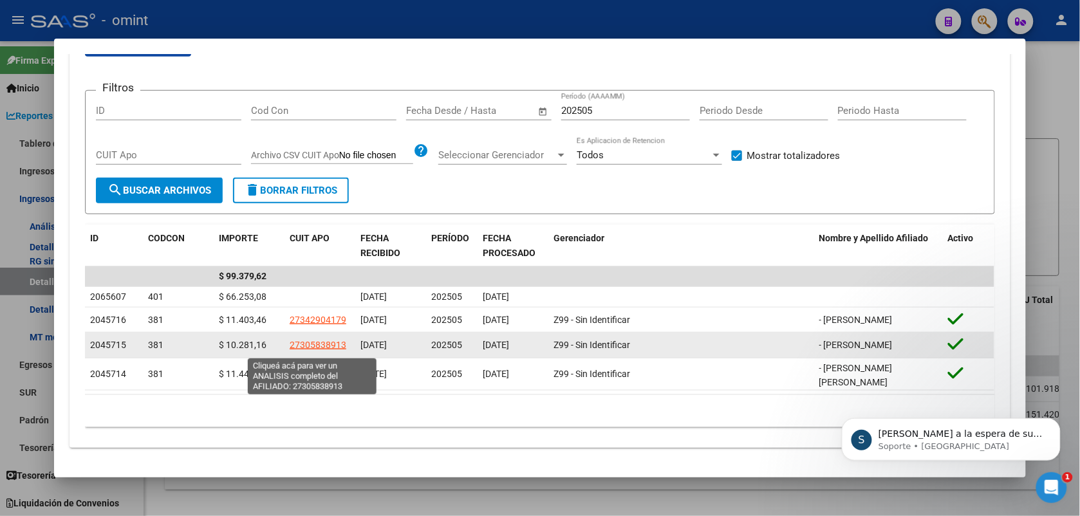
drag, startPoint x: 340, startPoint y: 346, endPoint x: 285, endPoint y: 352, distance: 55.7
click at [290, 352] on div "27305838913" at bounding box center [320, 345] width 61 height 15
copy span "27305838913"
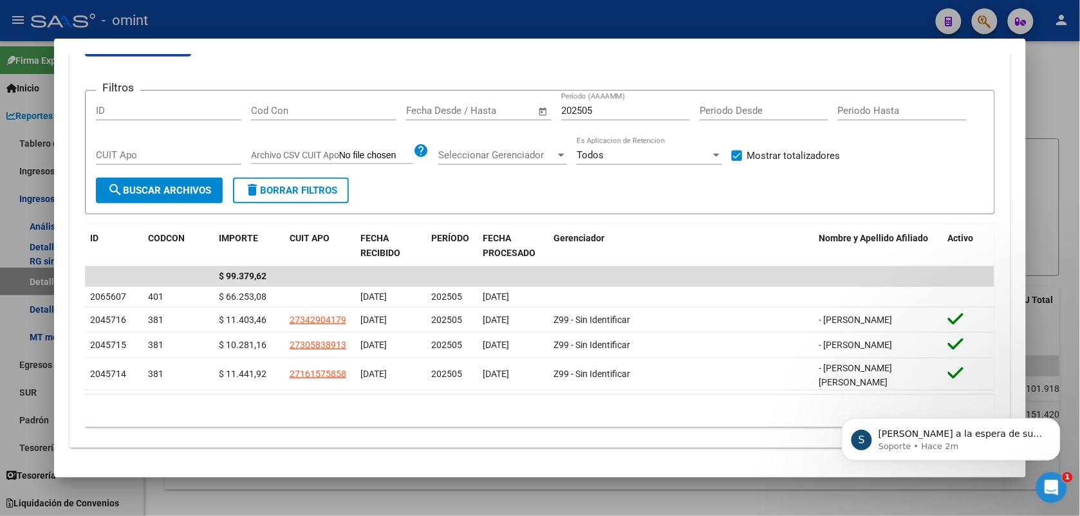
scroll to position [439, 0]
click at [979, 444] on p "Soporte • Hace 2m" at bounding box center [961, 446] width 166 height 12
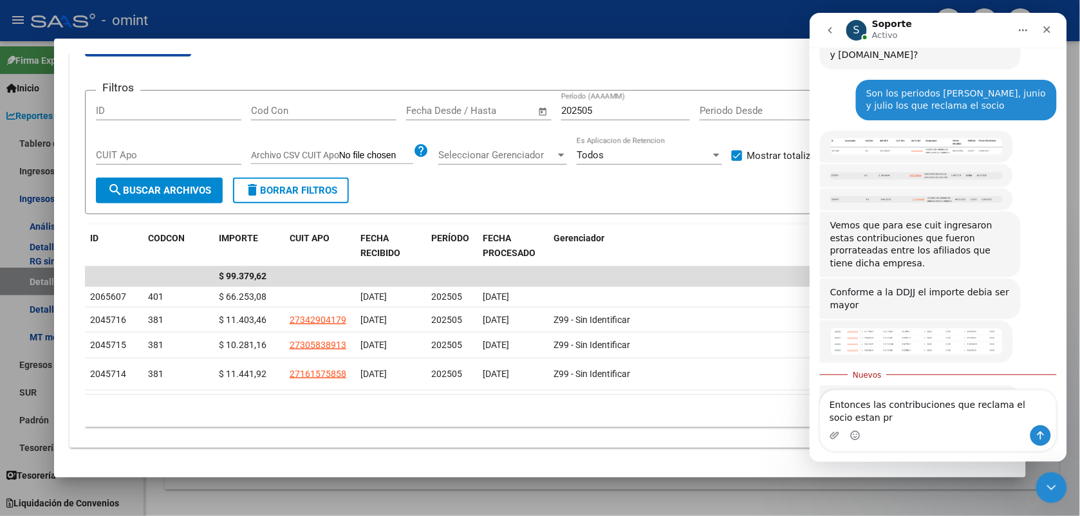
scroll to position [460, 0]
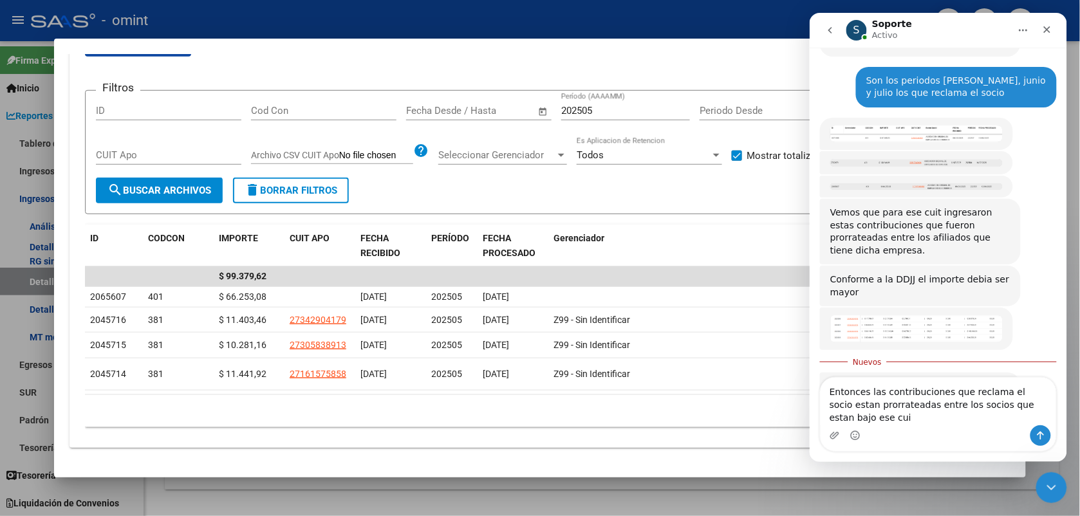
type textarea "Entonces las contribuciones que reclama el socio estan prorrateadas entre los s…"
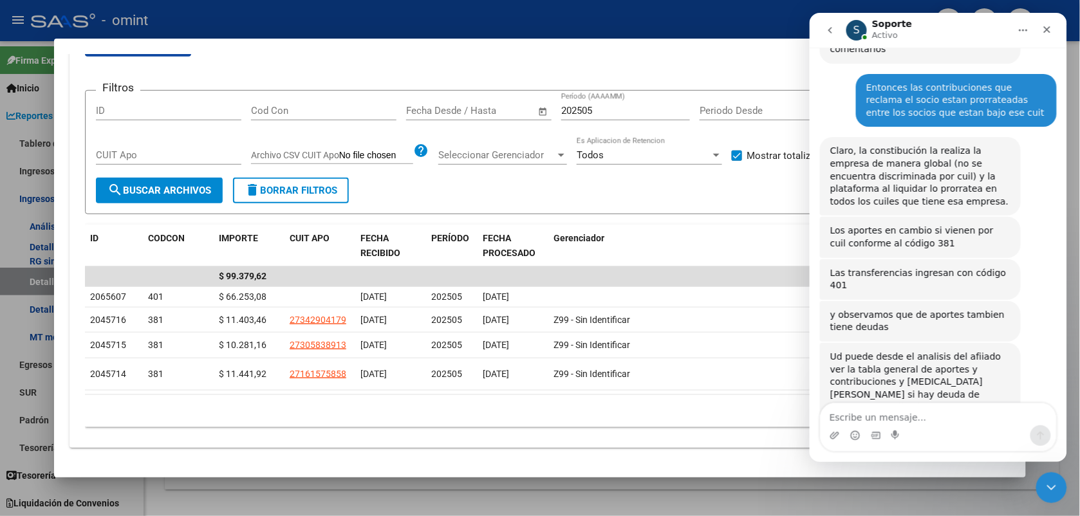
scroll to position [789, 0]
type textarea "perfecto"
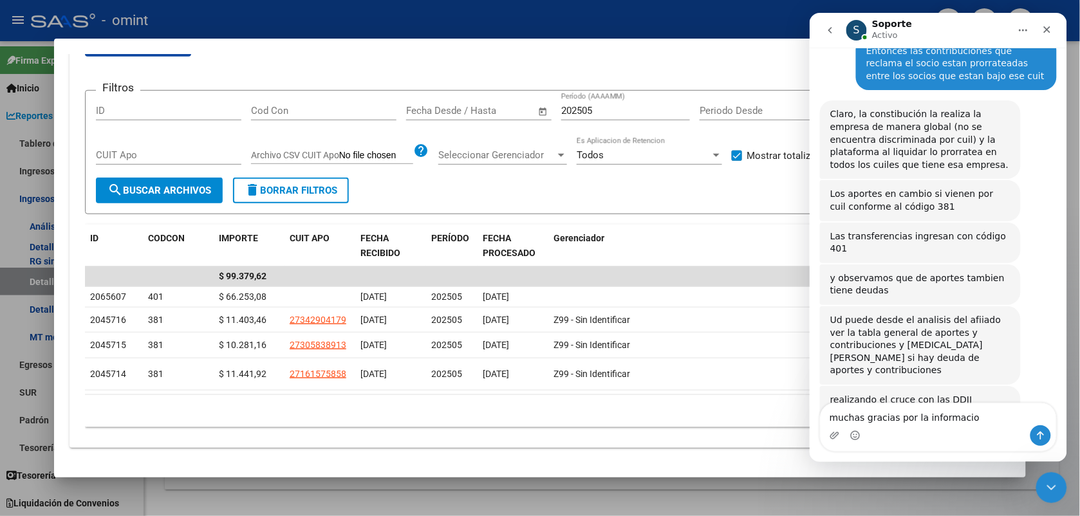
type textarea "muchas gracias por la informacion"
